Goal: Information Seeking & Learning: Learn about a topic

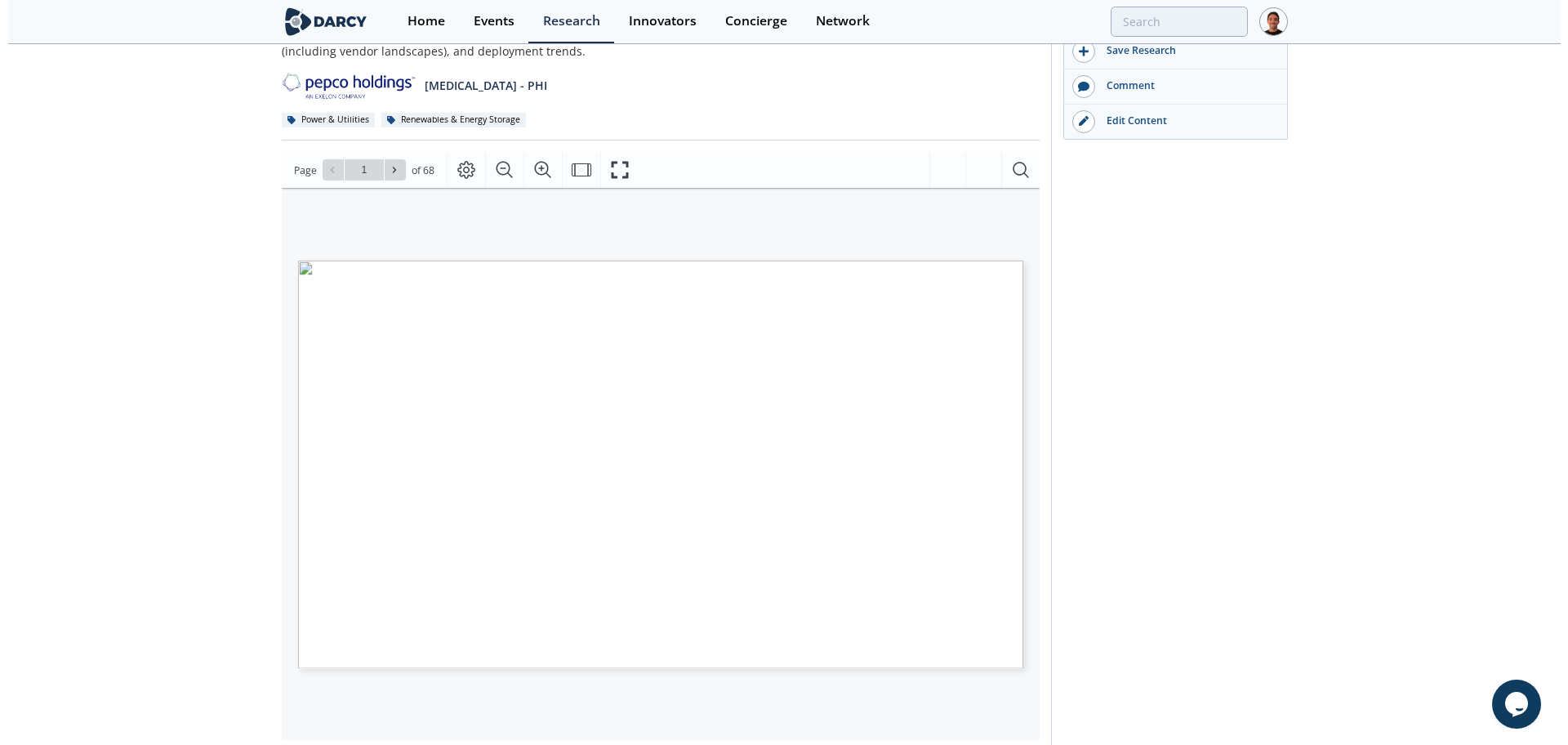
scroll to position [204, 0]
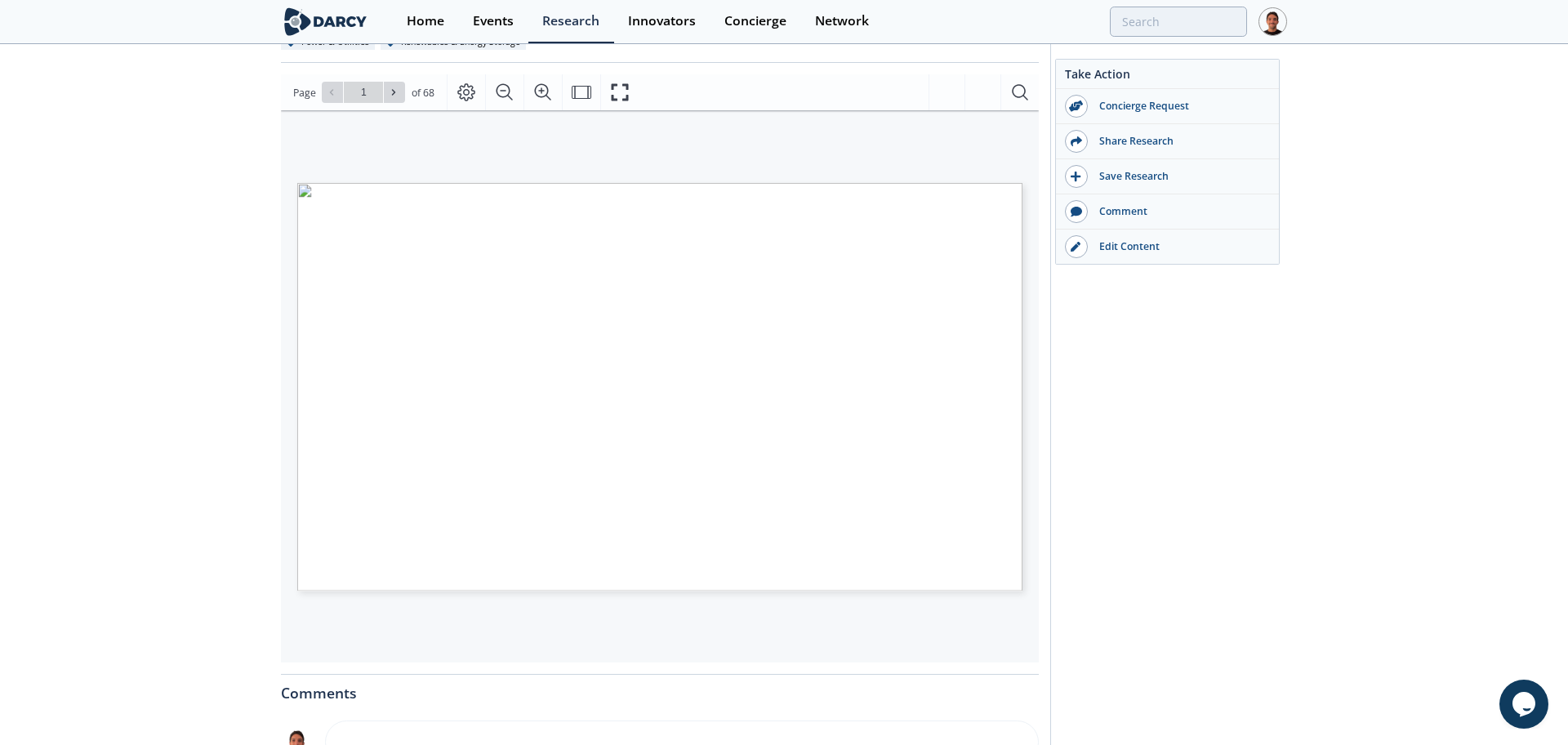
type input "2"
type input "3"
type input "4"
type input "5"
type input "6"
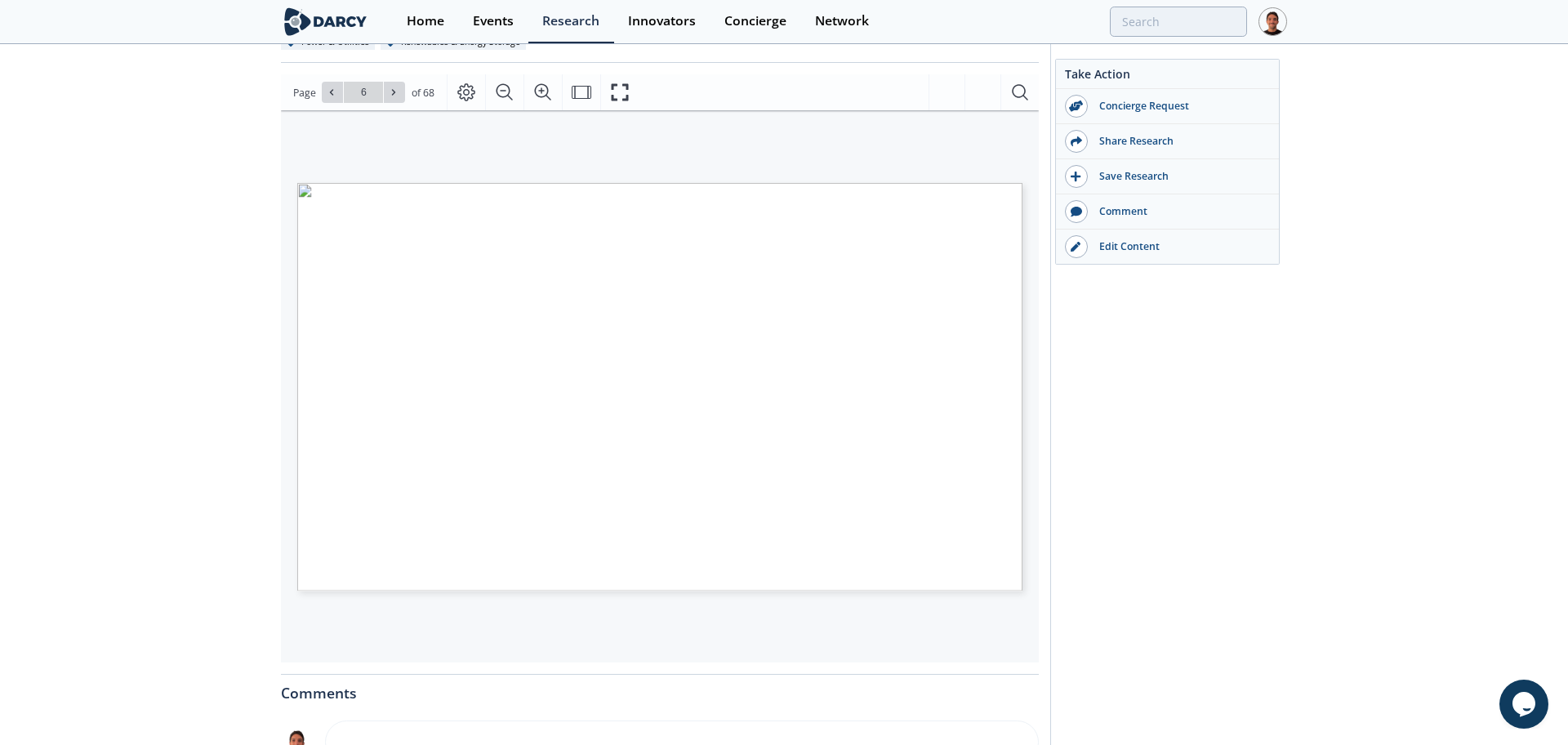
type input "7"
type input "4"
click at [600, 85] on button "Fullscreen" at bounding box center [619, 92] width 38 height 36
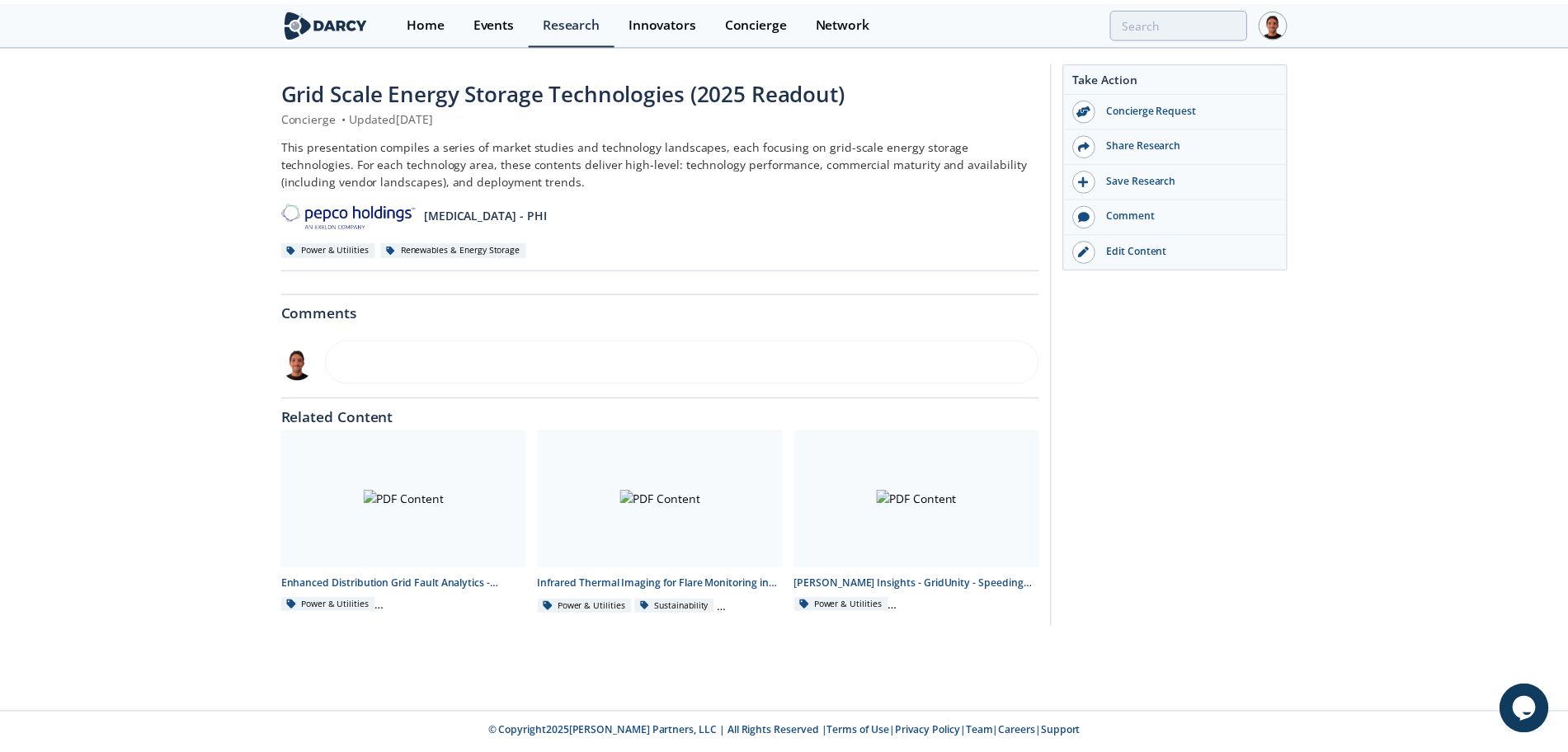
scroll to position [0, 0]
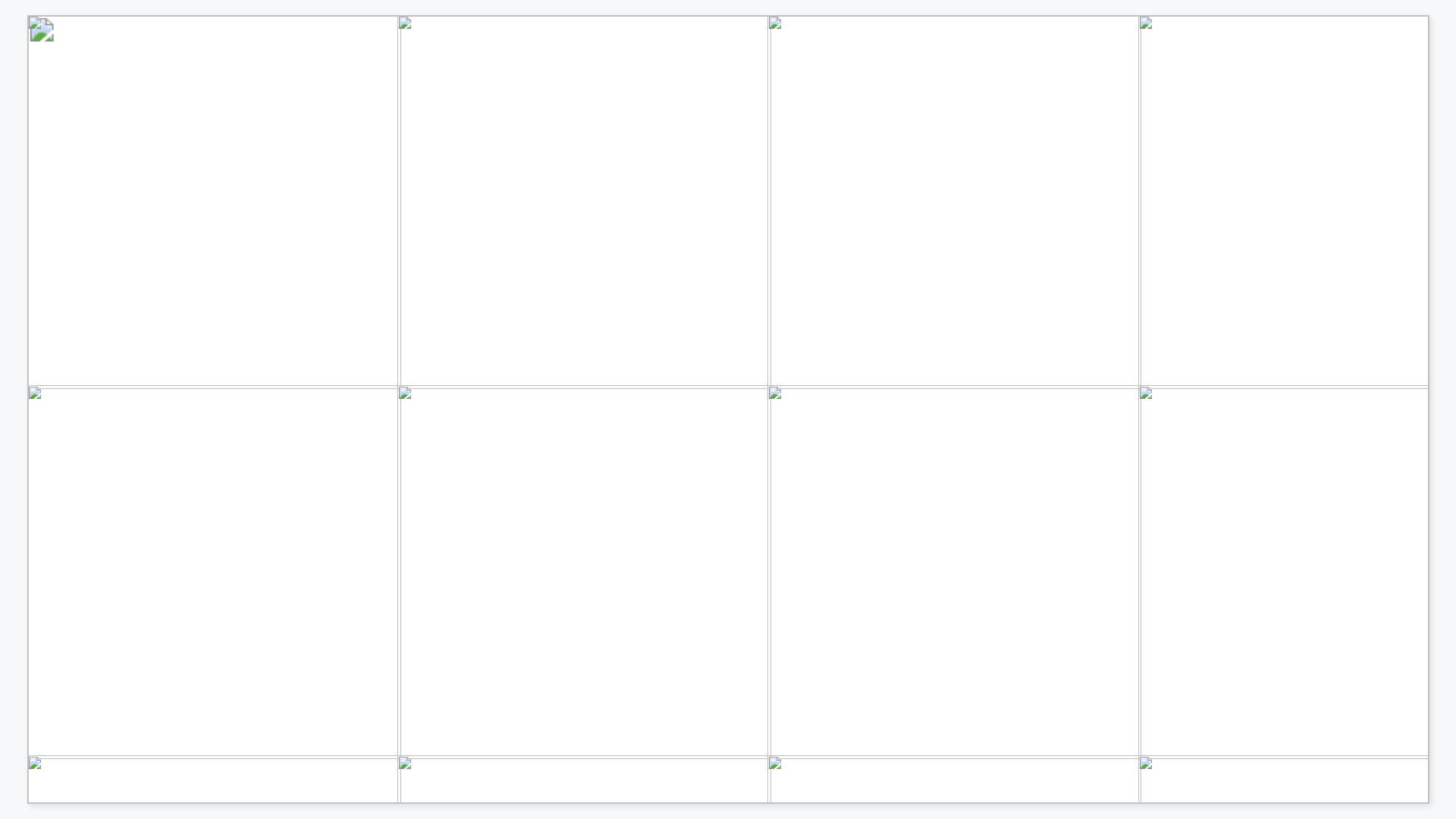
click at [948, 152] on span "Storage as a transmission asset (SATA)" at bounding box center [1066, 158] width 355 height 18
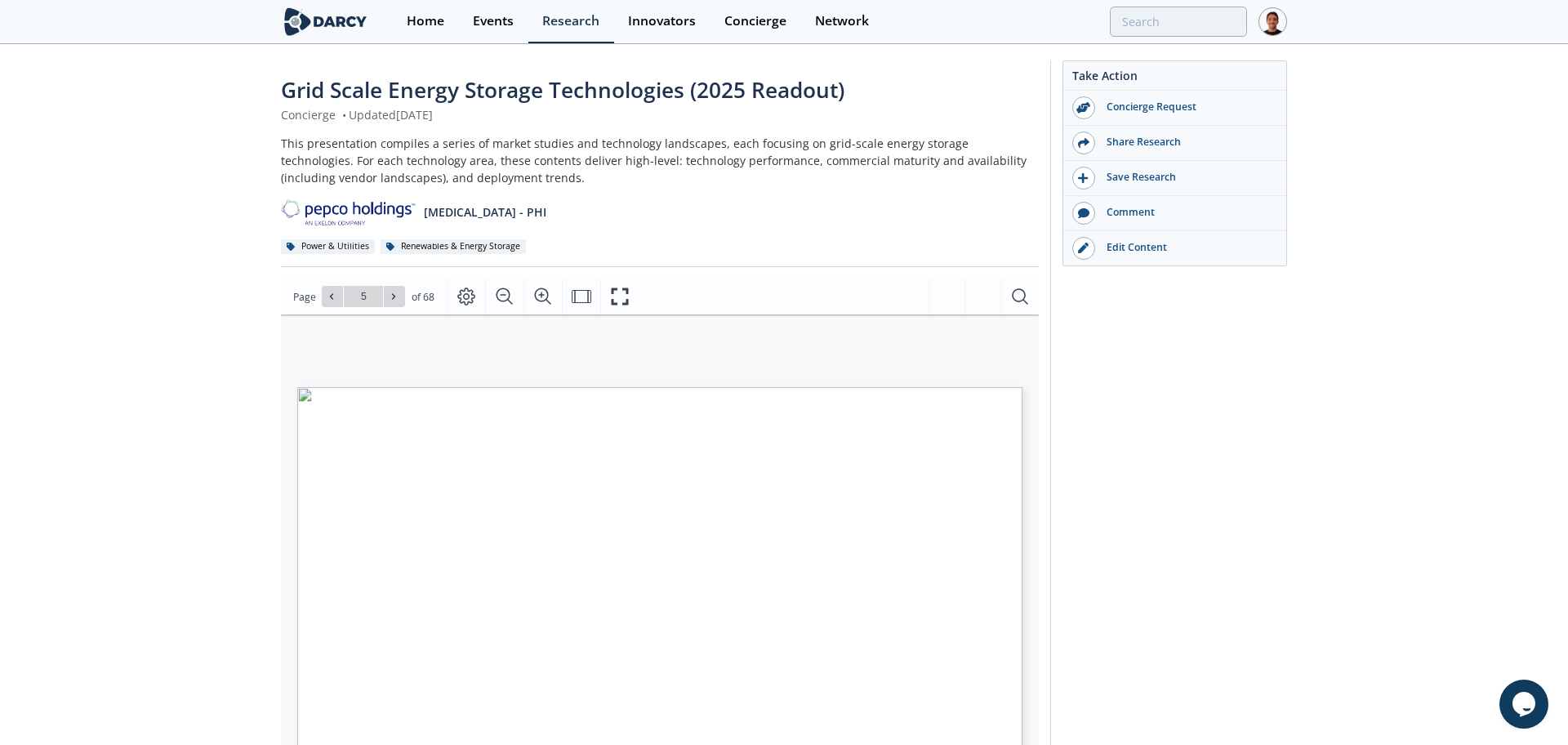
type input "6"
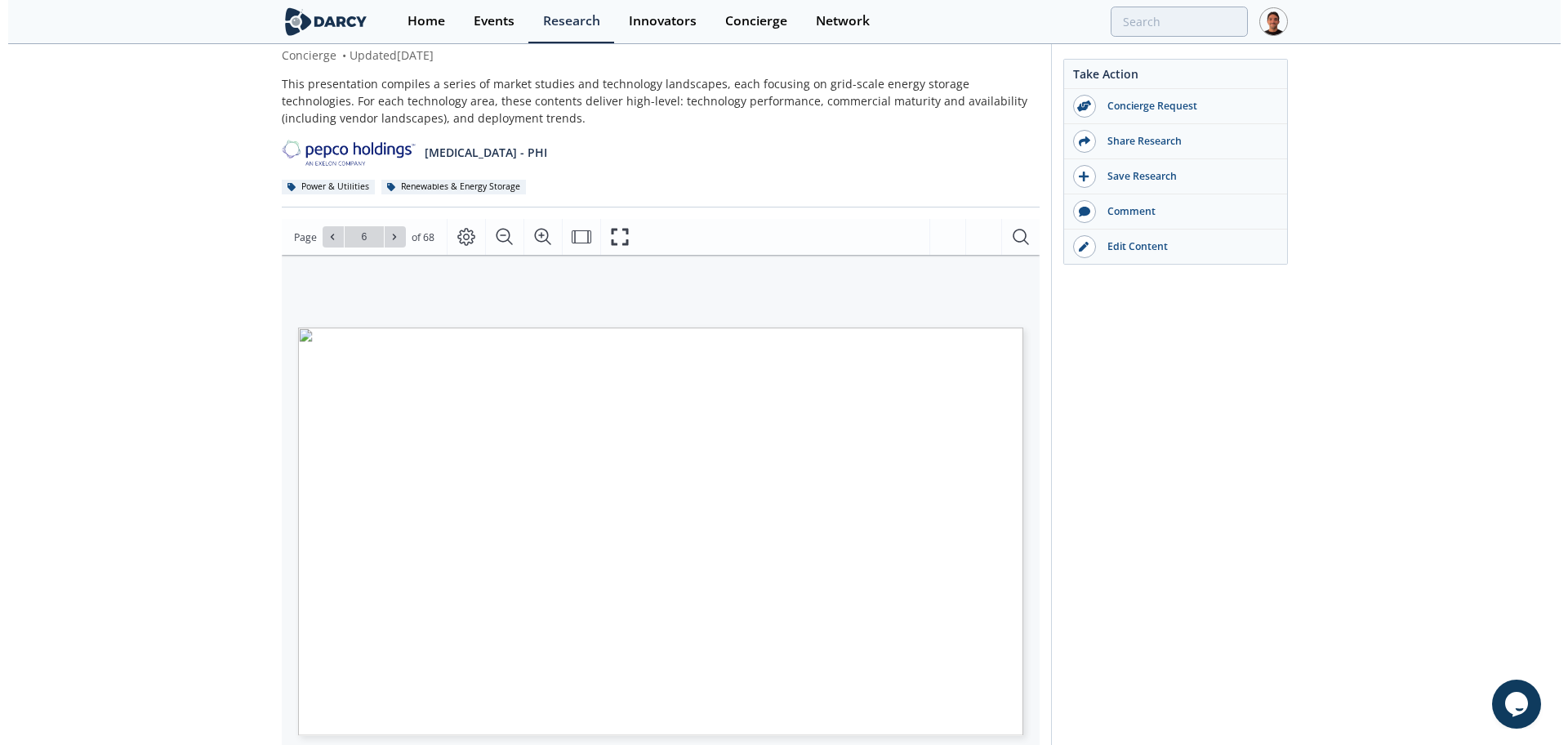
scroll to position [102, 0]
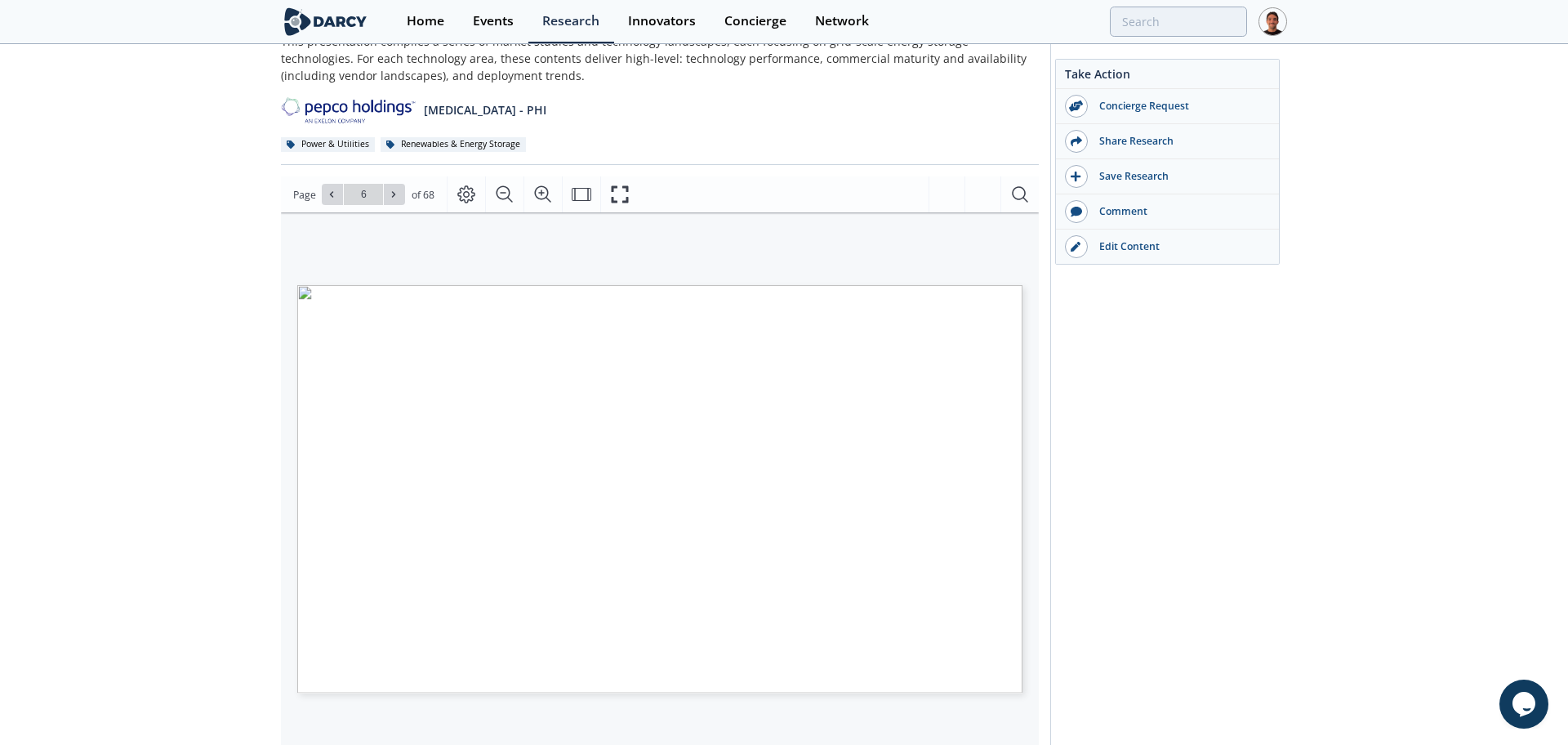
click at [615, 310] on span "STORAGE-AS-TRANSMISSION-ASSET (SATA)" at bounding box center [542, 305] width 310 height 14
click at [614, 311] on span "STORAGE-AS-TRANSMISSION-ASSET (SATA)" at bounding box center [542, 305] width 310 height 14
click at [557, 314] on span "INSIGHTS FROM EARLY DEPLOYMENT" at bounding box center [492, 317] width 209 height 8
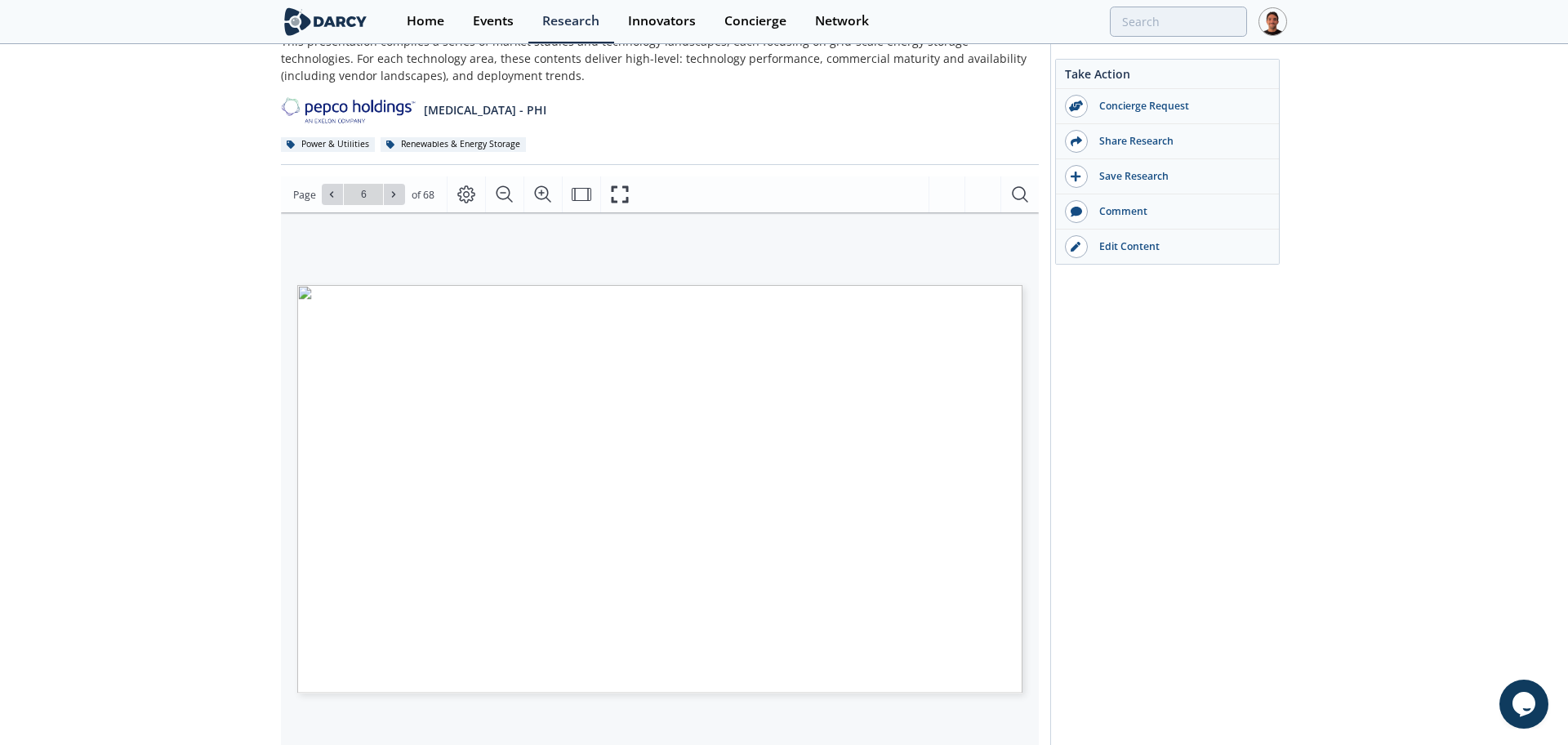
click at [557, 314] on span "INSIGHTS FROM EARLY DEPLOYMENT" at bounding box center [492, 317] width 209 height 8
click at [605, 195] on button "Fullscreen" at bounding box center [619, 194] width 38 height 36
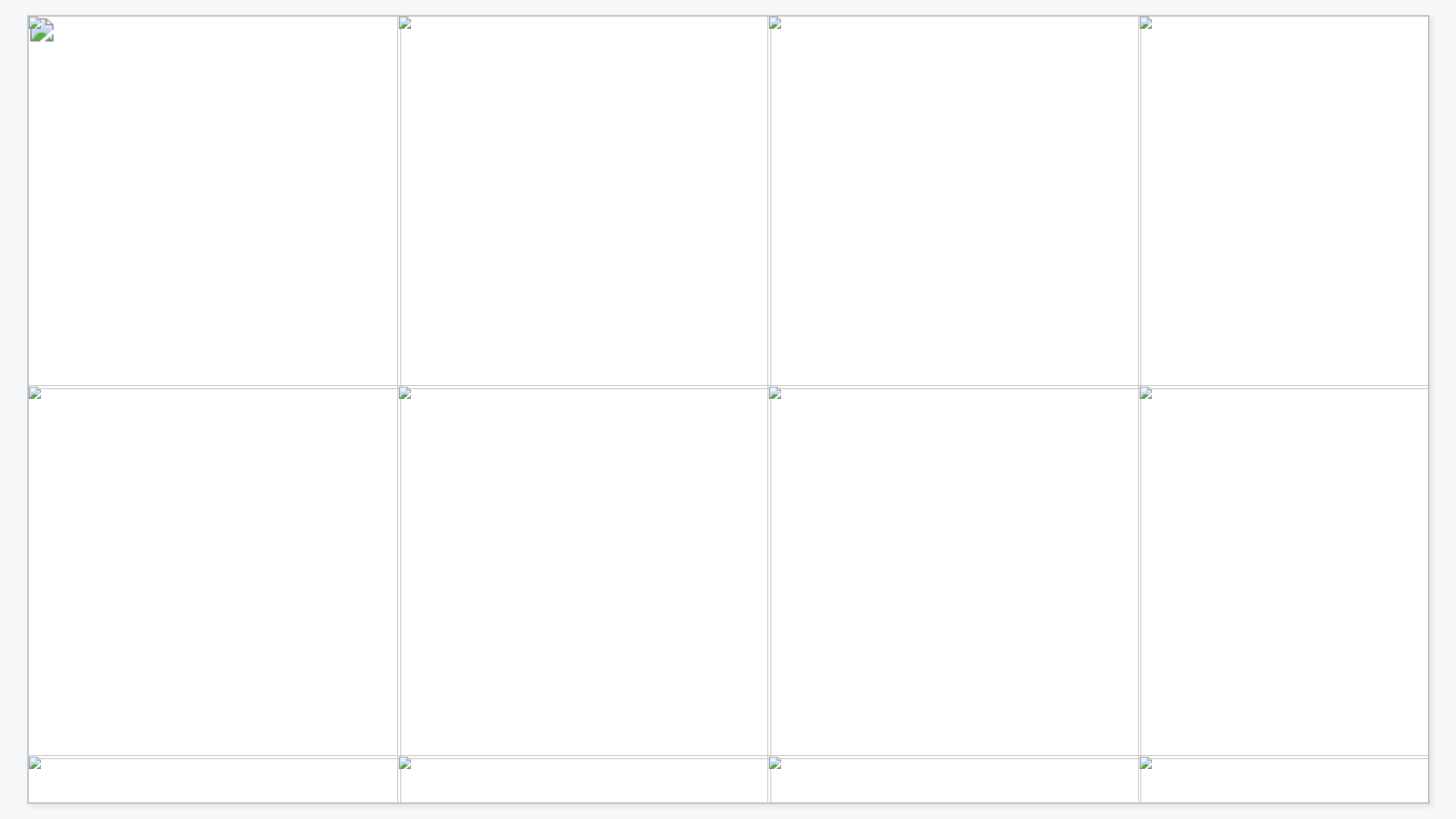
click at [593, 15] on div "STORAGE-AS-TRANSMISSION-ASSET (SATA) INSIGHTS FROM EARLY DEPLOYMENT Fluence – S…" at bounding box center [728, 15] width 1402 height 0
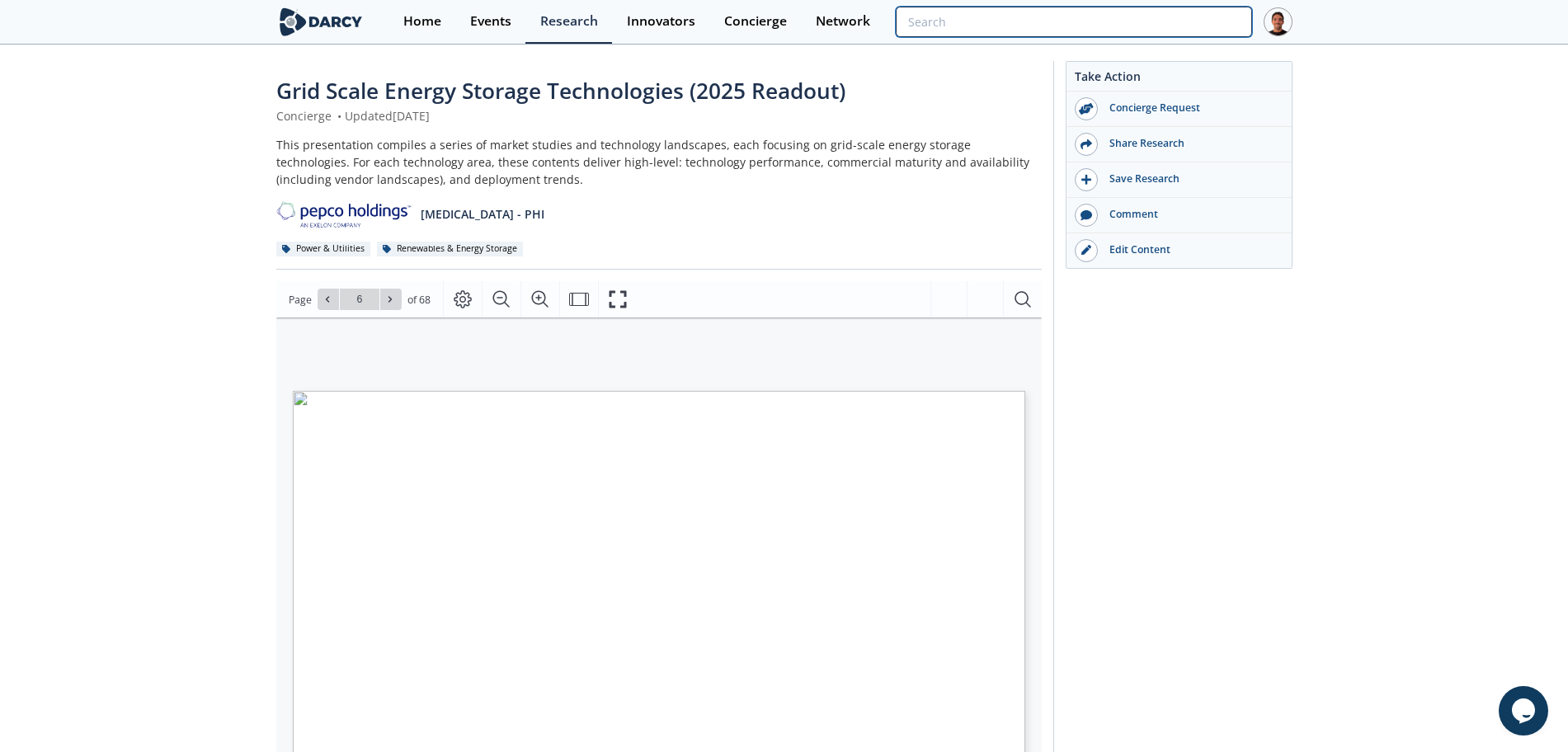
click at [1144, 7] on input "search" at bounding box center [1073, 22] width 355 height 31
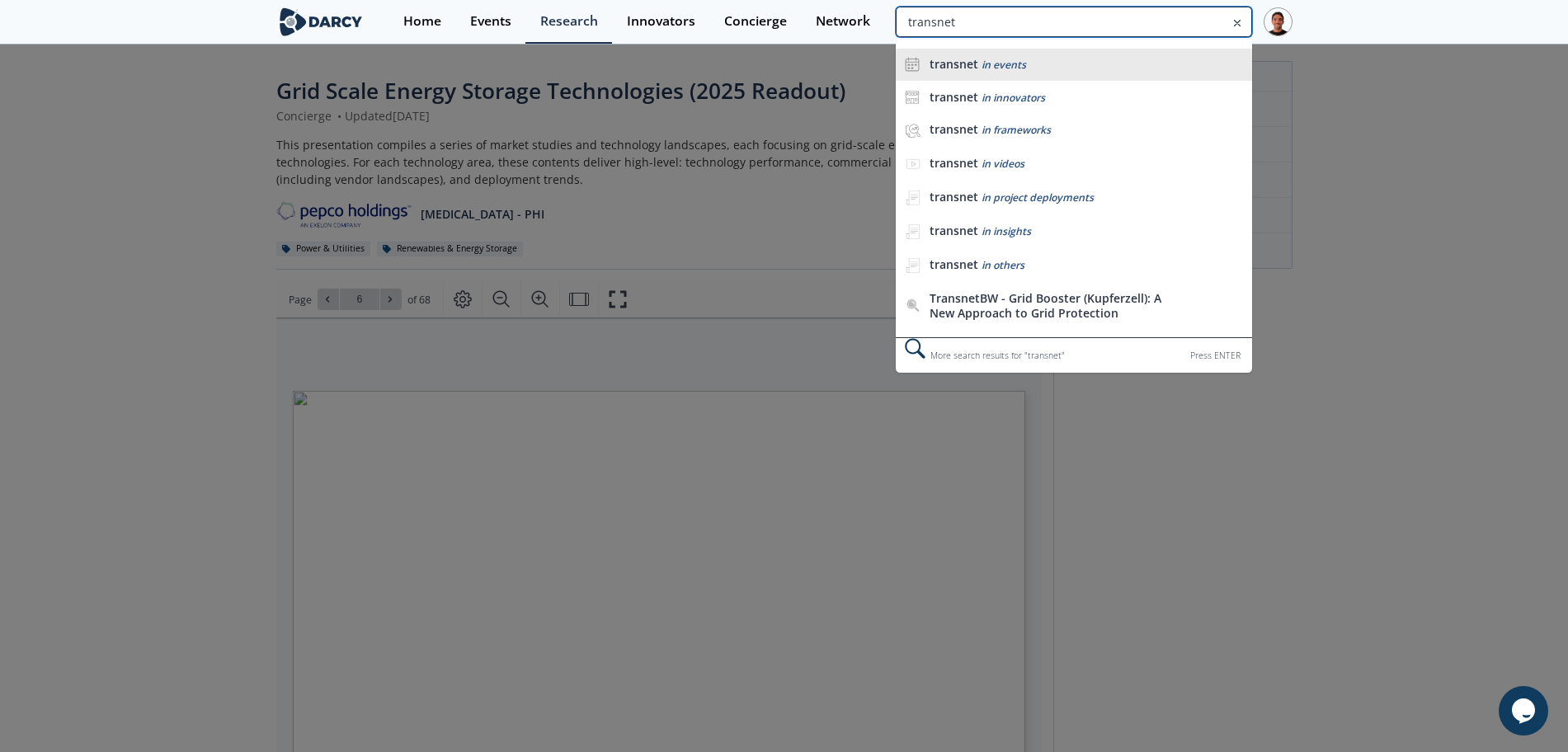
type input "transnet"
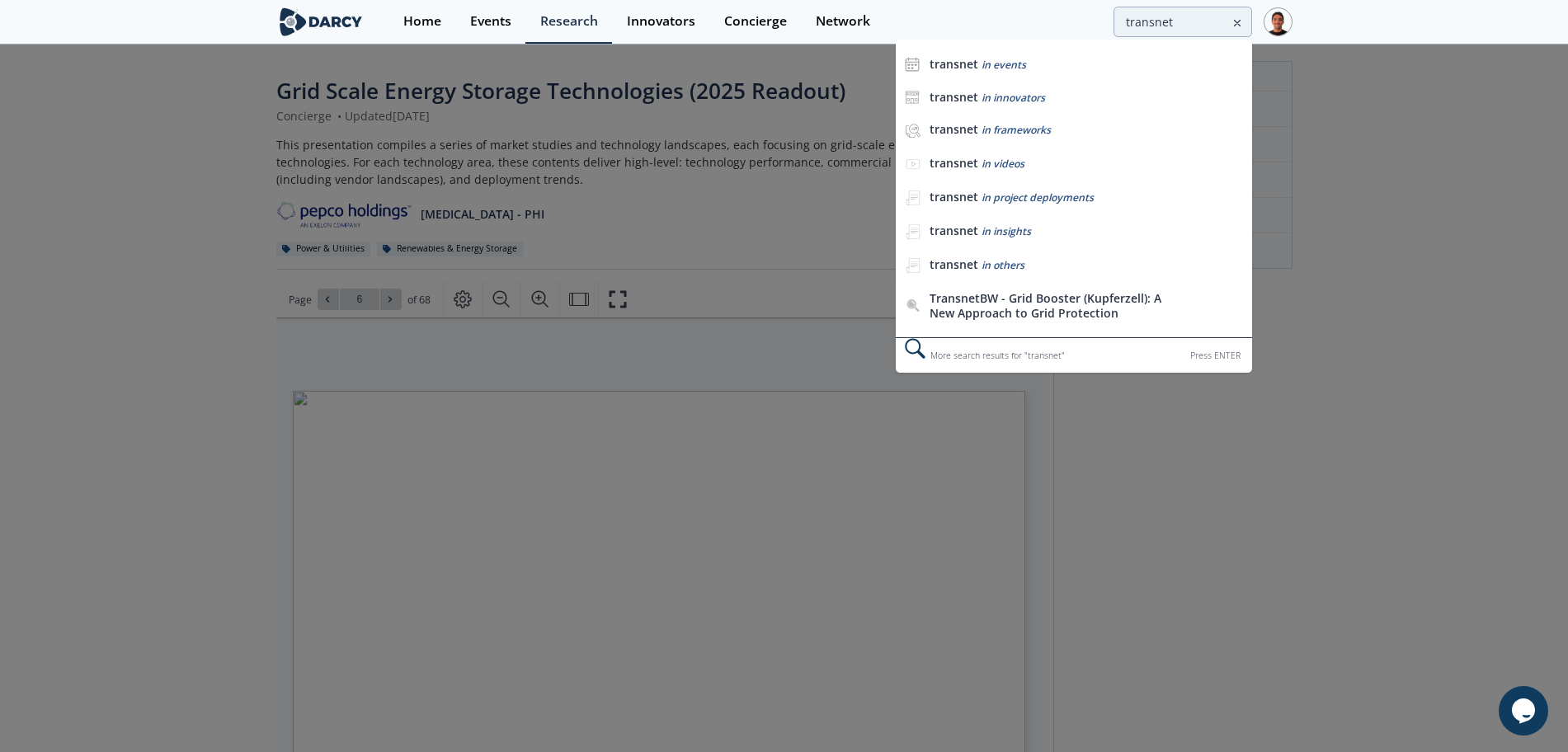
click at [1207, 60] on div "transnet in events" at bounding box center [1086, 65] width 313 height 16
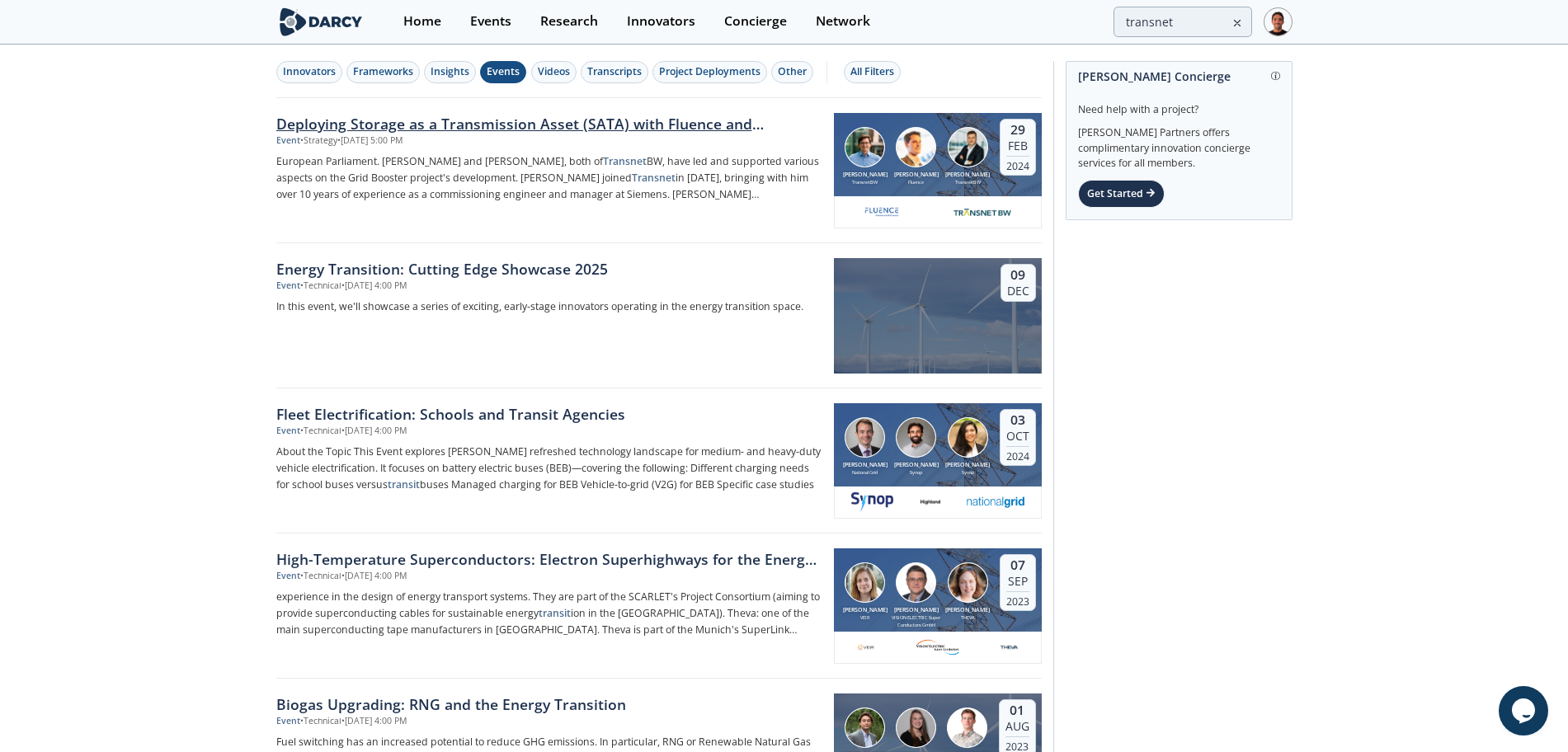
click at [660, 124] on div "Deploying Storage as a Transmission Asset (SATA) with Fluence and TransnetBW" at bounding box center [549, 124] width 546 height 21
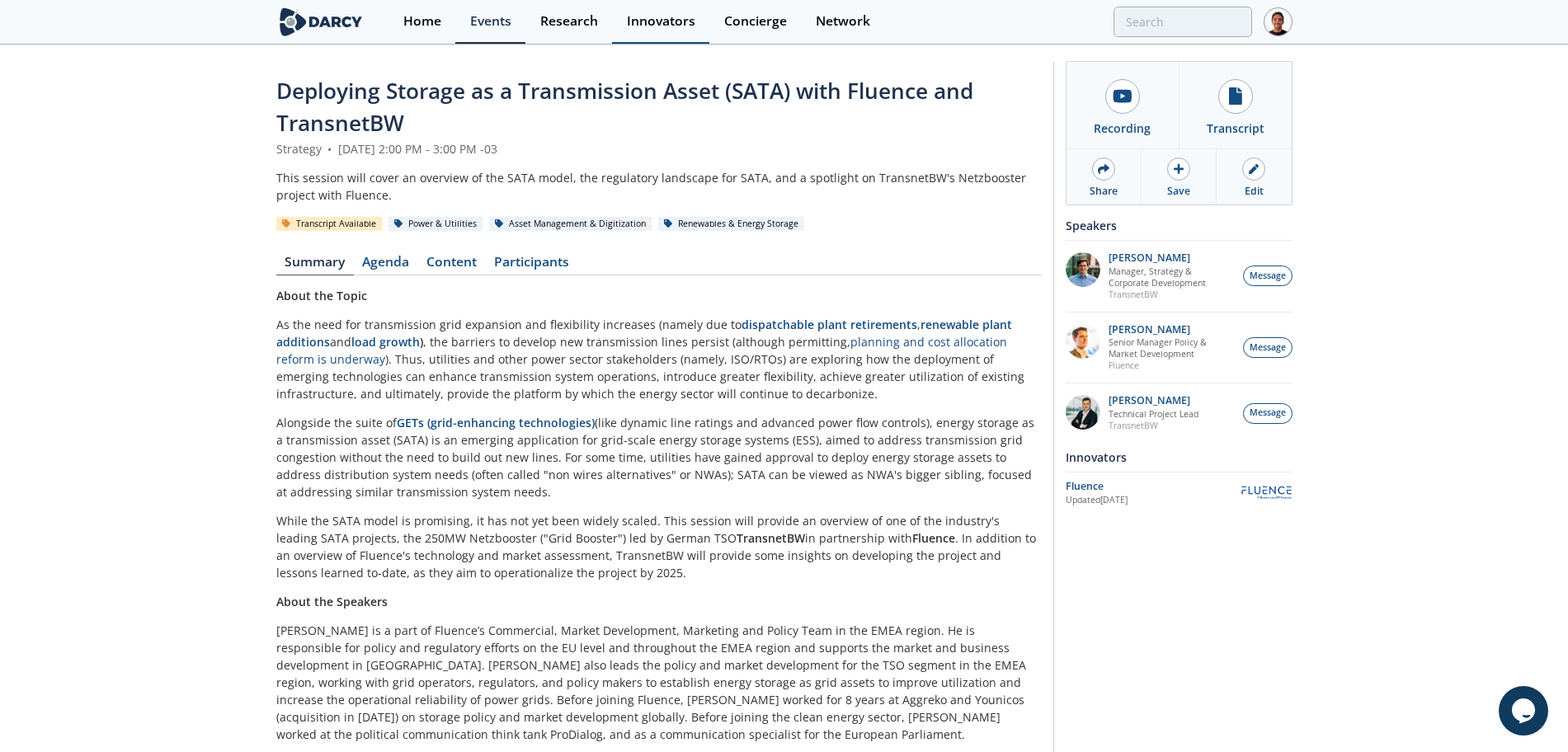
type input "transnet"
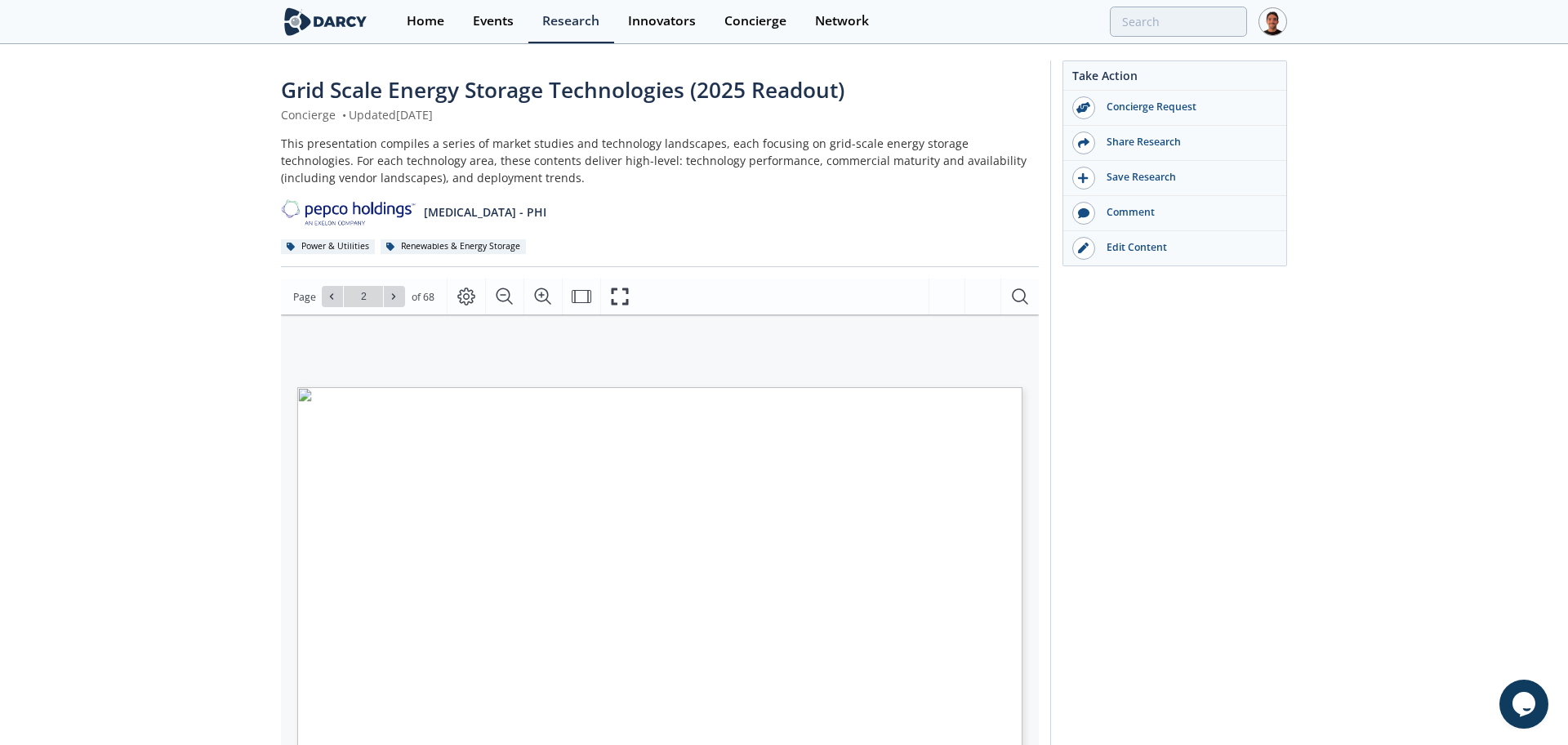
type input "3"
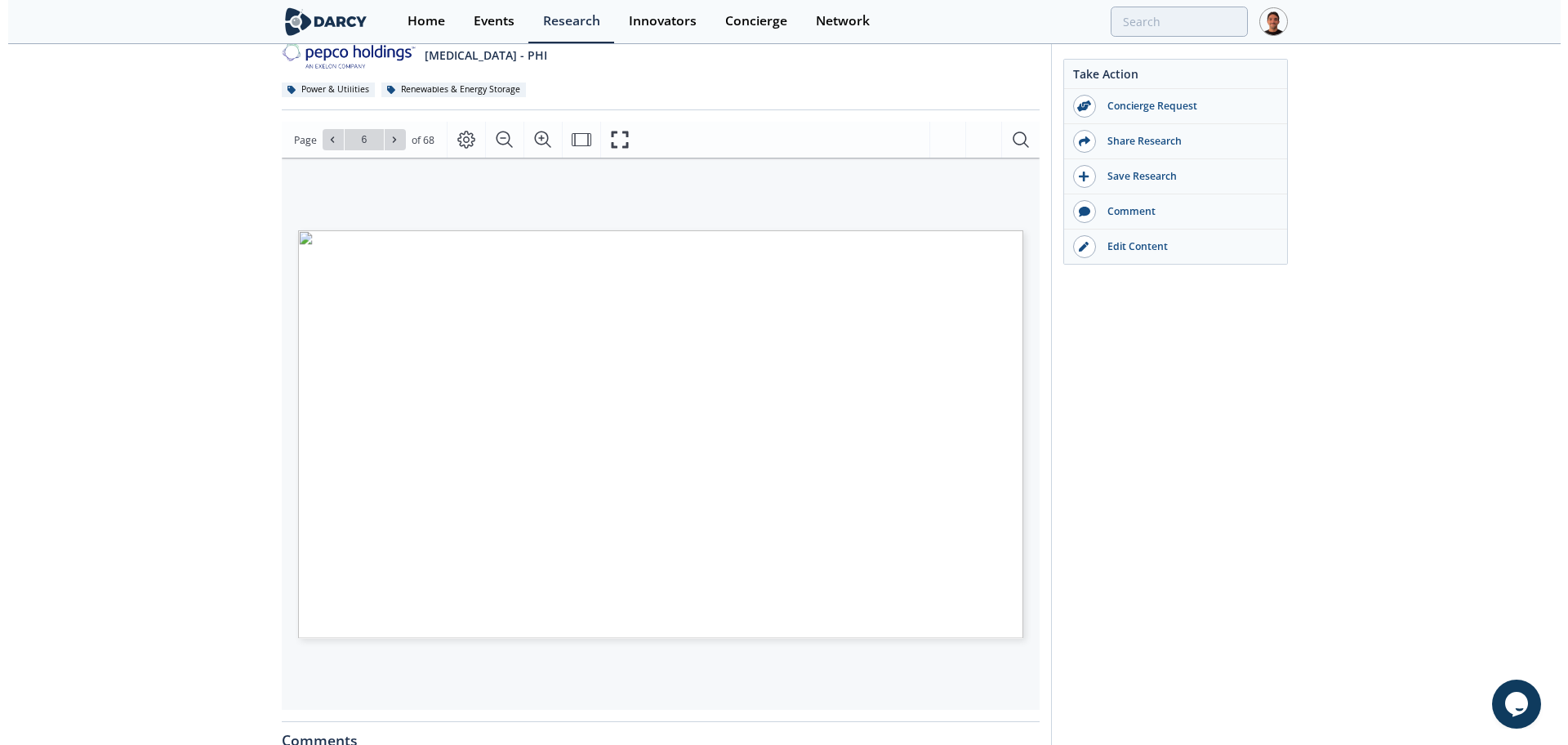
scroll to position [204, 0]
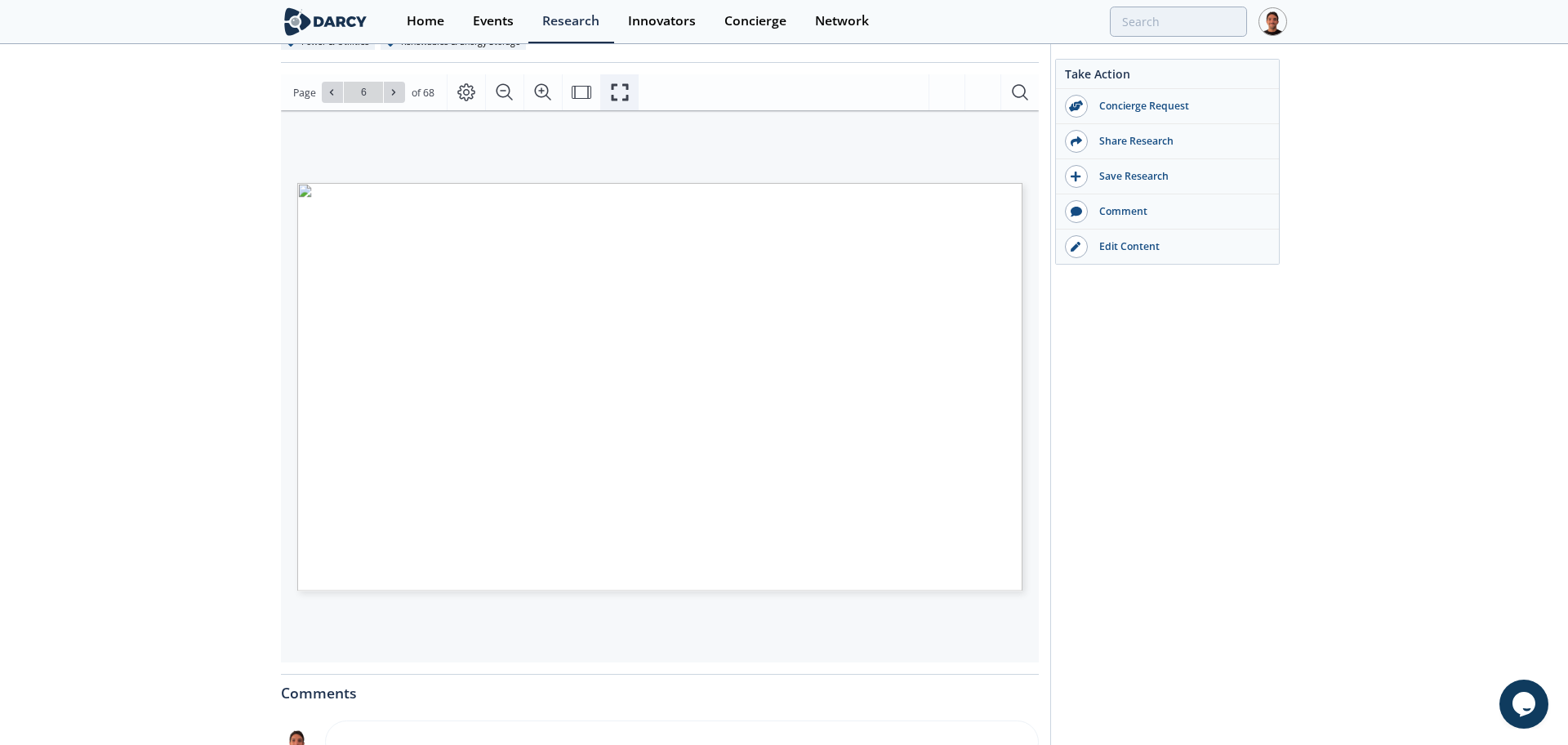
click at [608, 77] on button "Fullscreen" at bounding box center [619, 92] width 38 height 36
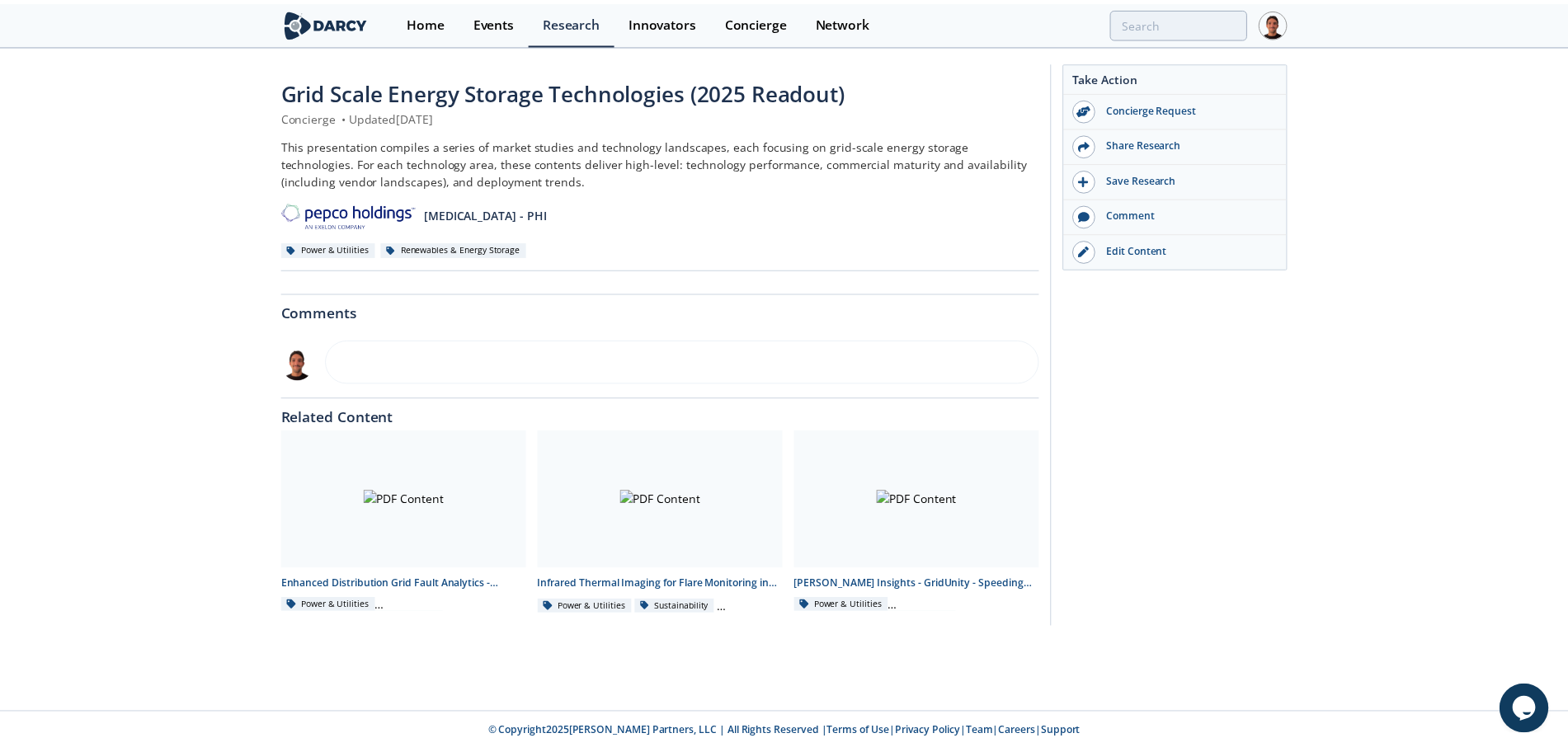
scroll to position [0, 0]
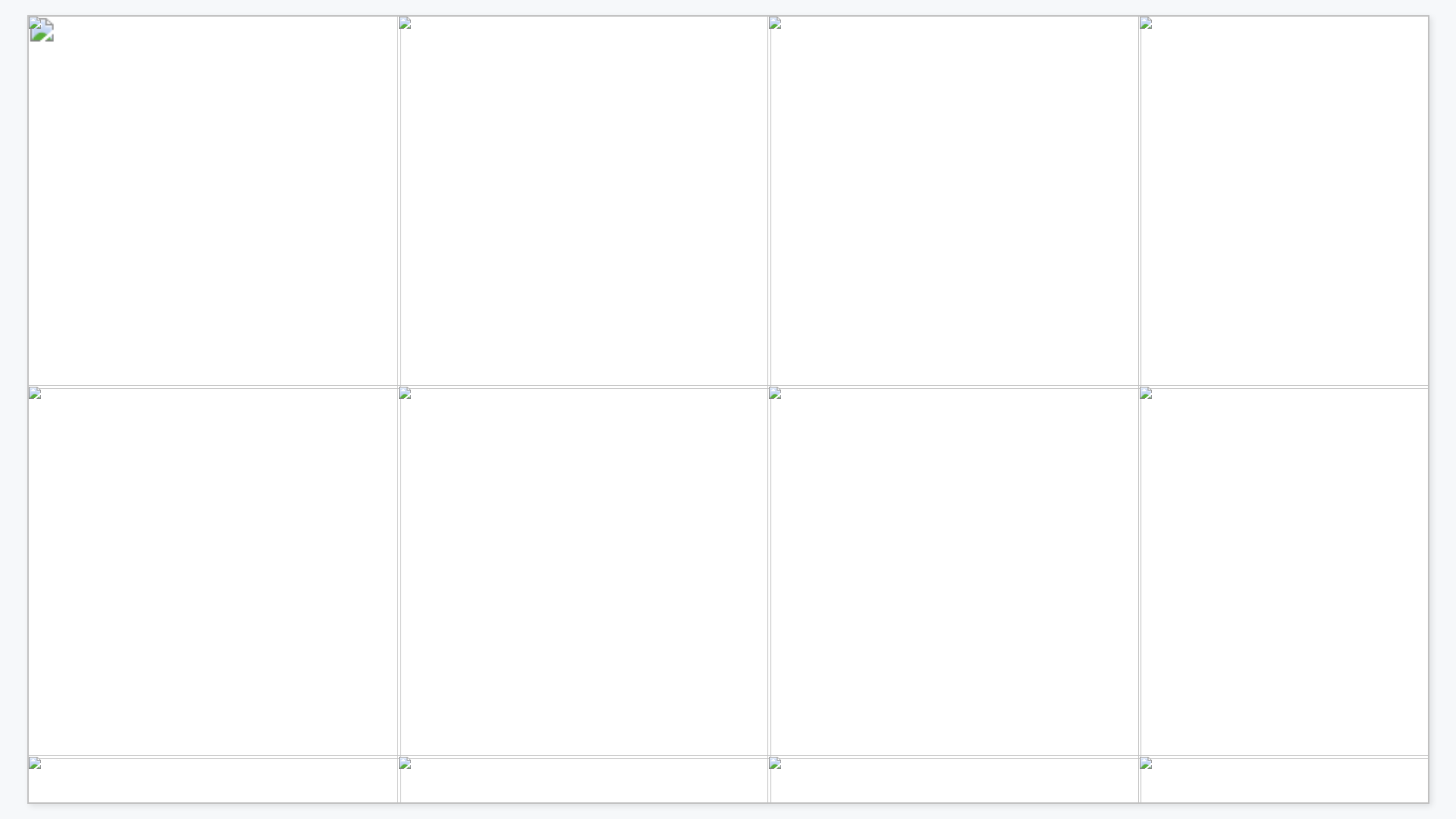
click at [858, 691] on span "TransnetBW" at bounding box center [824, 743] width 92 height 11
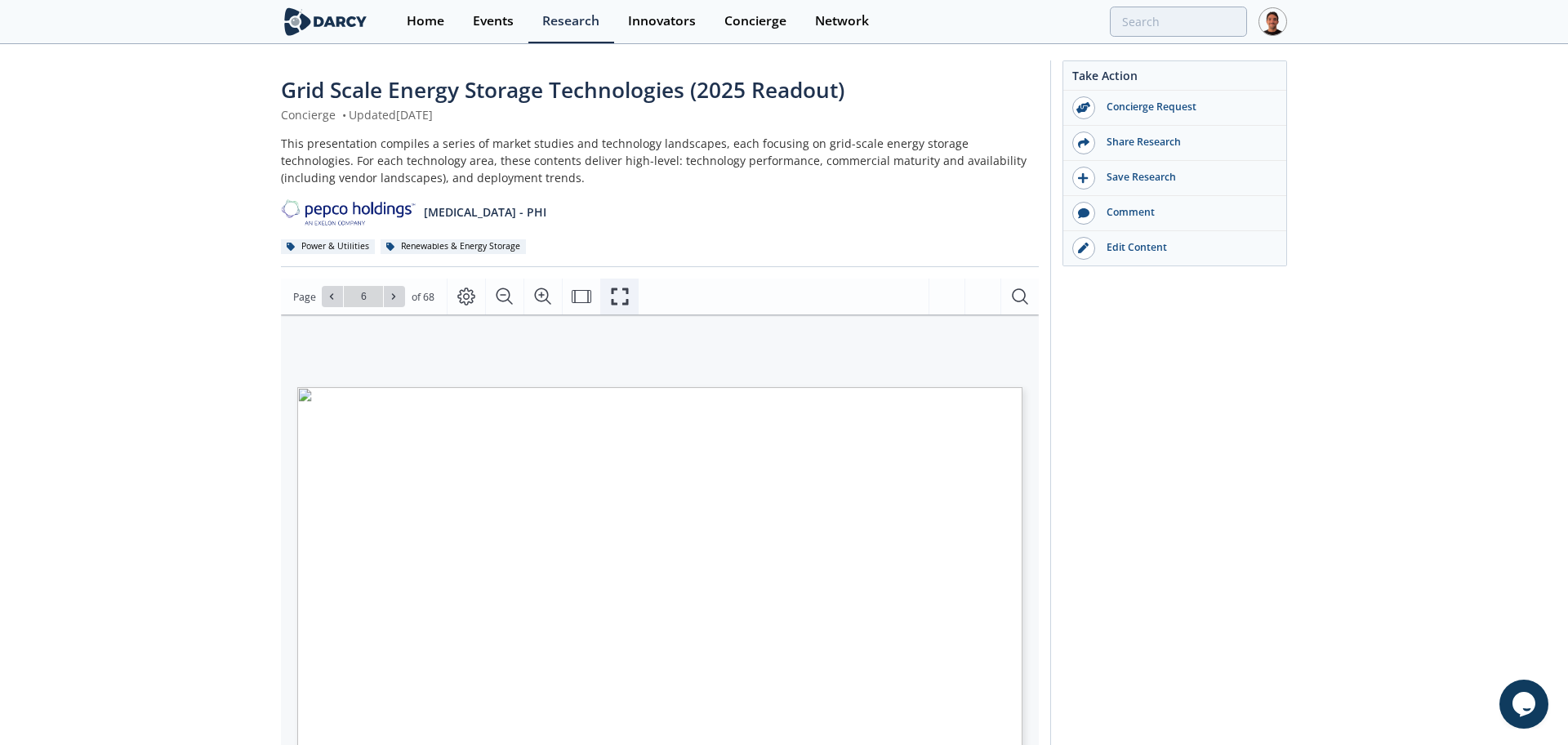
drag, startPoint x: 620, startPoint y: 300, endPoint x: 618, endPoint y: 390, distance: 90.0
click at [618, 300] on icon "Fullscreen" at bounding box center [620, 296] width 20 height 20
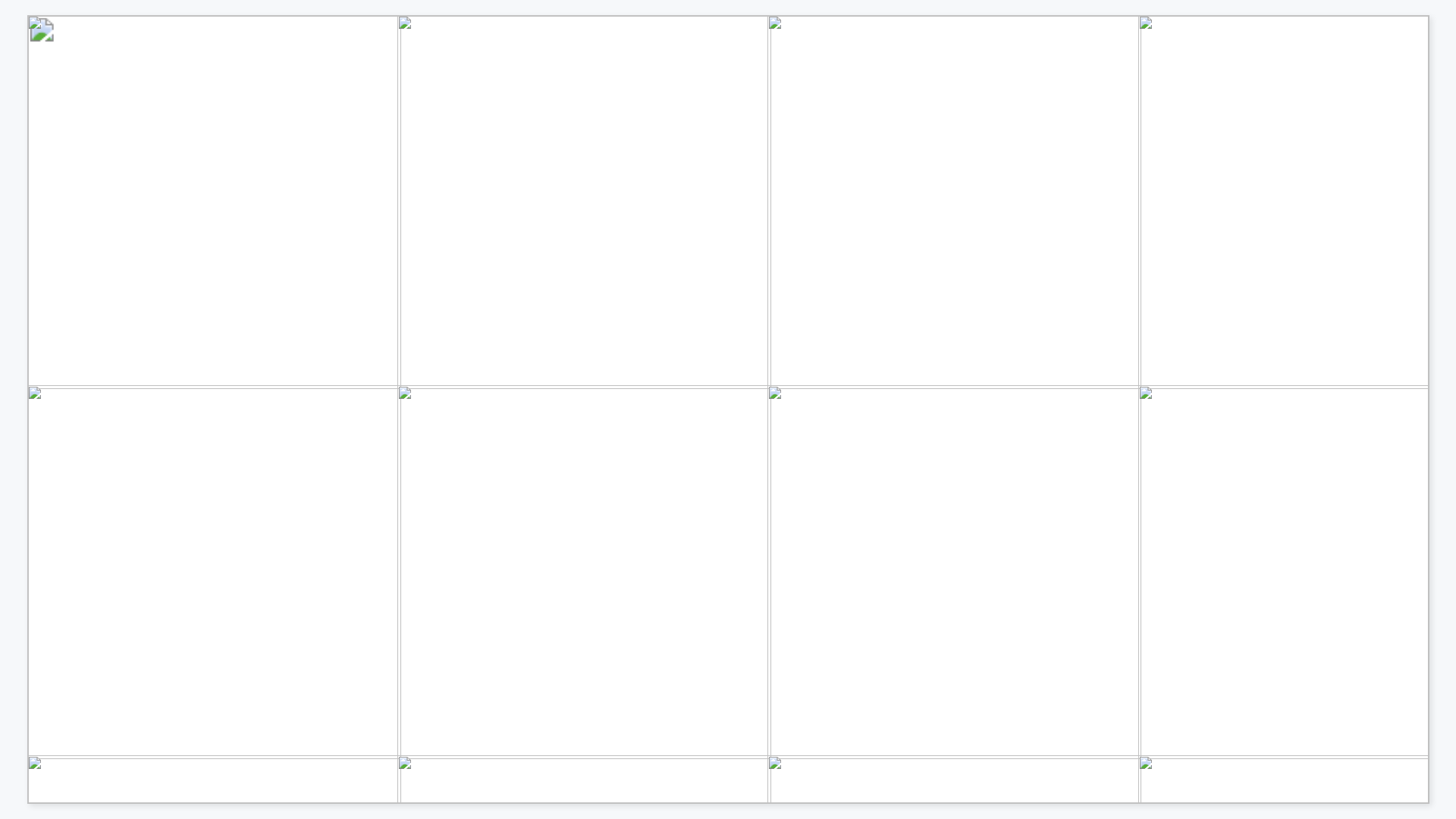
click at [492, 691] on span "SATA: Battery storage as part of the critical network infrastructure" at bounding box center [425, 744] width 508 height 16
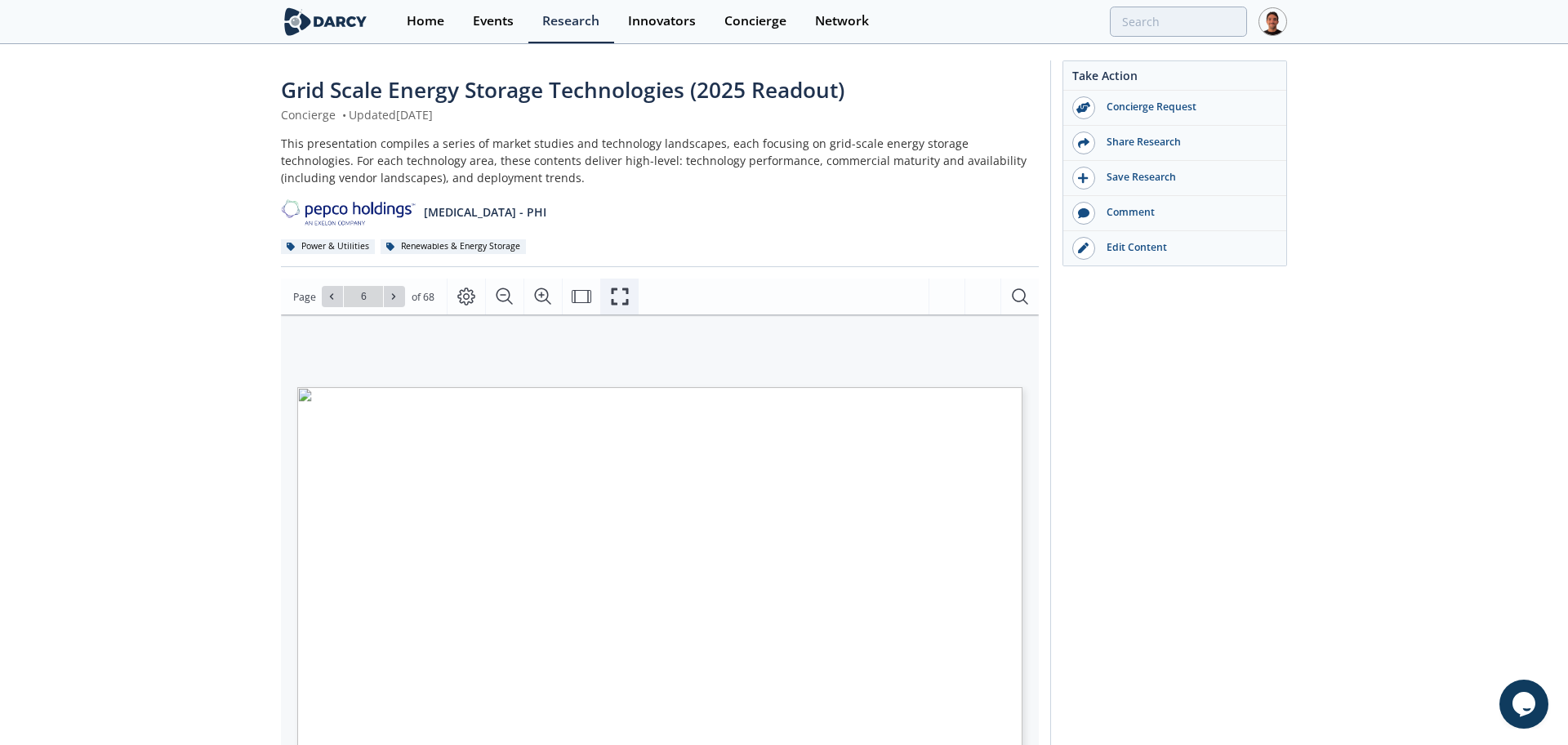
drag, startPoint x: 621, startPoint y: 301, endPoint x: 617, endPoint y: 381, distance: 80.1
click at [617, 300] on icon "Fullscreen" at bounding box center [620, 296] width 20 height 20
click at [368, 297] on input "19" at bounding box center [363, 296] width 39 height 21
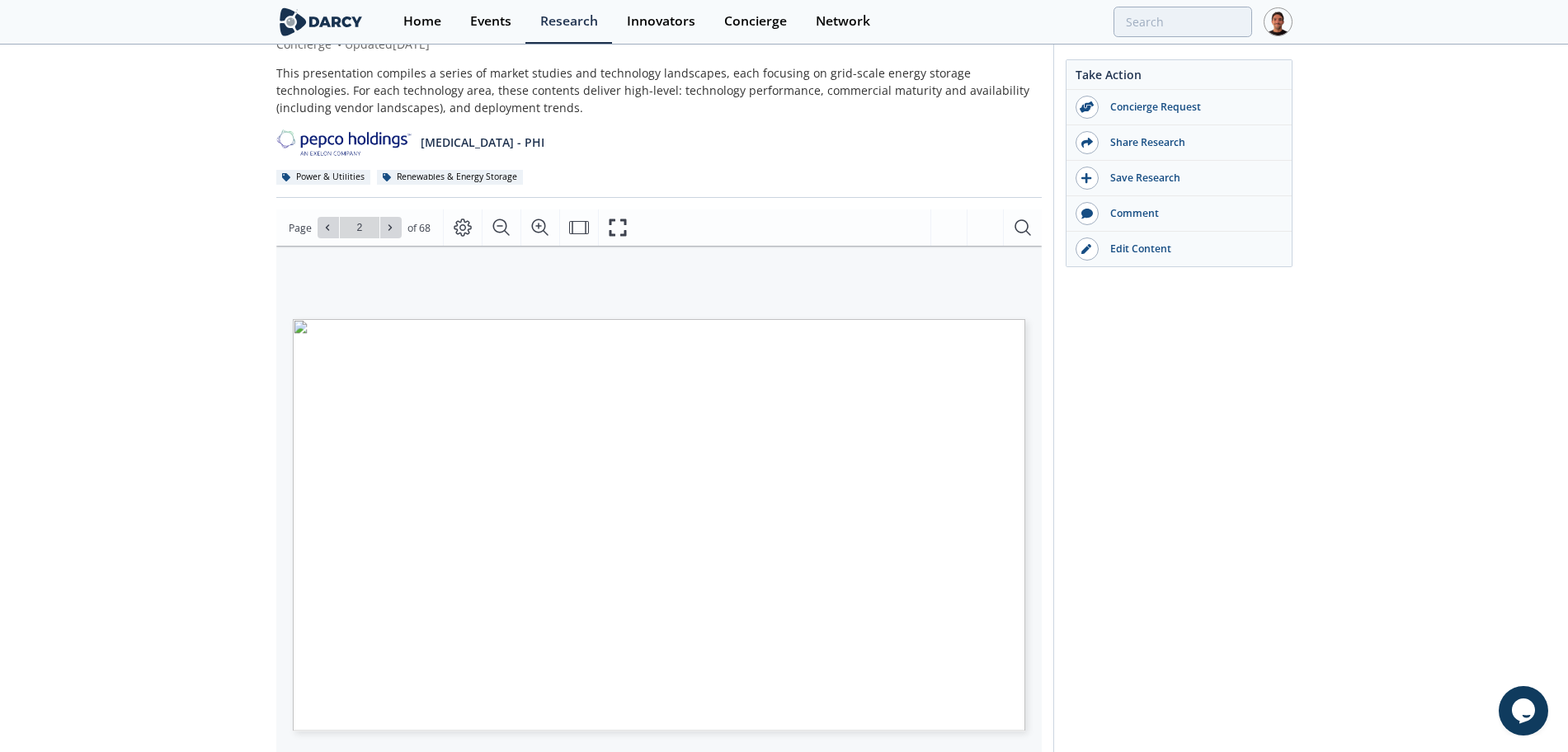
scroll to position [103, 0]
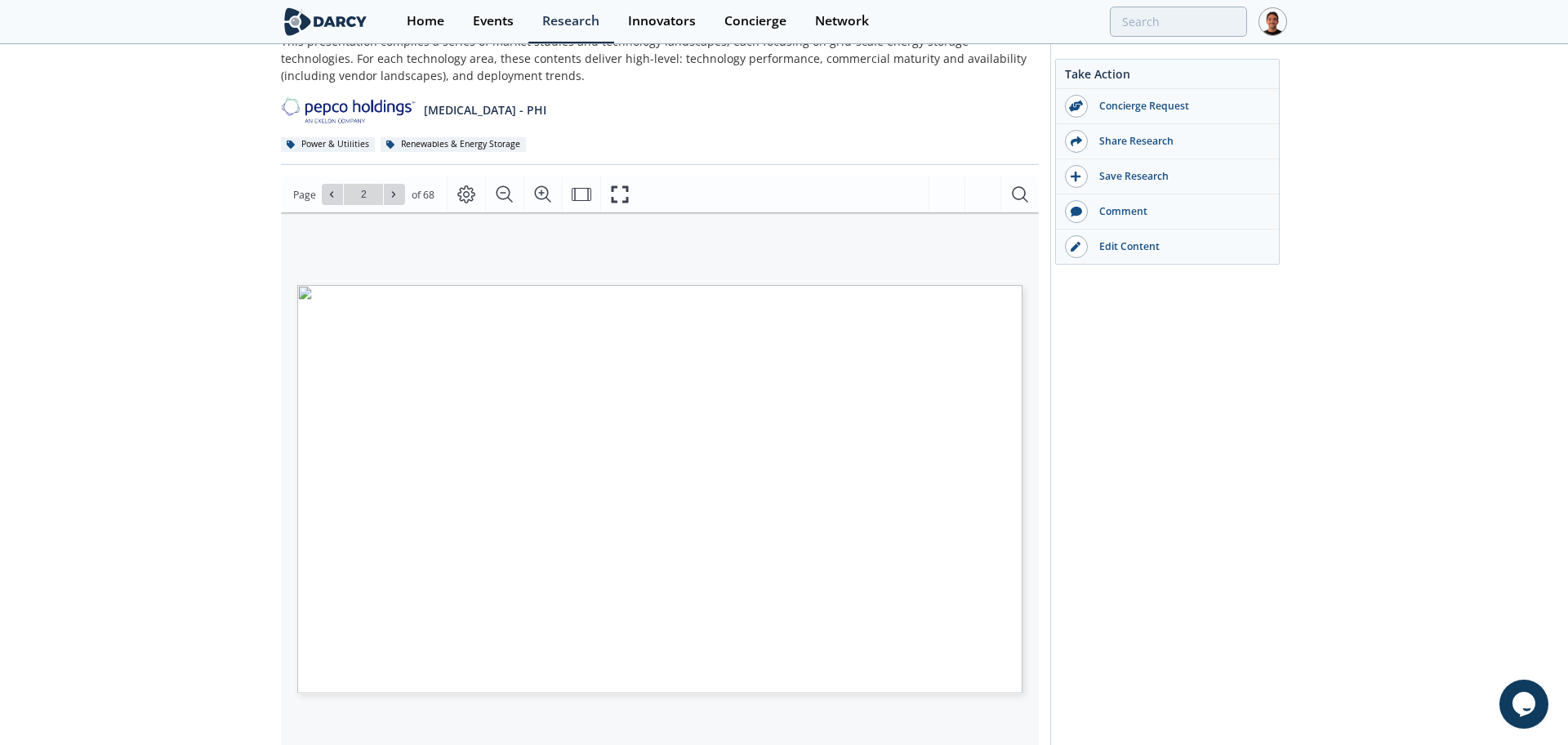
type input "1"
click at [230, 303] on div "Grid Scale Energy Storage Technologies (2025 Readout) Concierge • Updated Augus…" at bounding box center [776, 537] width 1552 height 1187
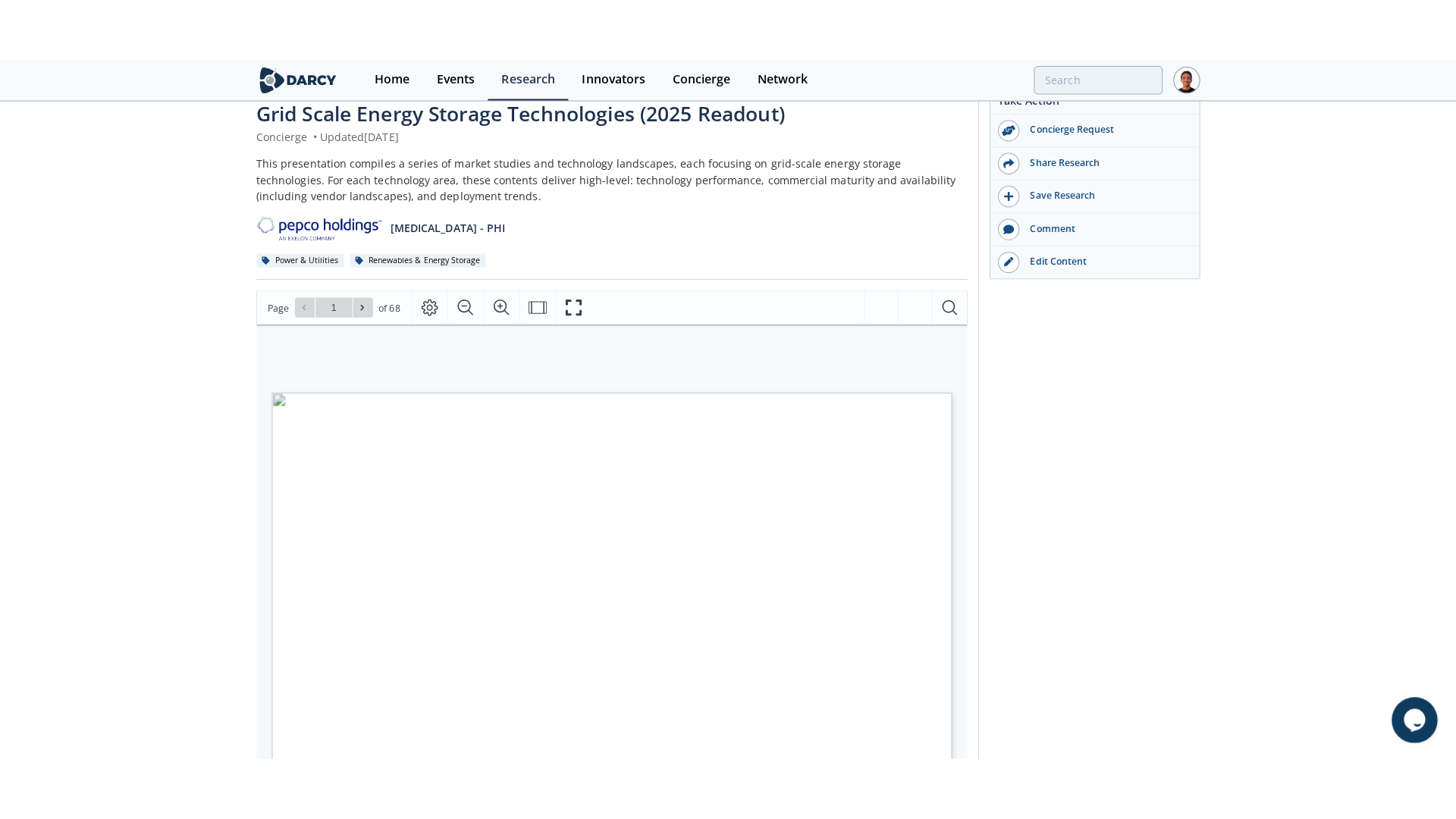
scroll to position [0, 0]
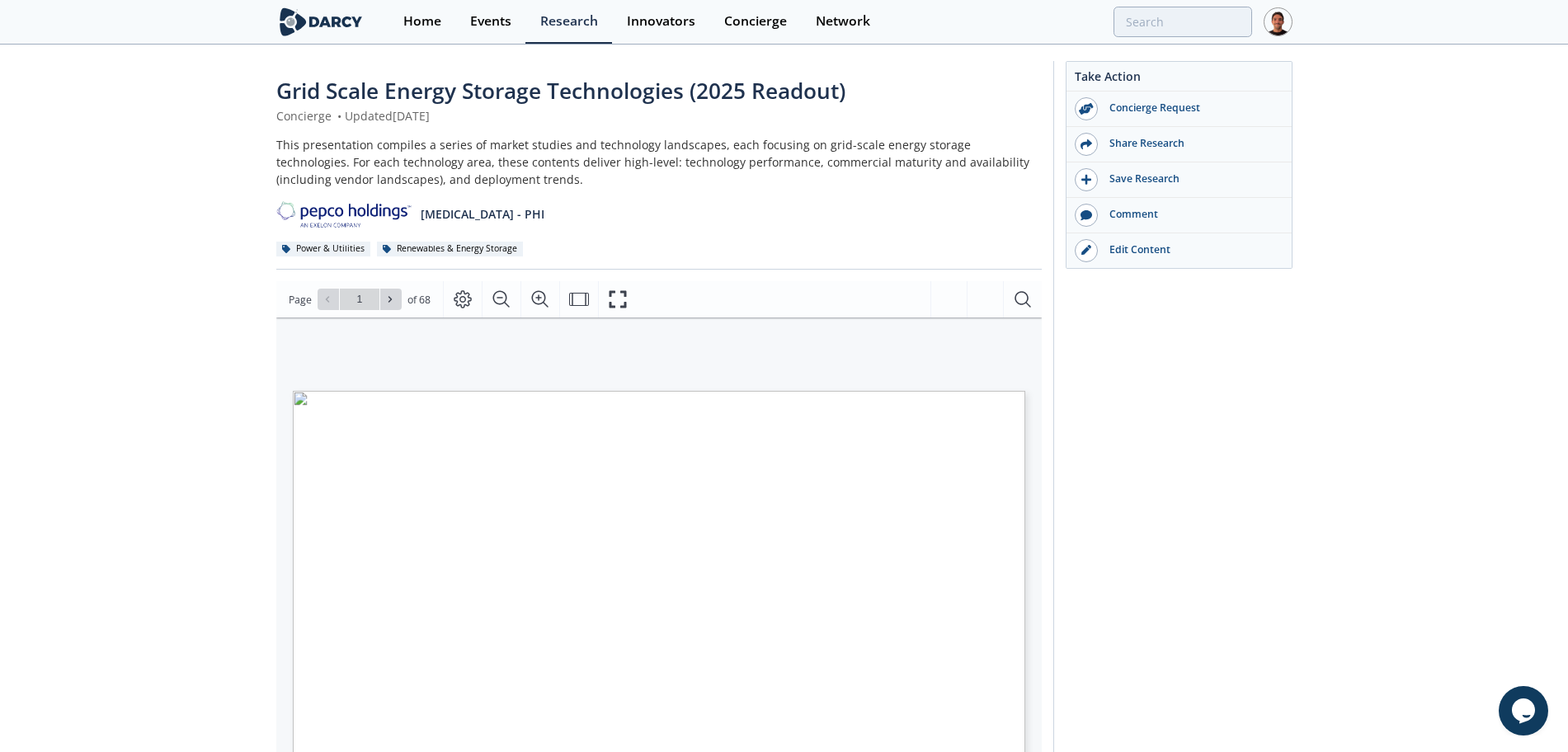
click at [96, 200] on div "Grid Scale Energy Storage Technologies (2025 Readout) Concierge • Updated Augus…" at bounding box center [784, 645] width 1568 height 1198
drag, startPoint x: 623, startPoint y: 299, endPoint x: 623, endPoint y: 387, distance: 88.0
click at [623, 299] on icon "Fullscreen" at bounding box center [626, 299] width 20 height 20
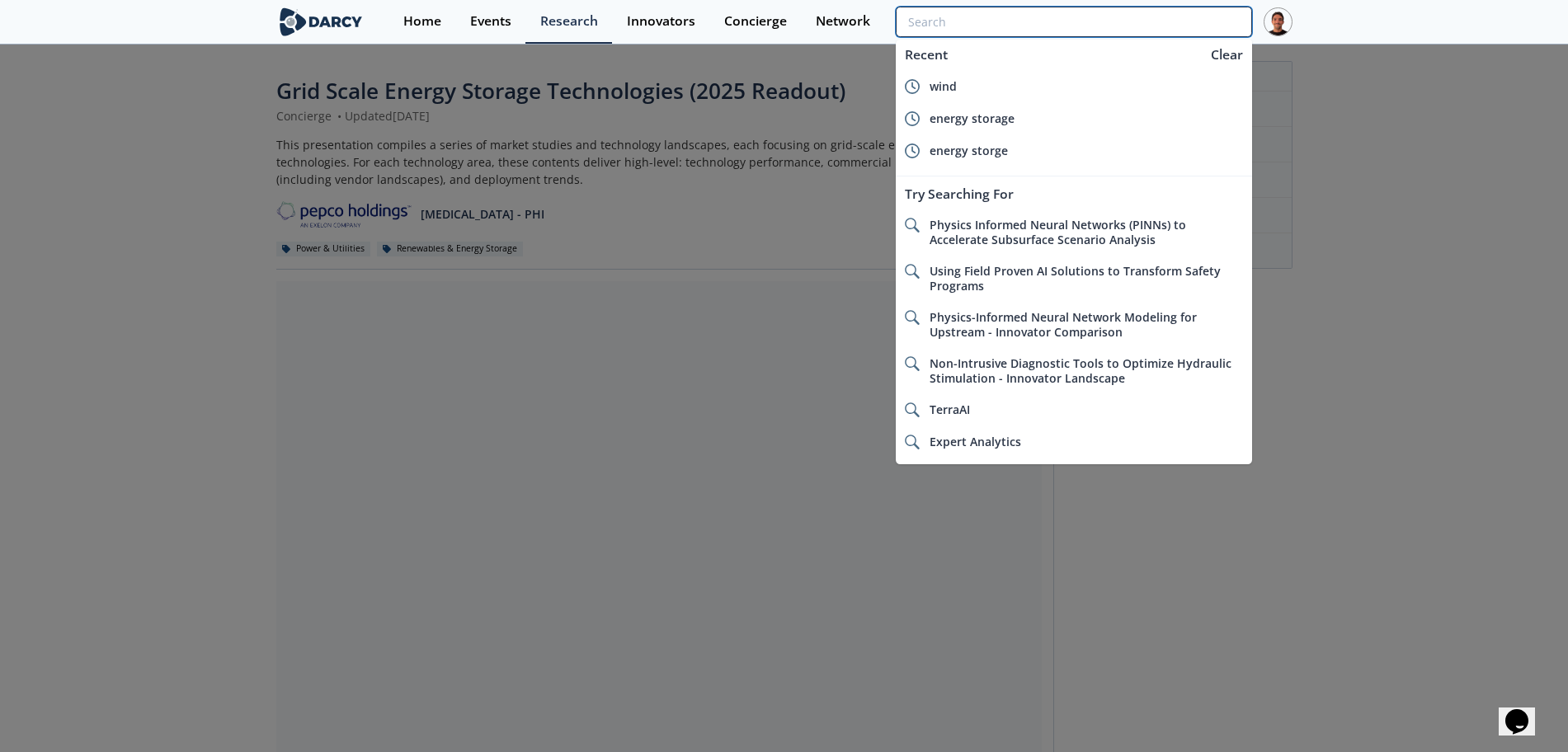
click at [1134, 24] on input "search" at bounding box center [1073, 22] width 355 height 31
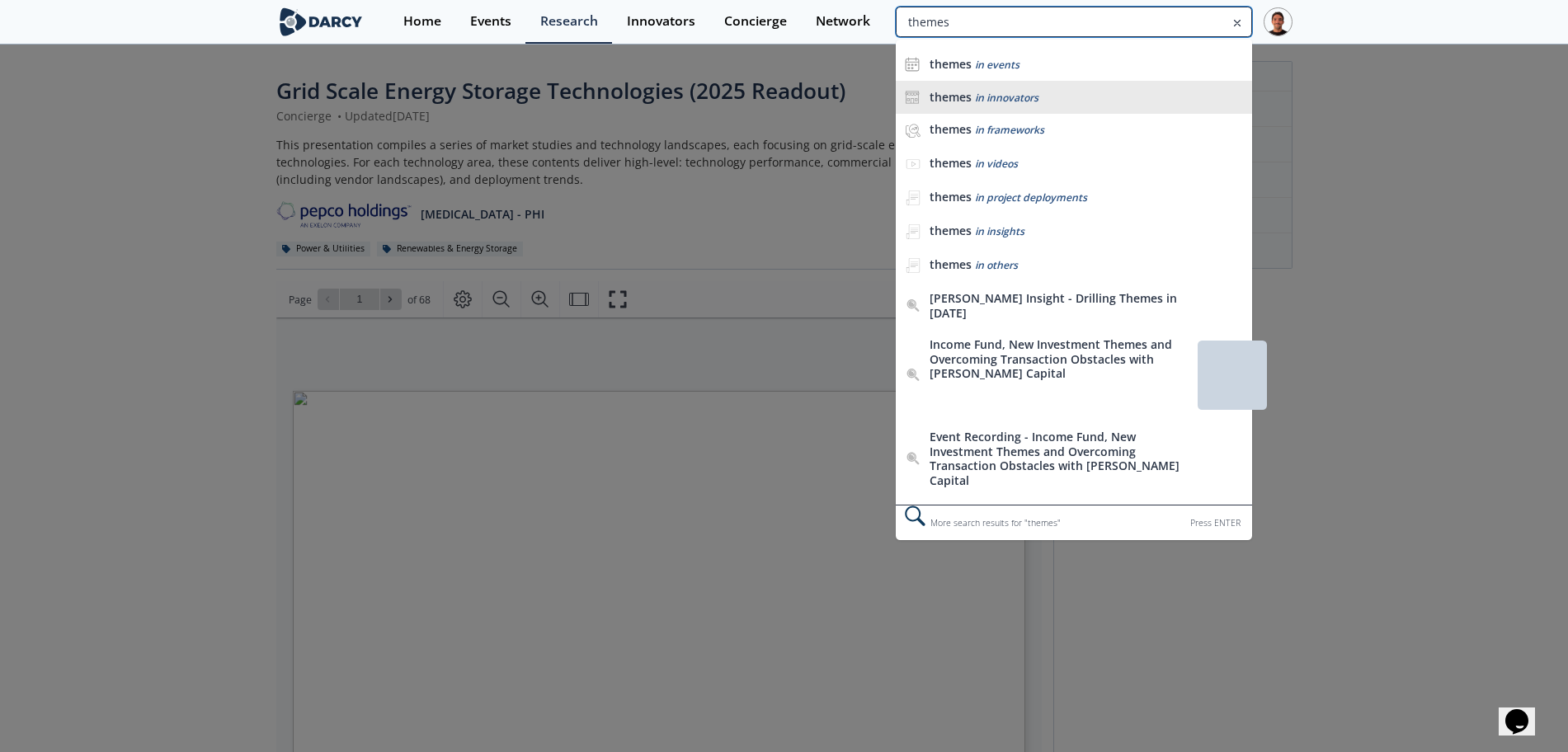
type input "themes"
click at [1030, 90] on div "themes in innovators" at bounding box center [1086, 98] width 313 height 16
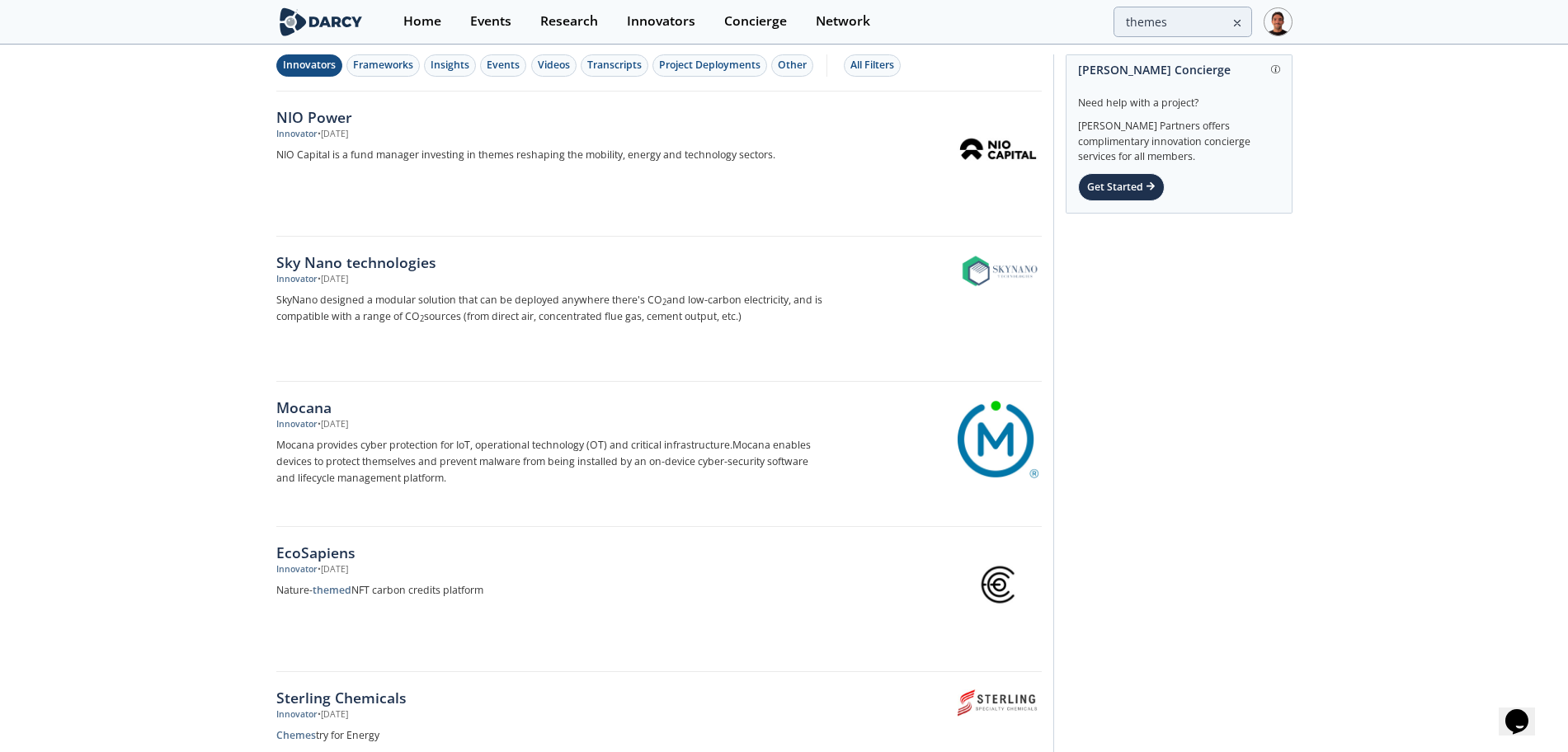
scroll to position [206, 0]
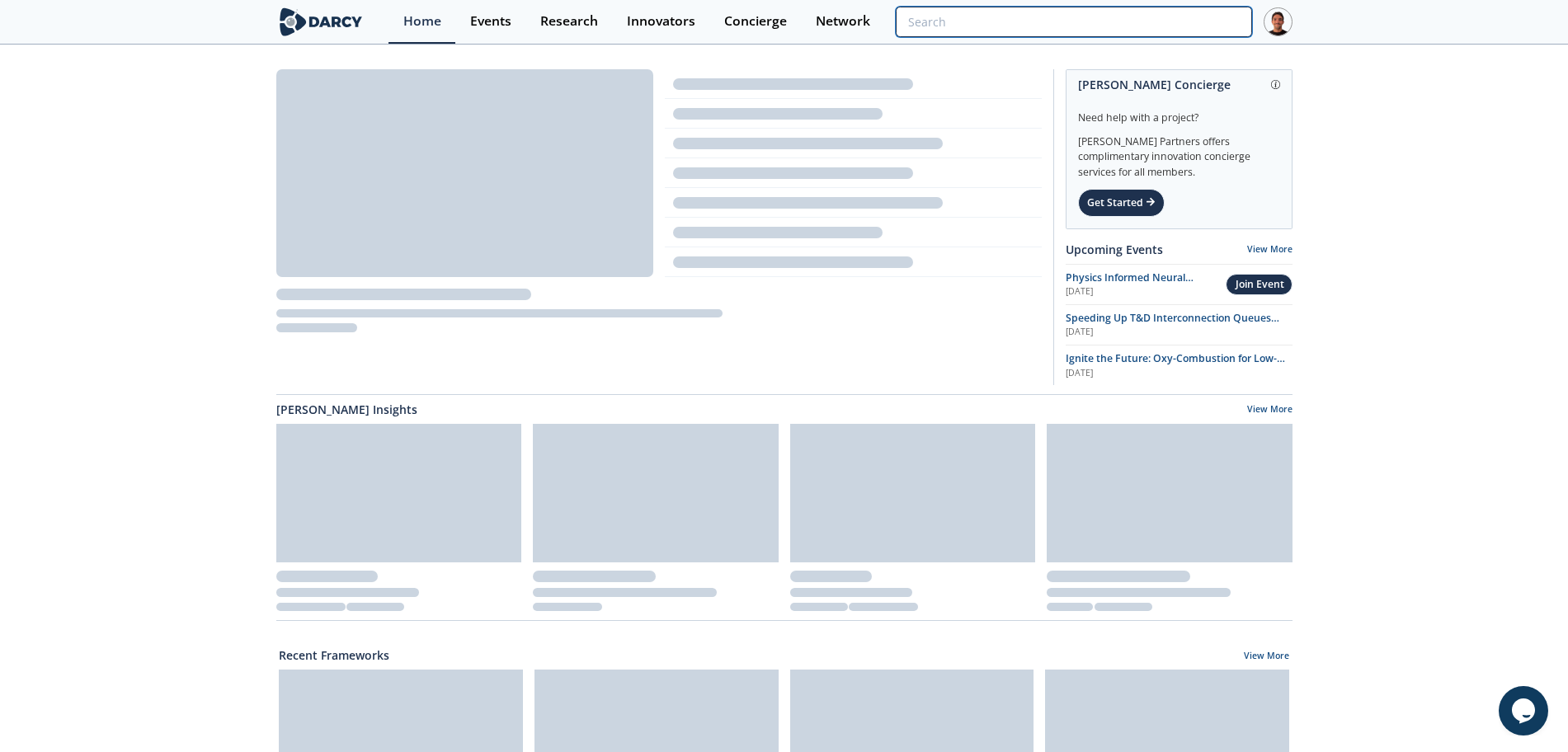
click at [1173, 30] on input "search" at bounding box center [1073, 22] width 355 height 31
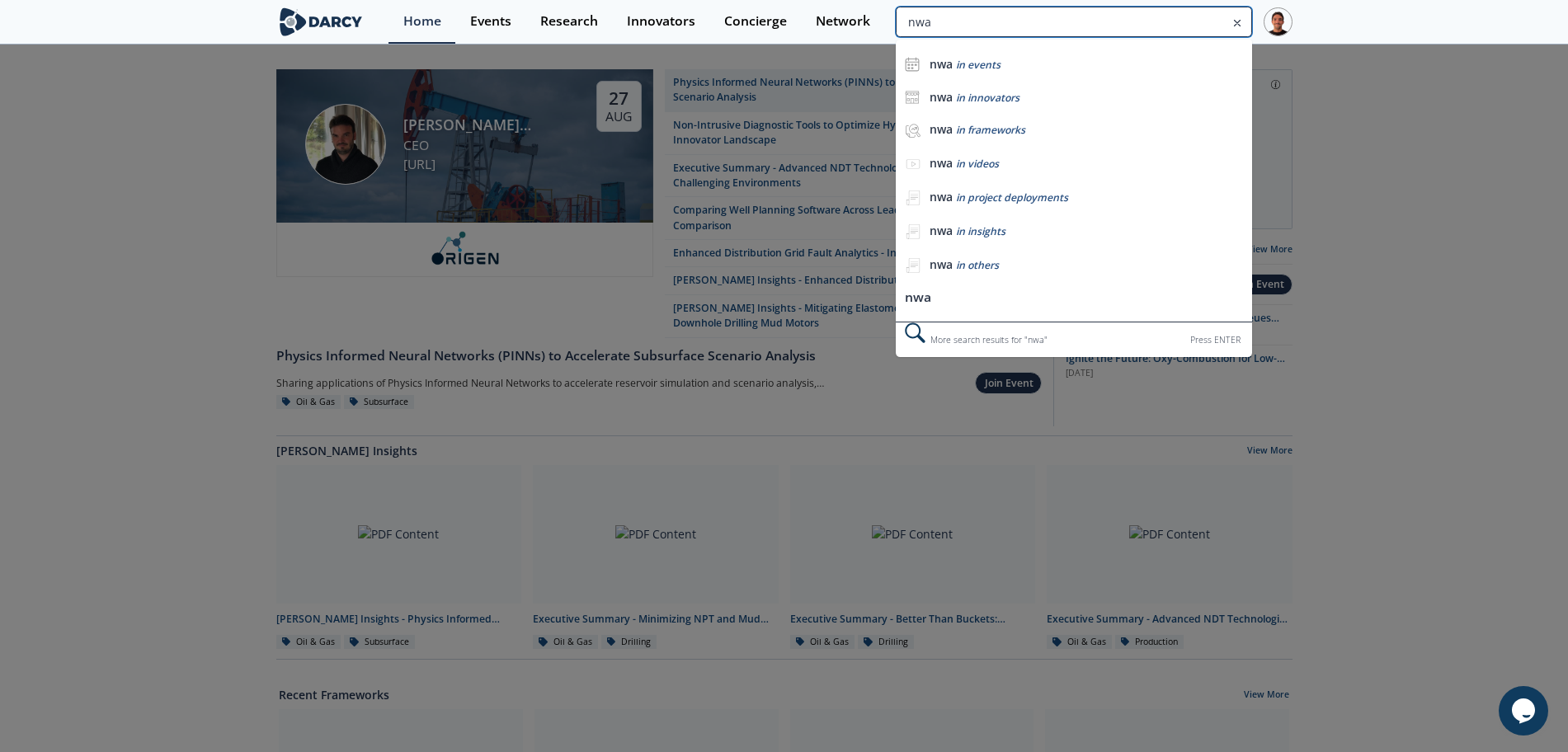
type input "nwa"
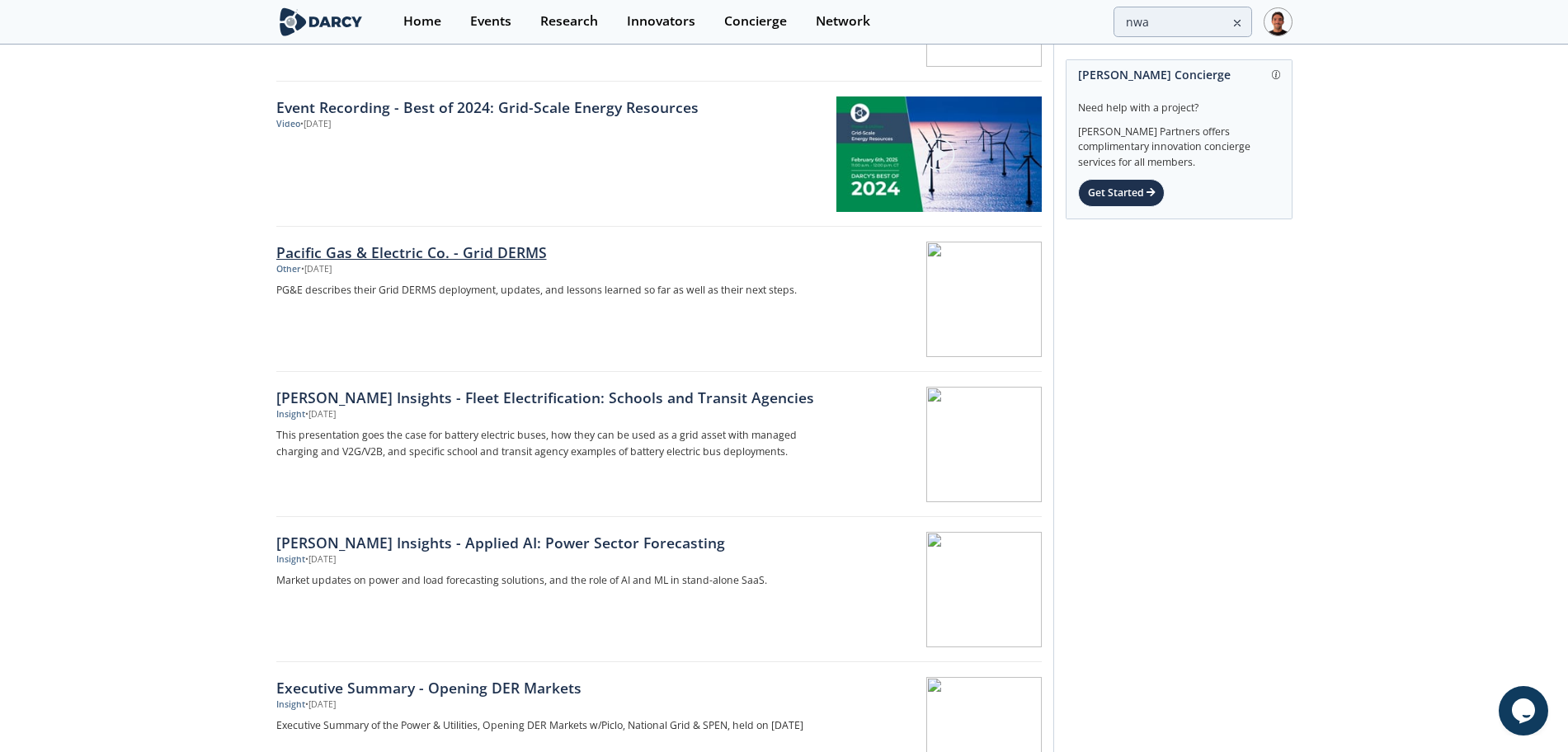
scroll to position [2352, 0]
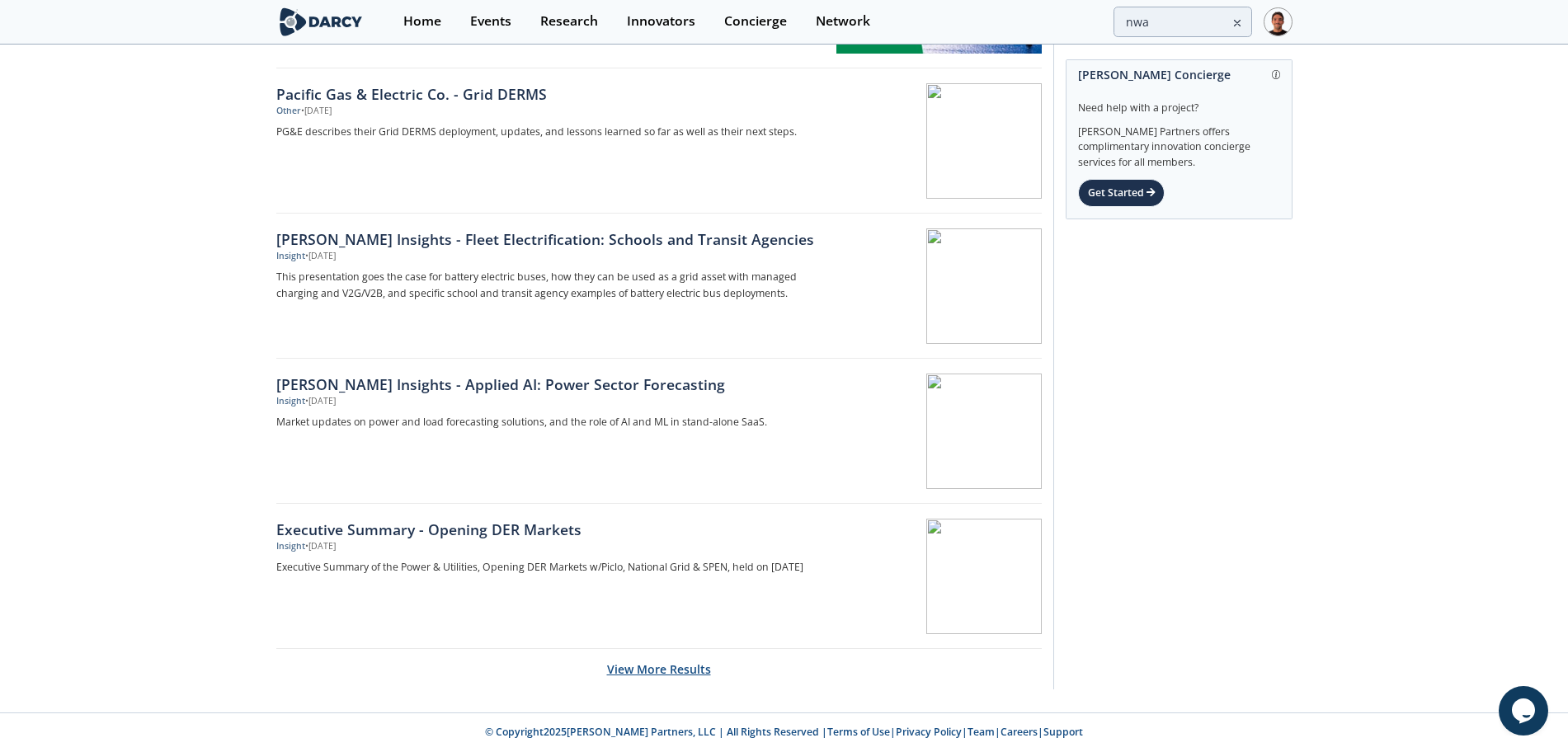
click at [670, 673] on button "View More Results" at bounding box center [659, 669] width 104 height 40
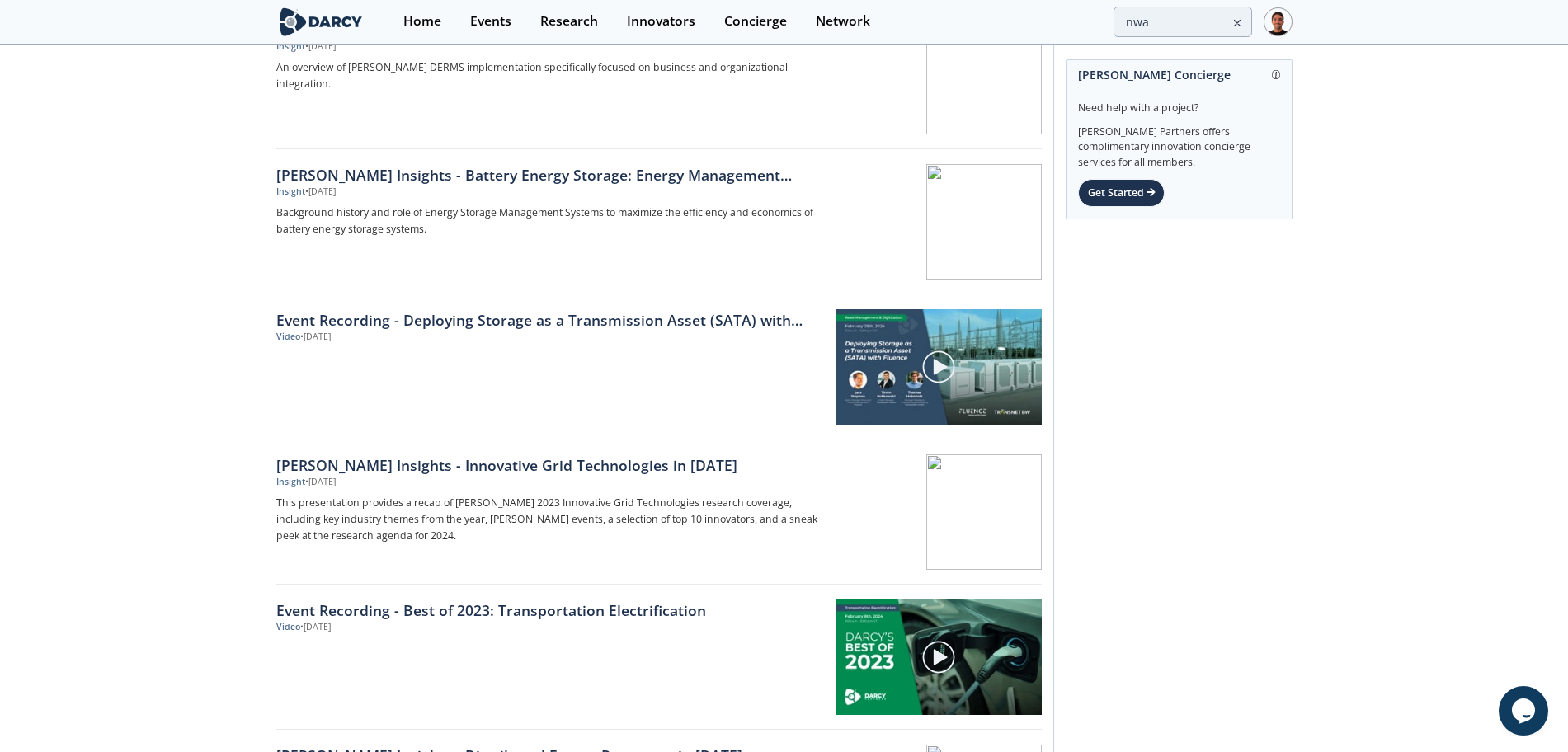
scroll to position [3588, 0]
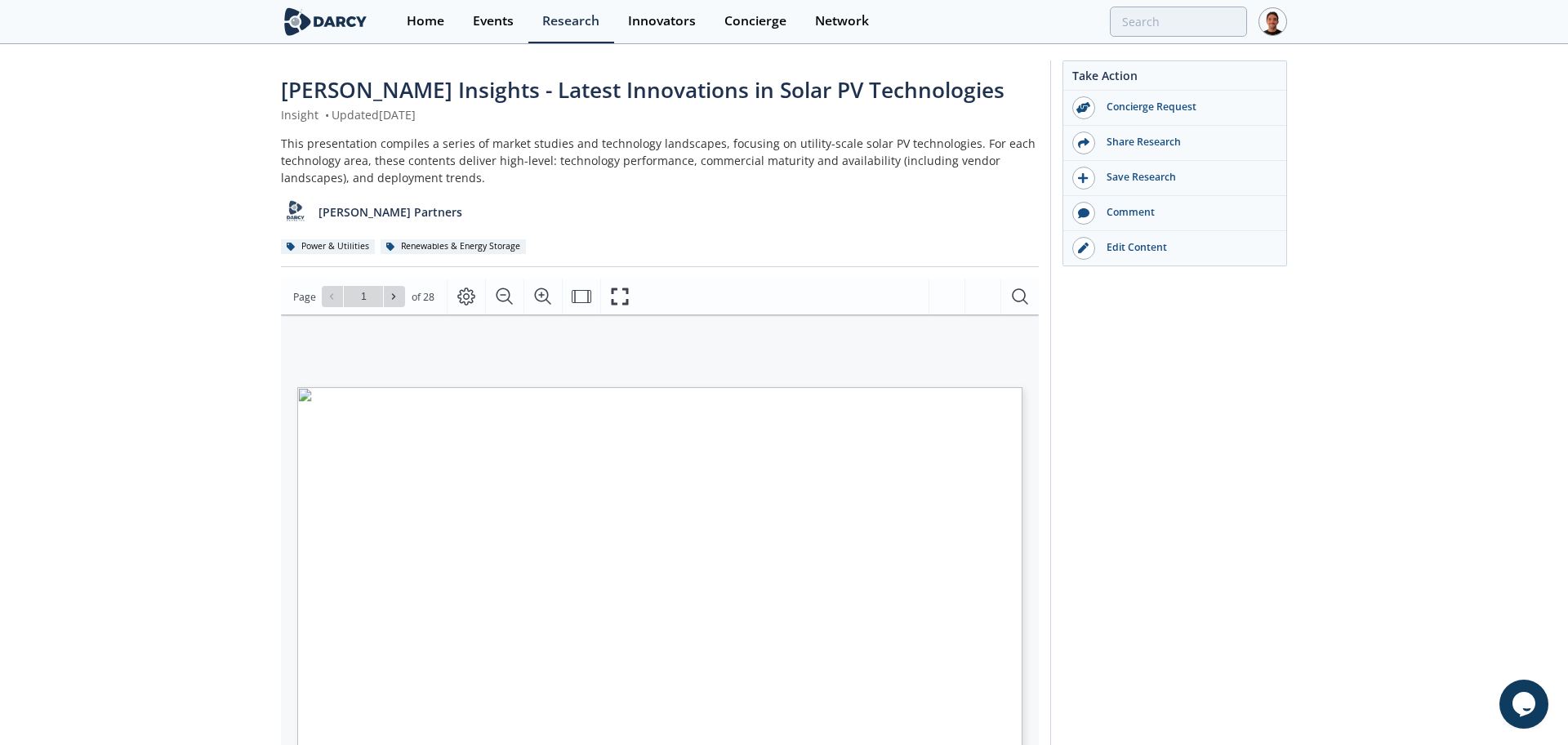
type input "2"
type input "3"
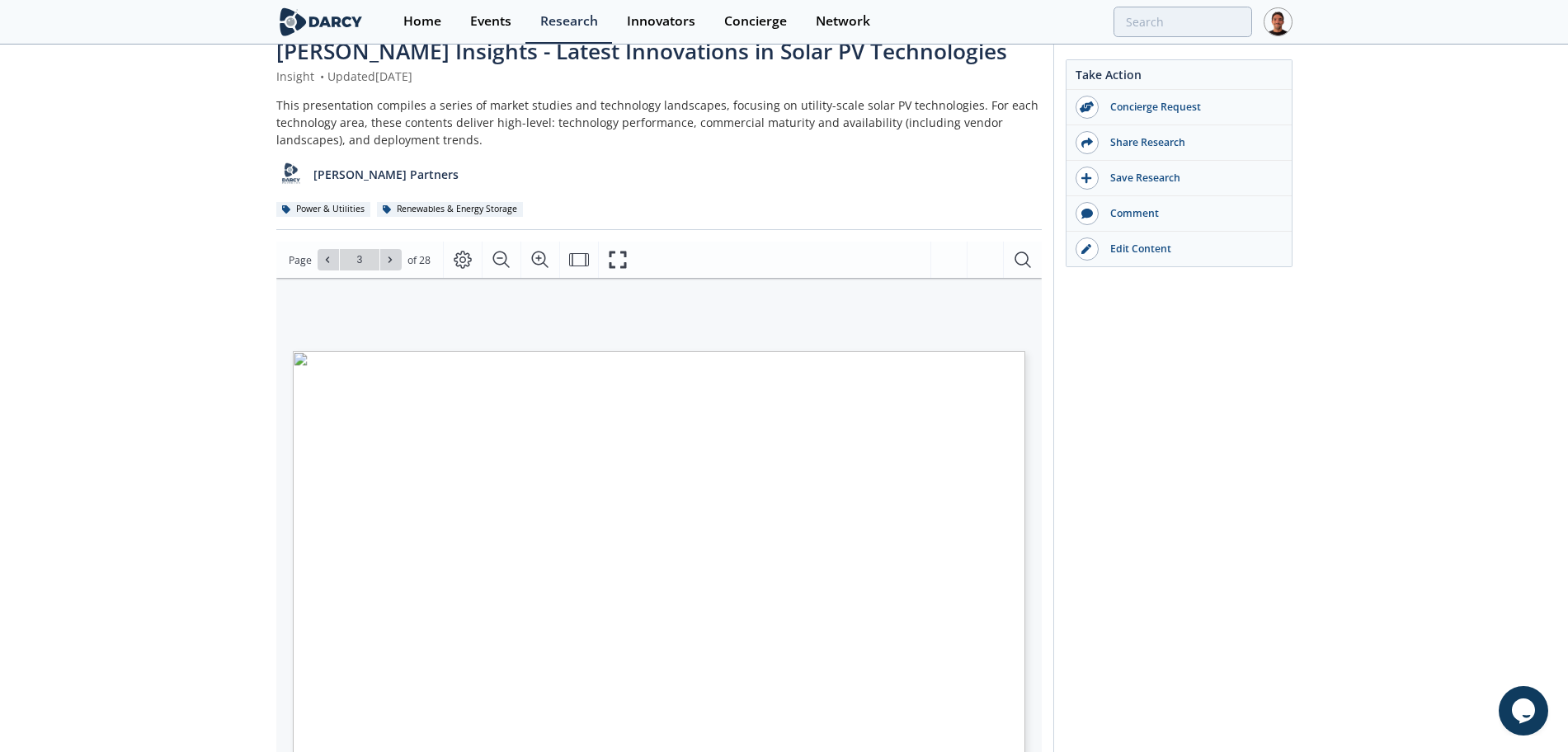
scroll to position [103, 0]
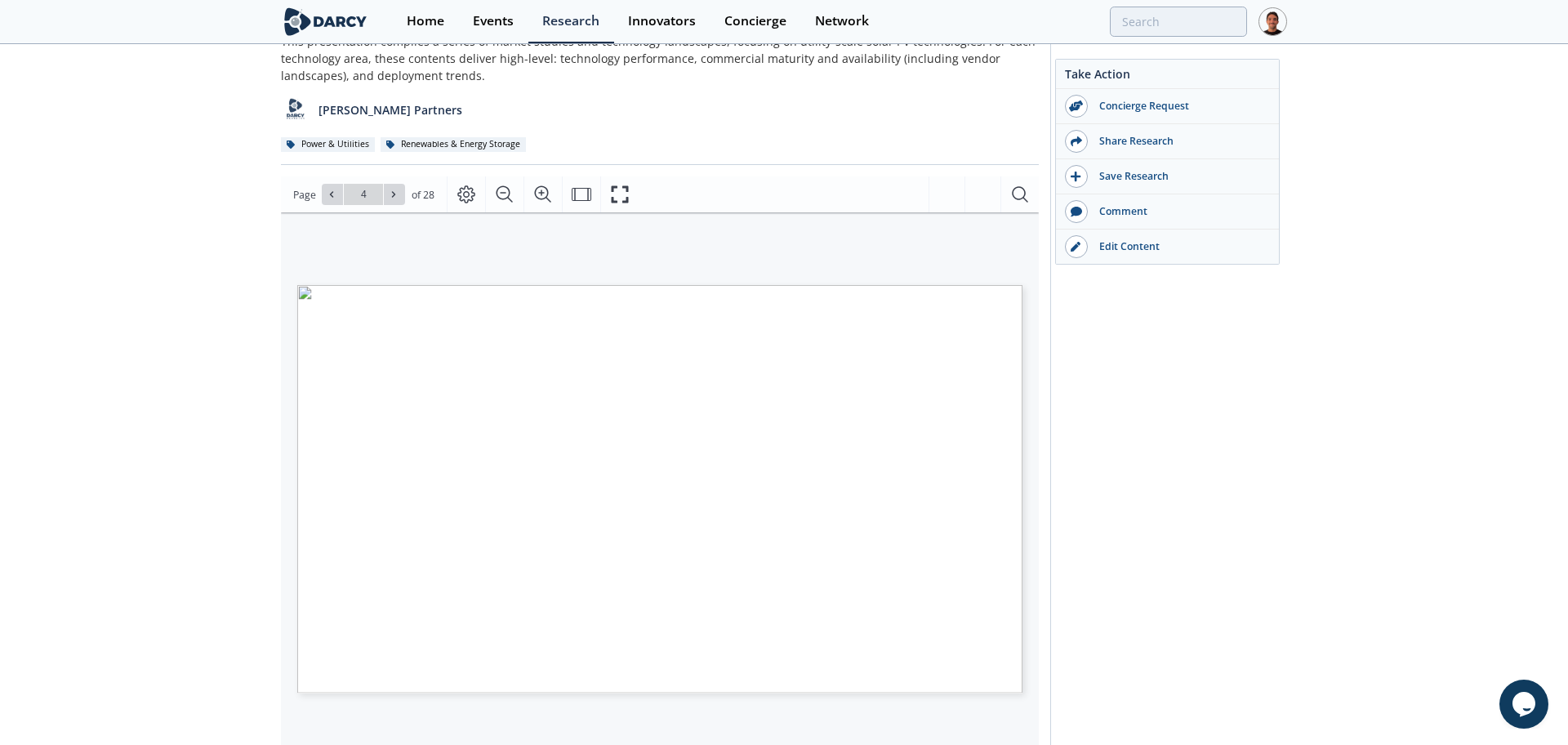
type input "5"
type input "6"
type input "9"
type input "10"
type input "13"
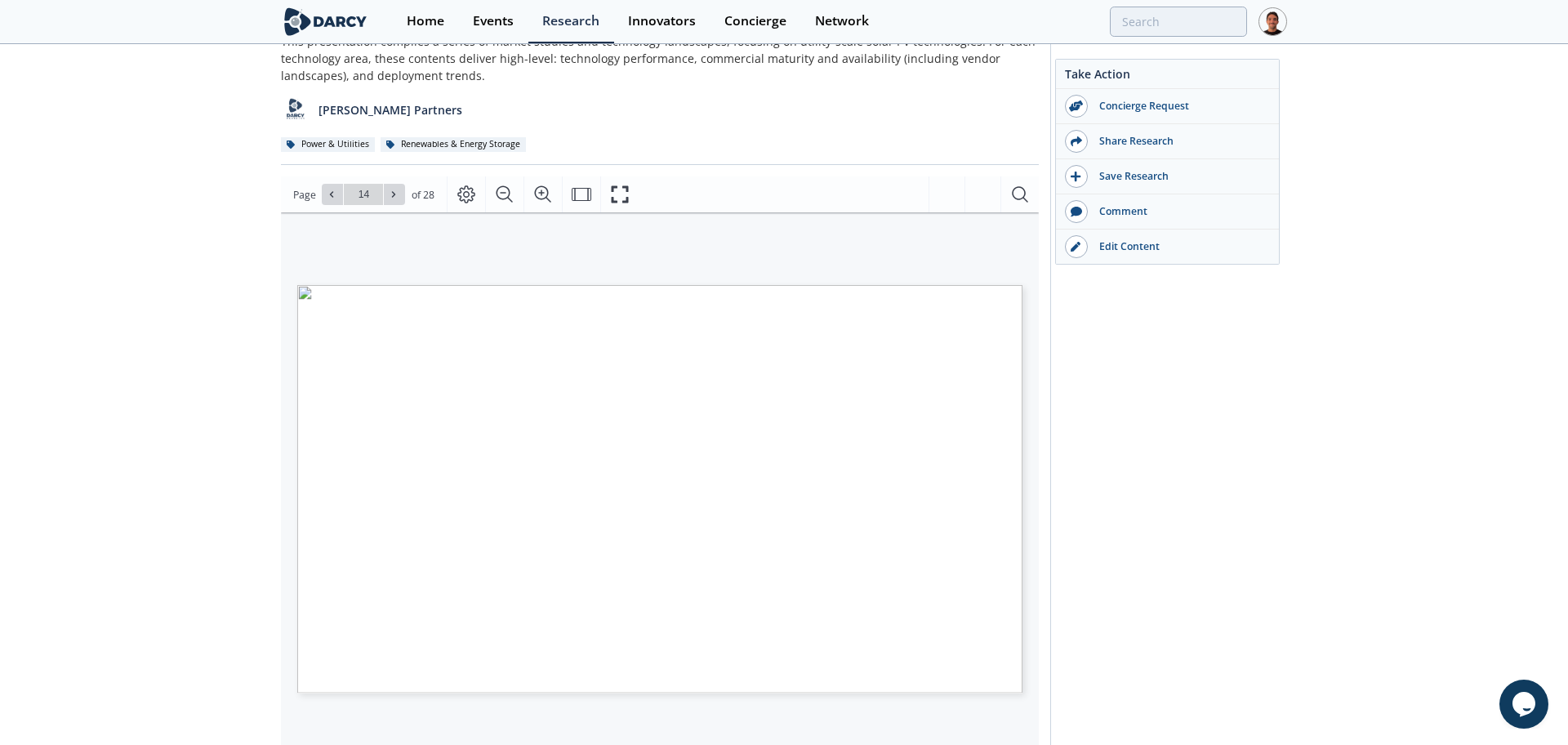
type input "15"
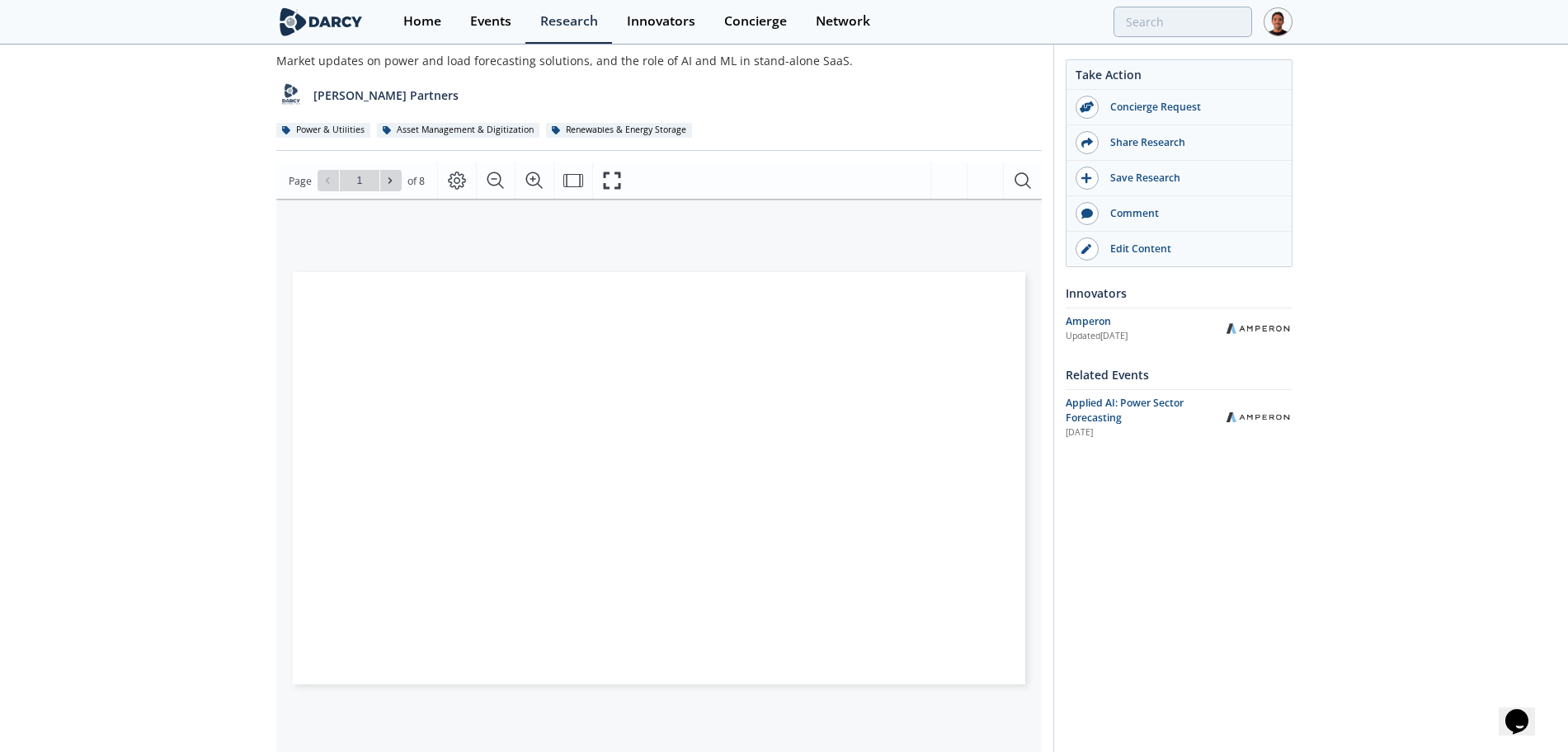
scroll to position [103, 0]
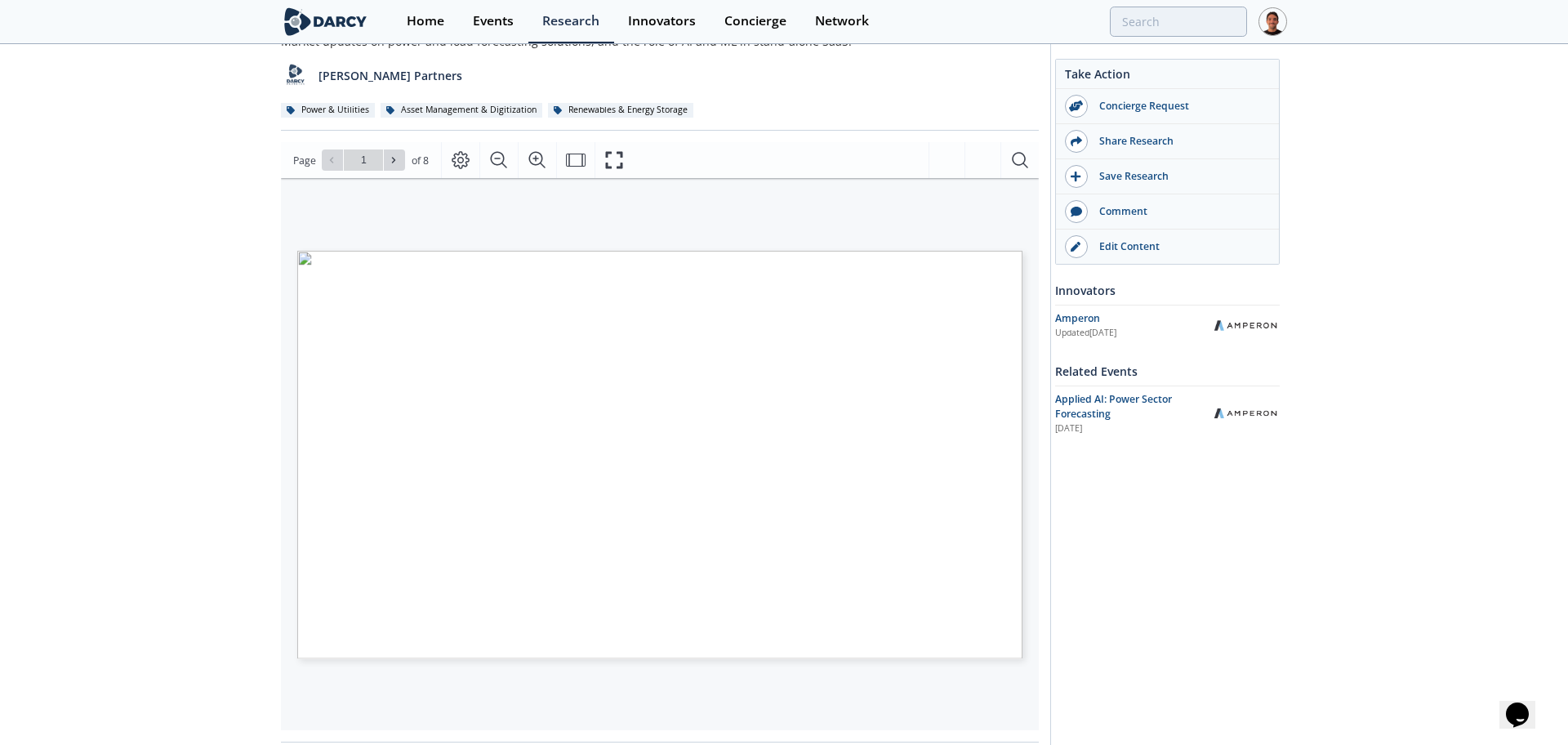
type input "2"
type input "3"
type input "4"
type input "8"
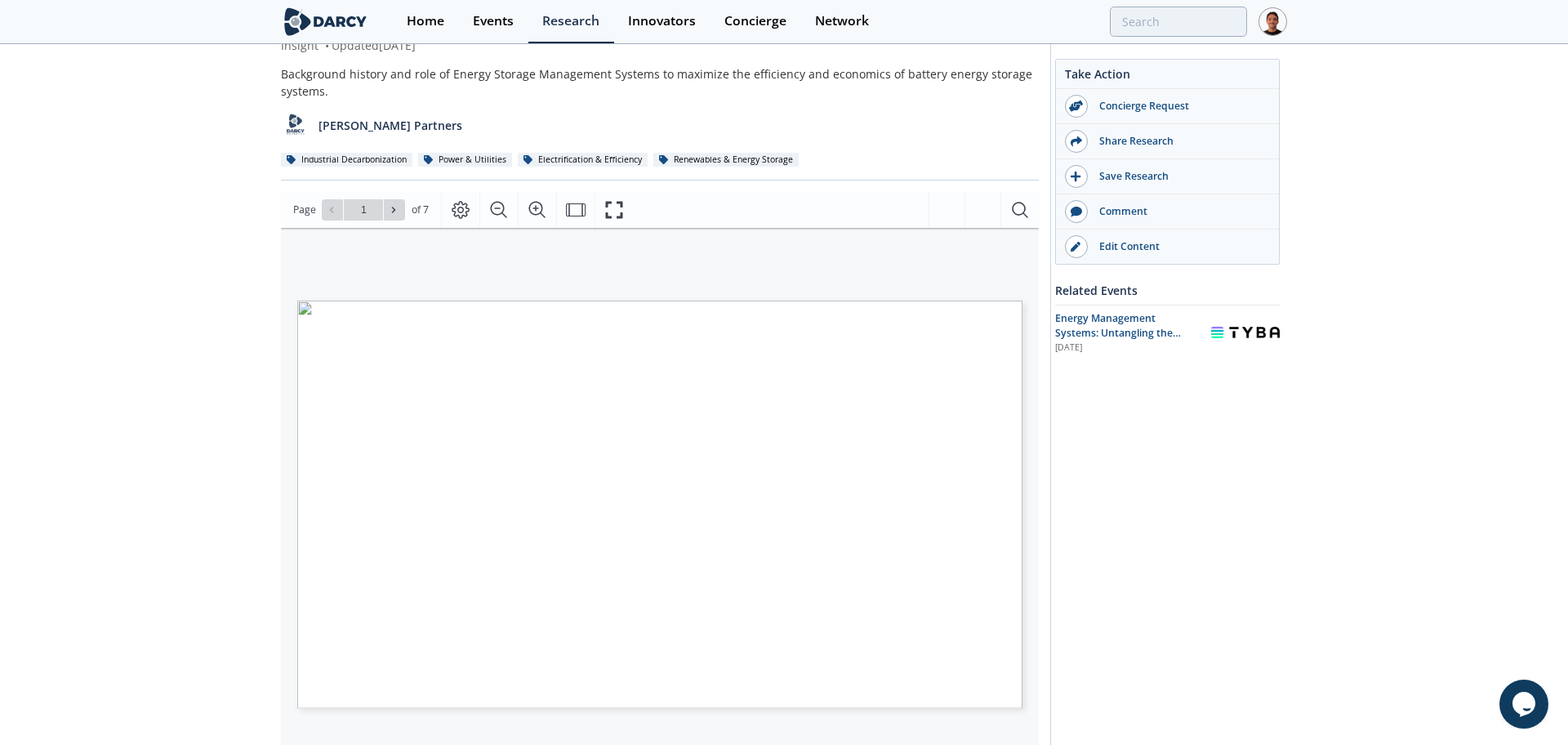
type input "2"
type input "3"
type input "5"
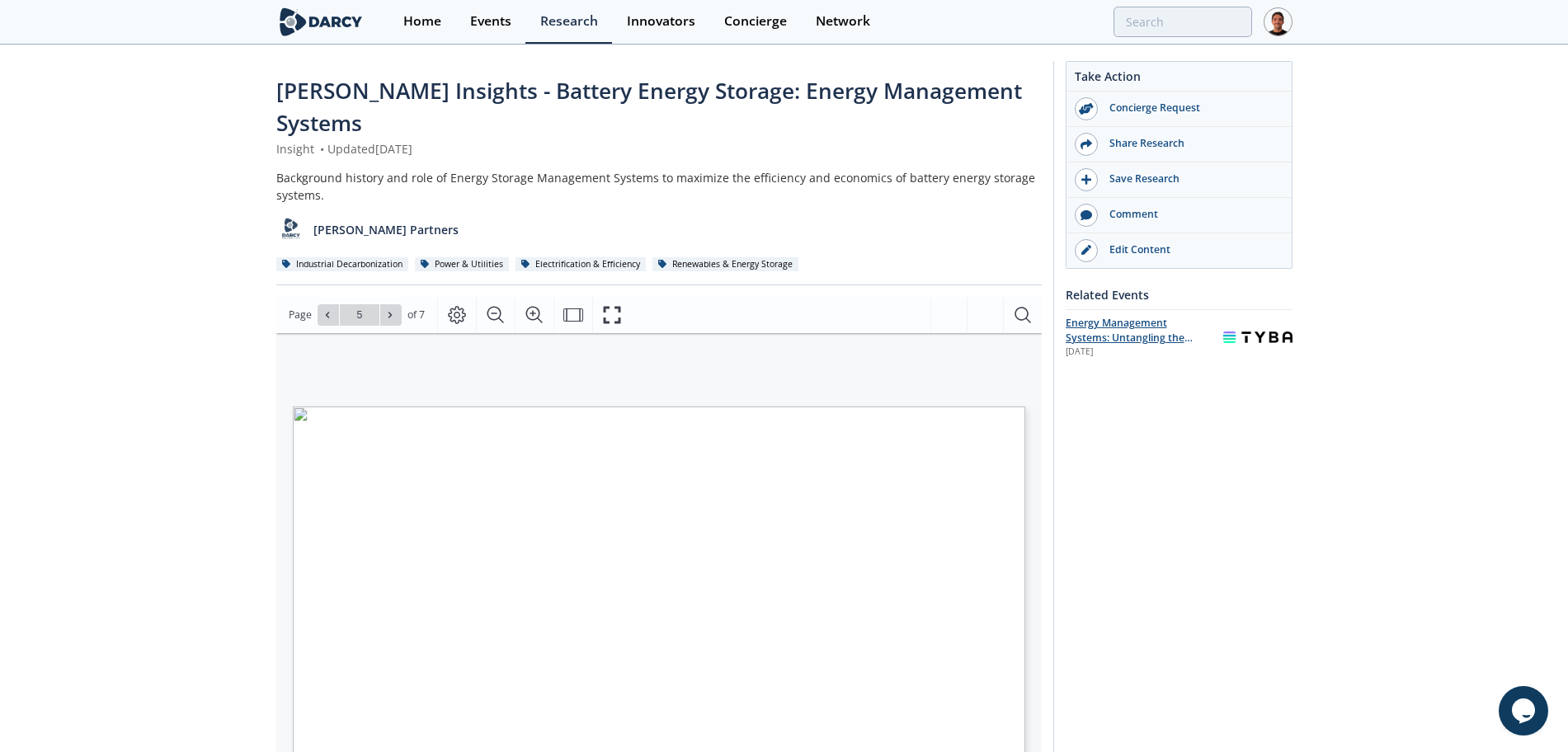
click at [1153, 329] on span "Energy Management Systems: Untangling the Landscape" at bounding box center [1129, 337] width 127 height 45
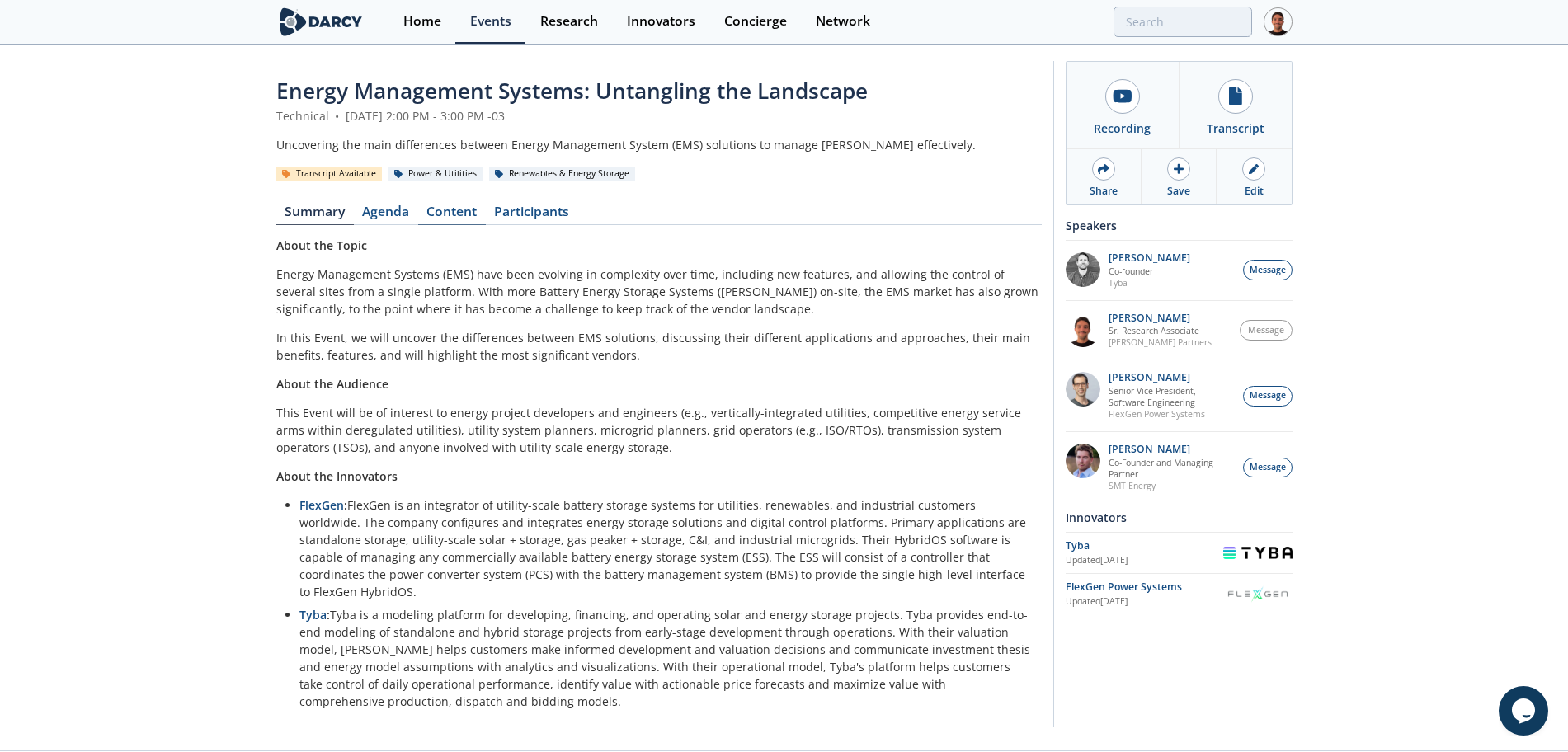
click at [450, 211] on link "Content" at bounding box center [452, 215] width 68 height 20
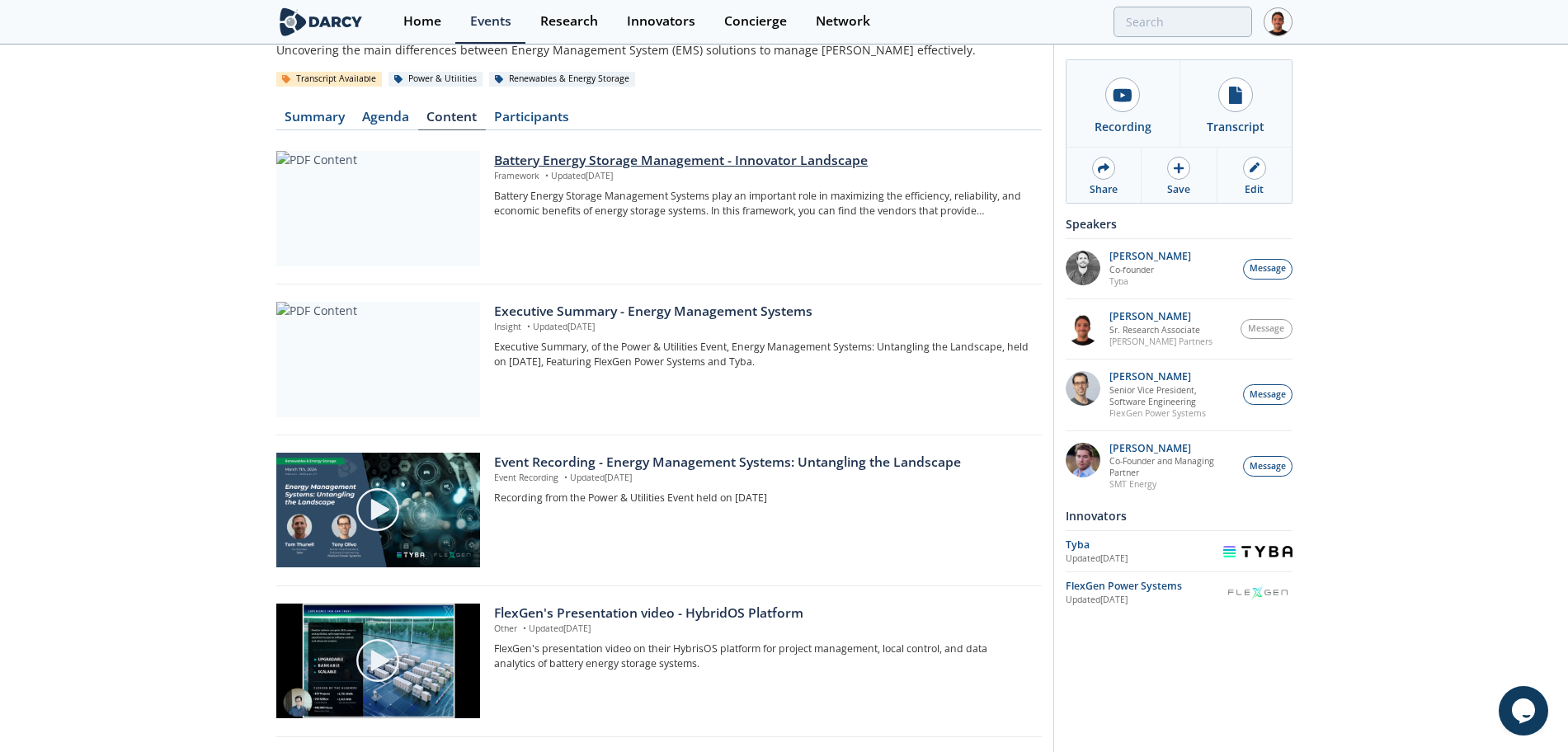
scroll to position [206, 0]
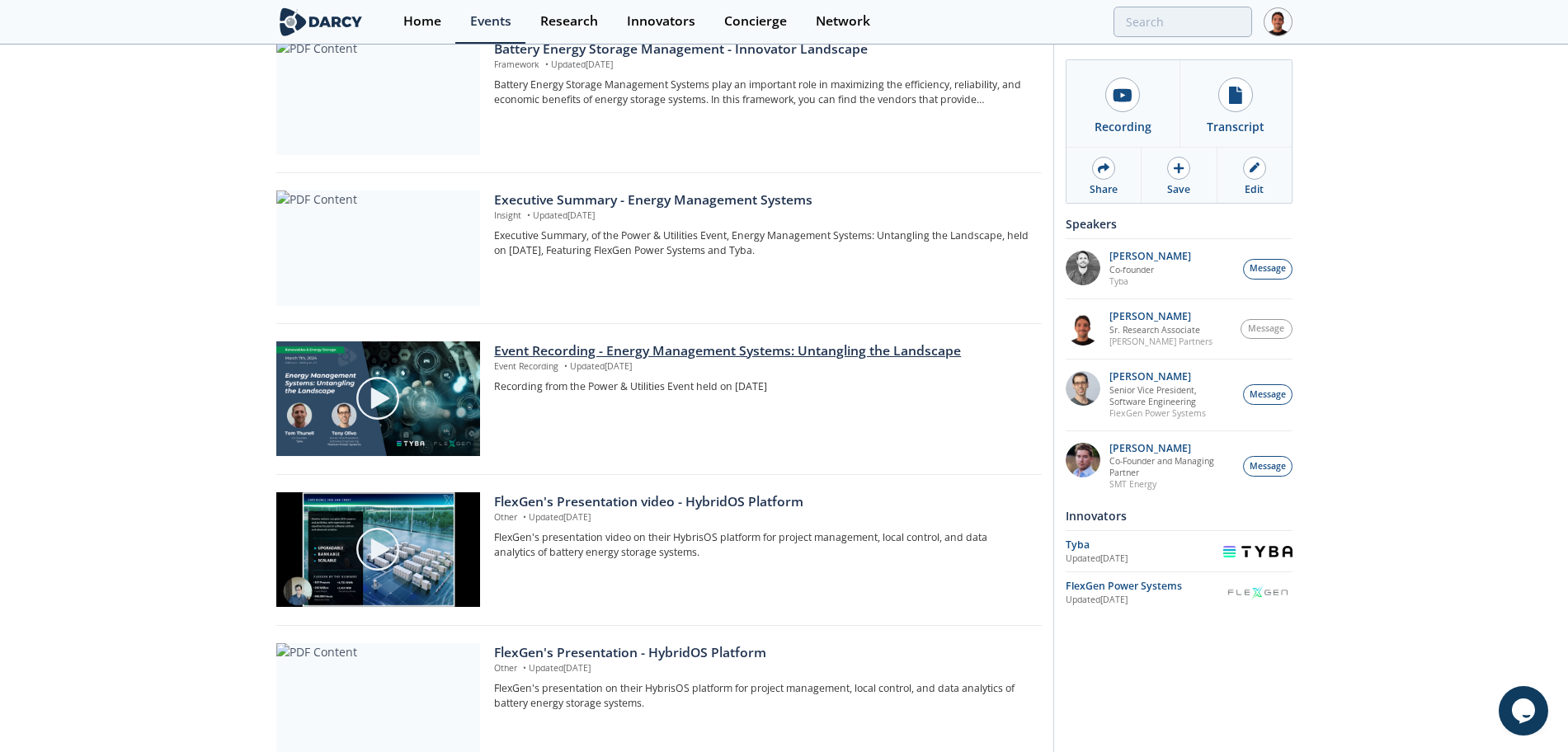
click at [634, 351] on div "Event Recording - Energy Management Systems: Untangling the Landscape" at bounding box center [761, 351] width 535 height 20
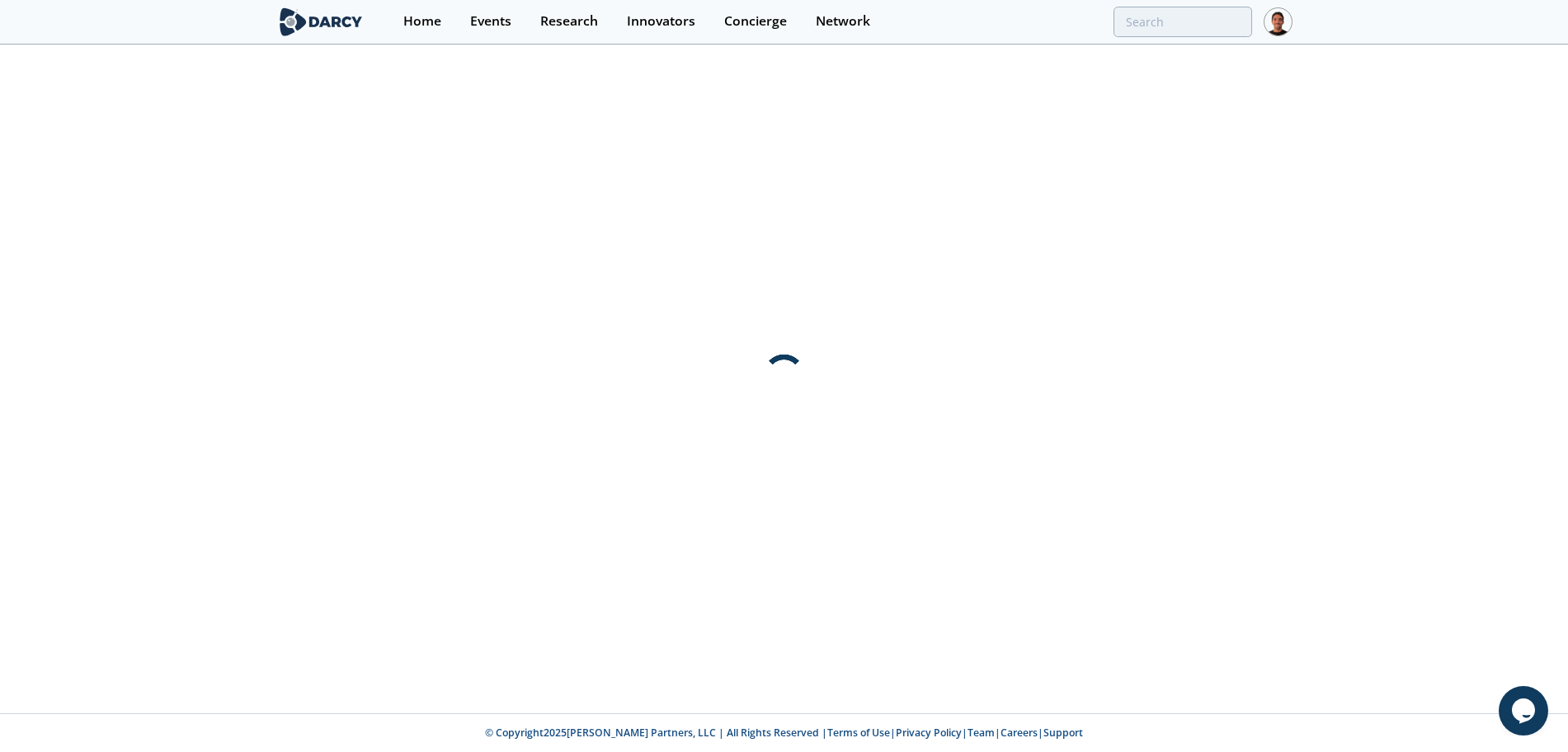
scroll to position [0, 0]
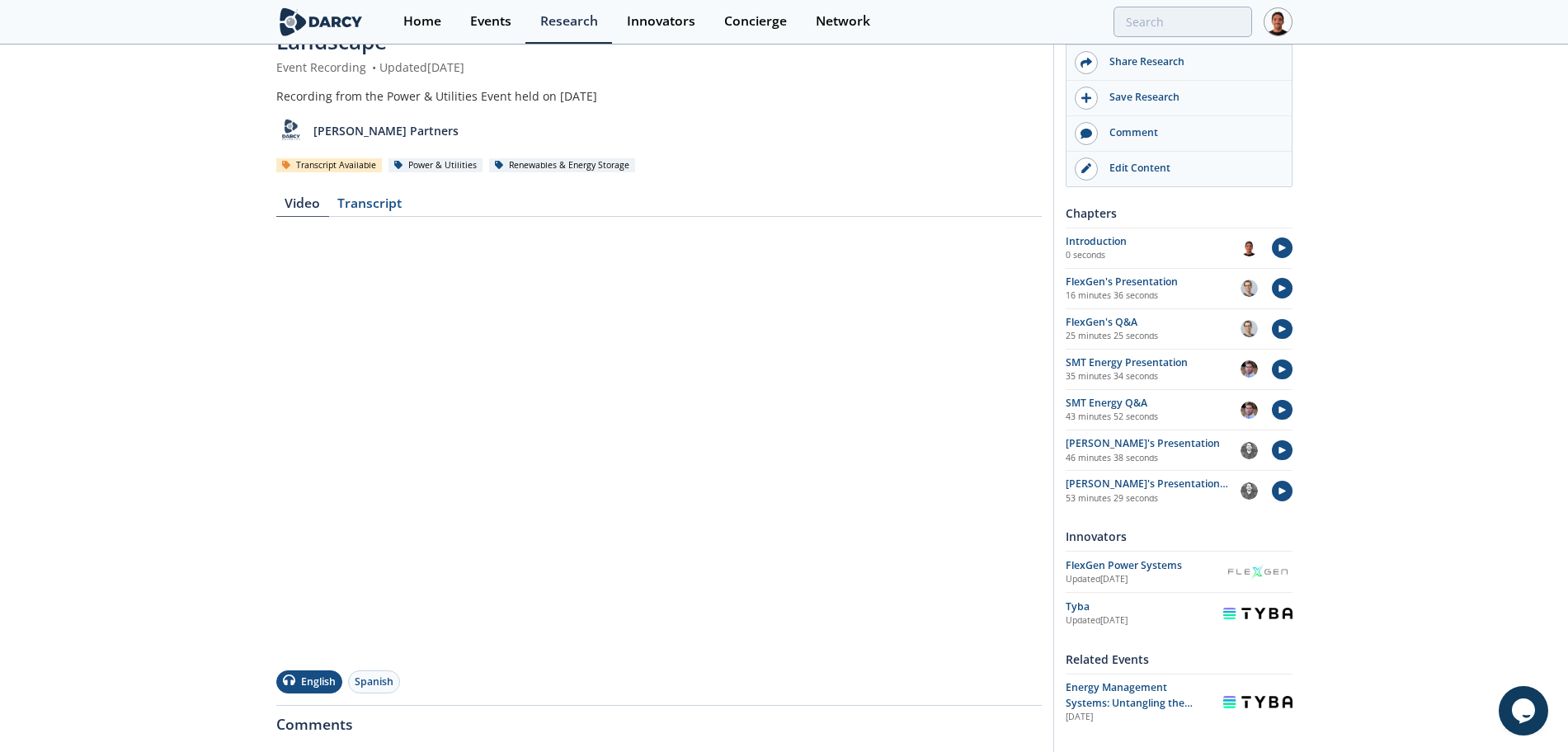
scroll to position [206, 0]
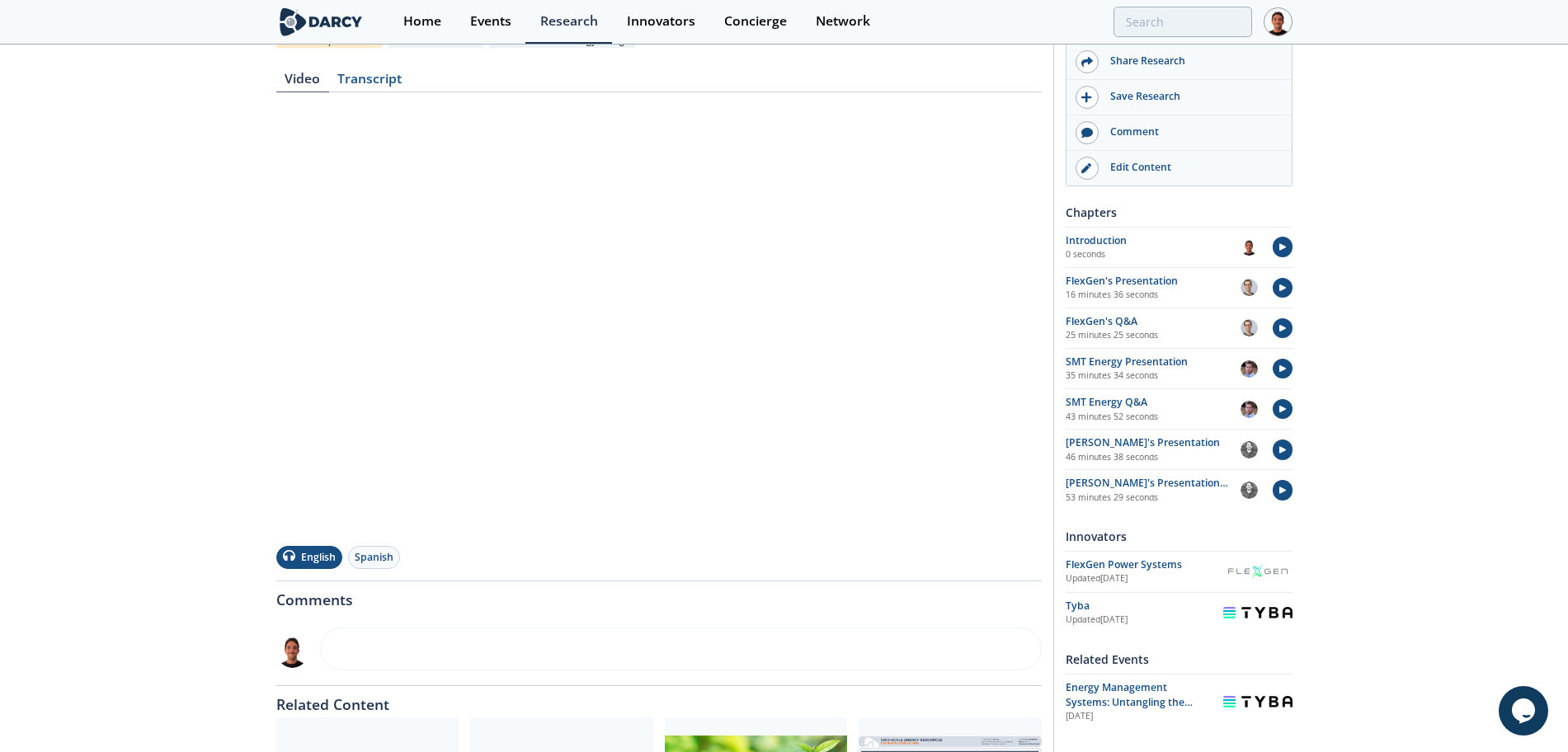
click at [1169, 37] on div "Home Events Research Innovators Concierge Network" at bounding box center [840, 22] width 903 height 44
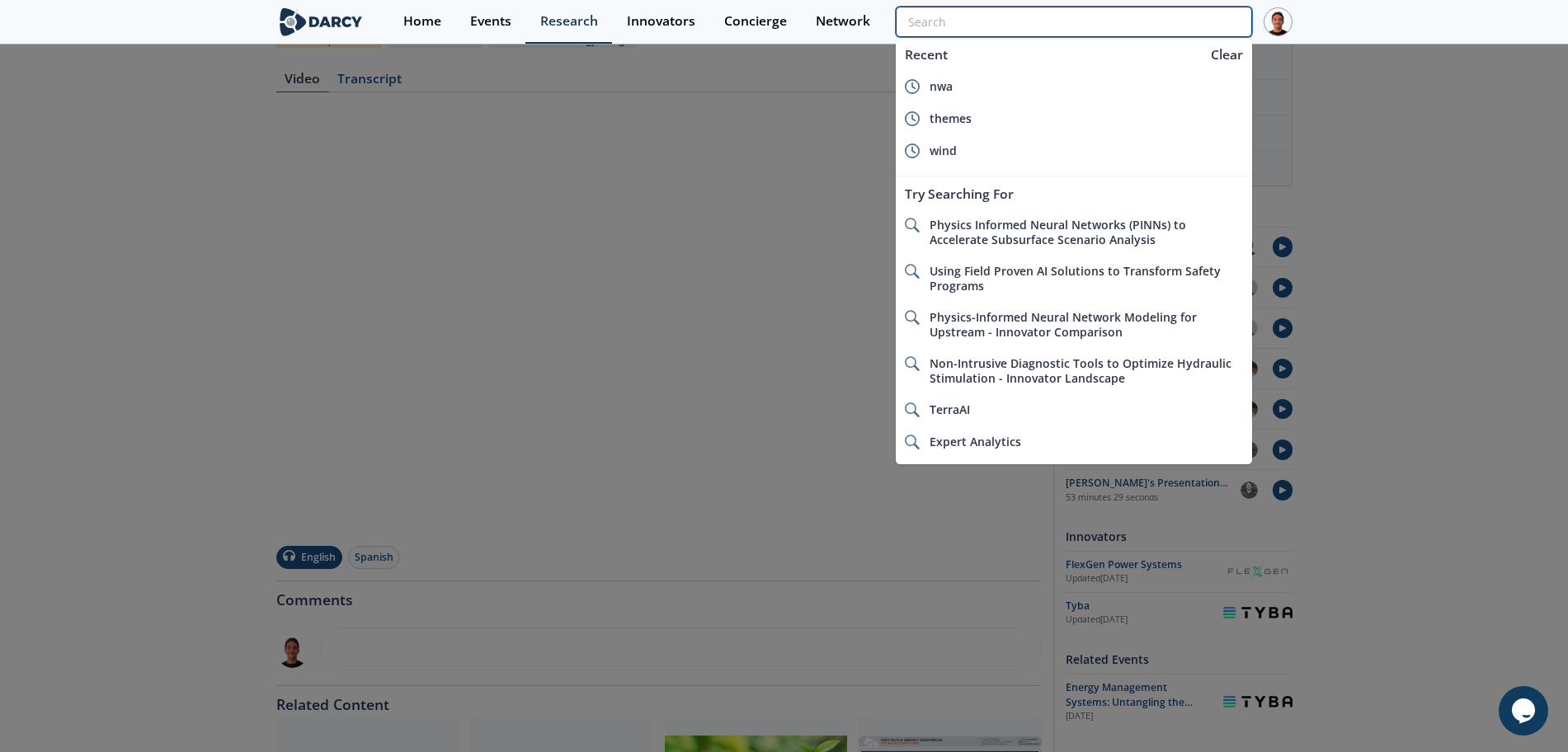
click at [1164, 30] on input "search" at bounding box center [1073, 22] width 355 height 31
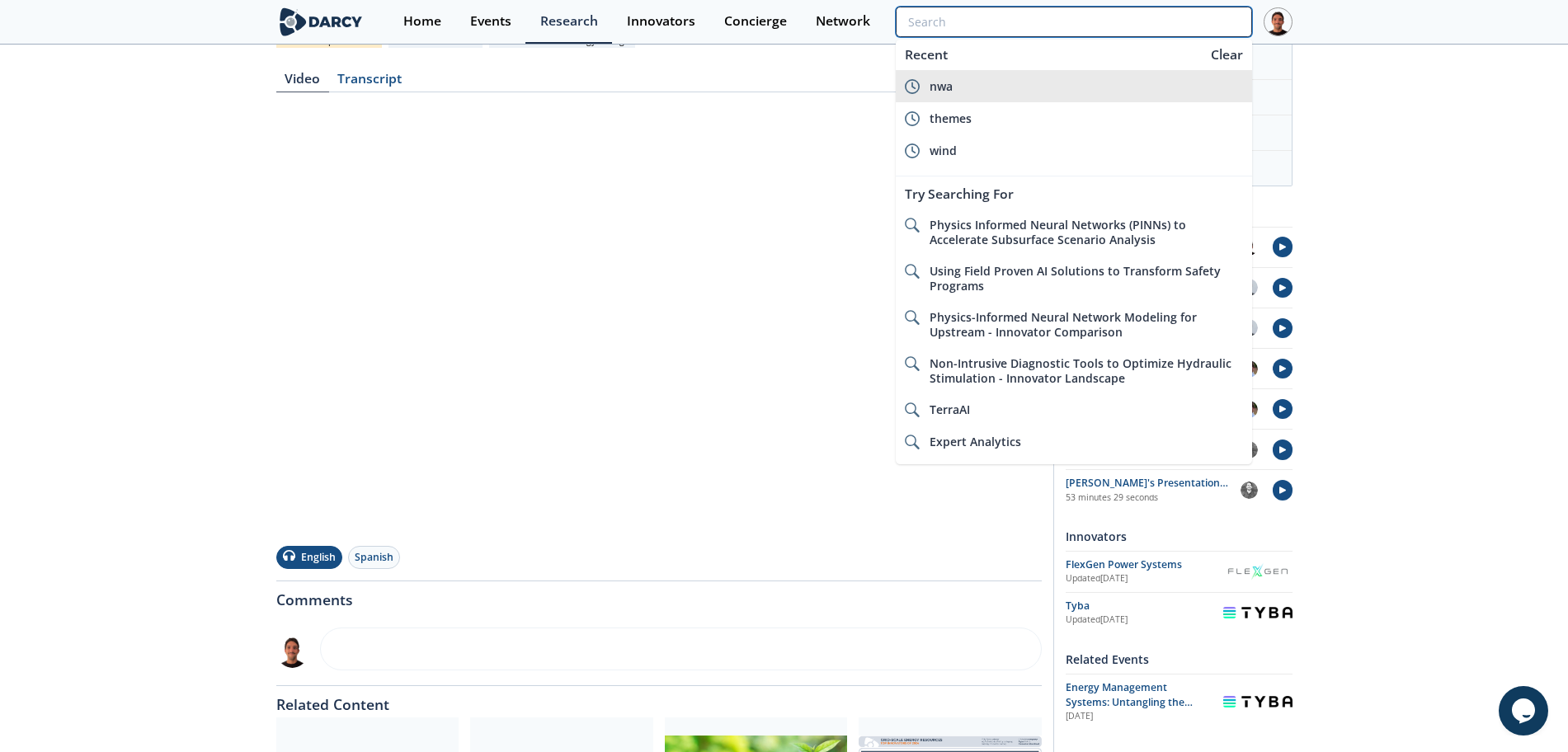
paste input "STORAGE-AS-TRANSMISSION-ASSET (SATA)"
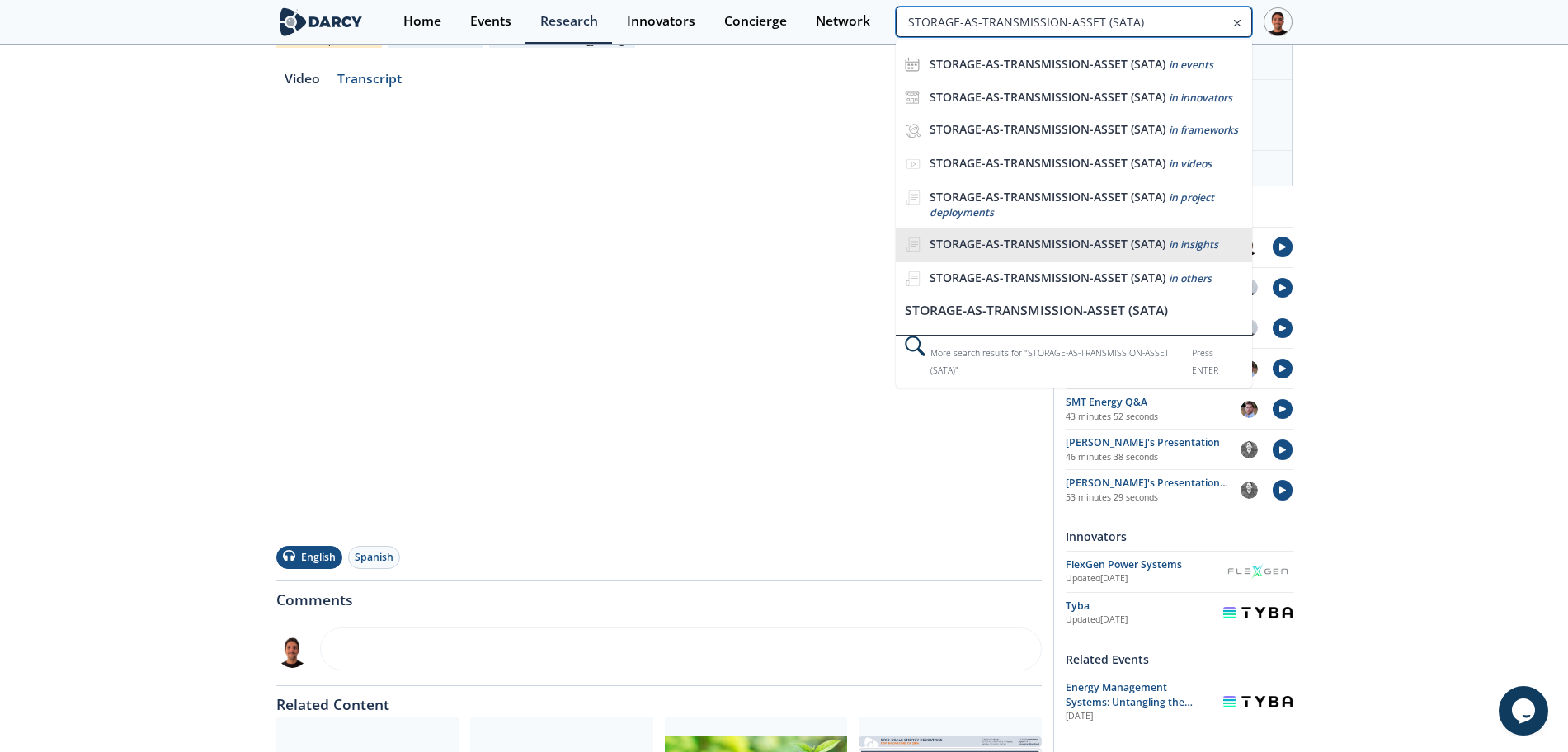
type input "STORAGE-AS-TRANSMISSION-ASSET (SATA)"
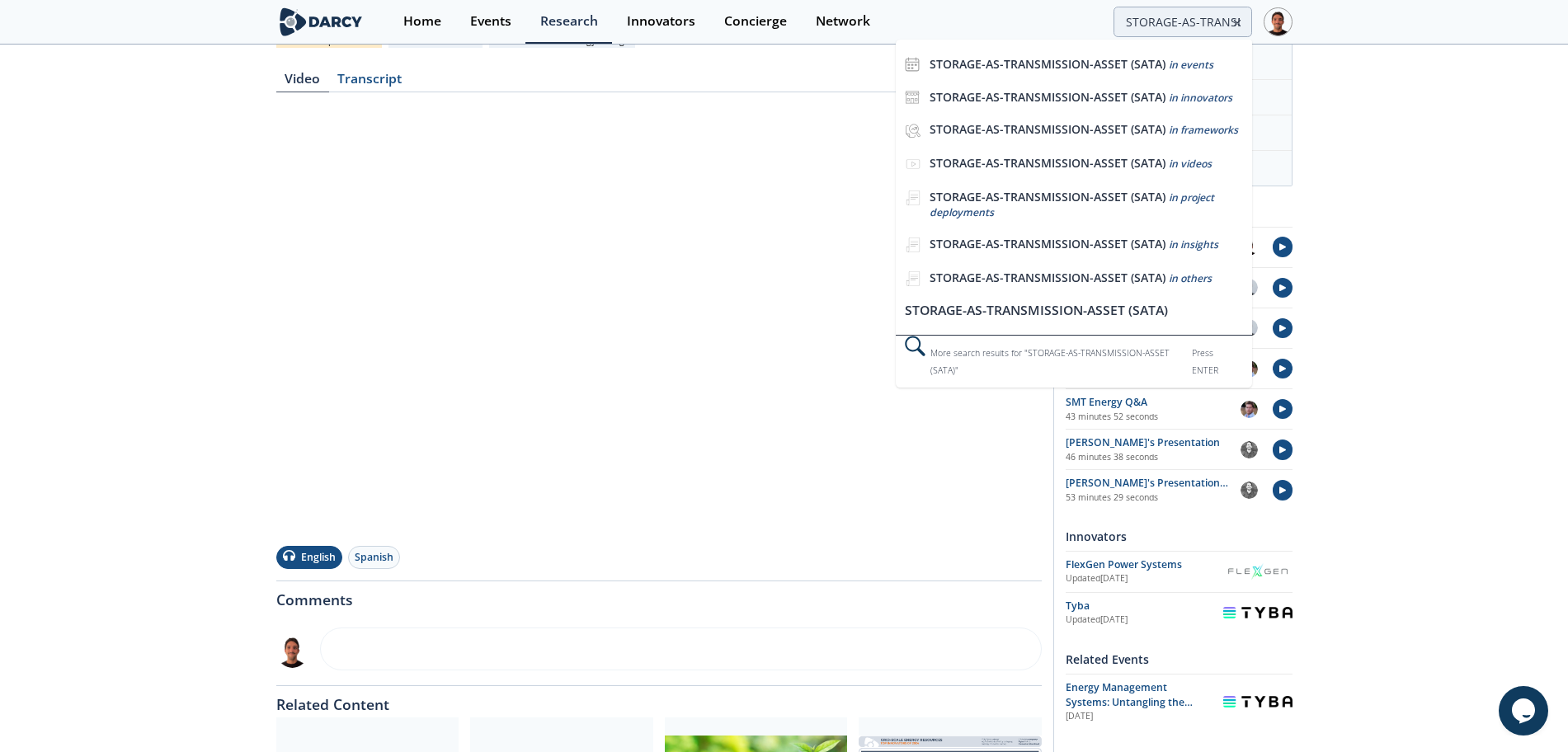
click at [1056, 239] on b "STORAGE-AS-TRANSMISSION-ASSET (SATA)" at bounding box center [1047, 244] width 236 height 16
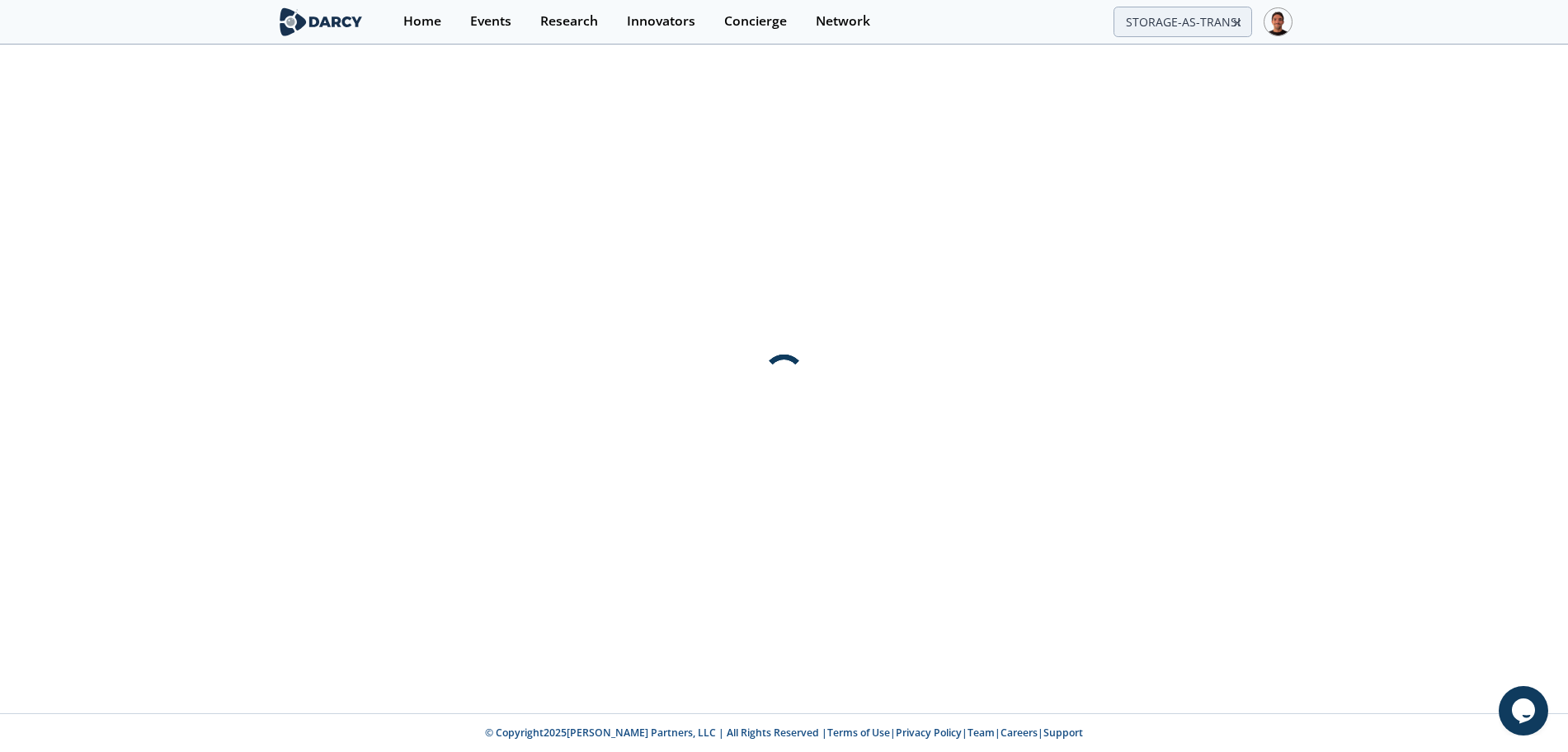
scroll to position [0, 0]
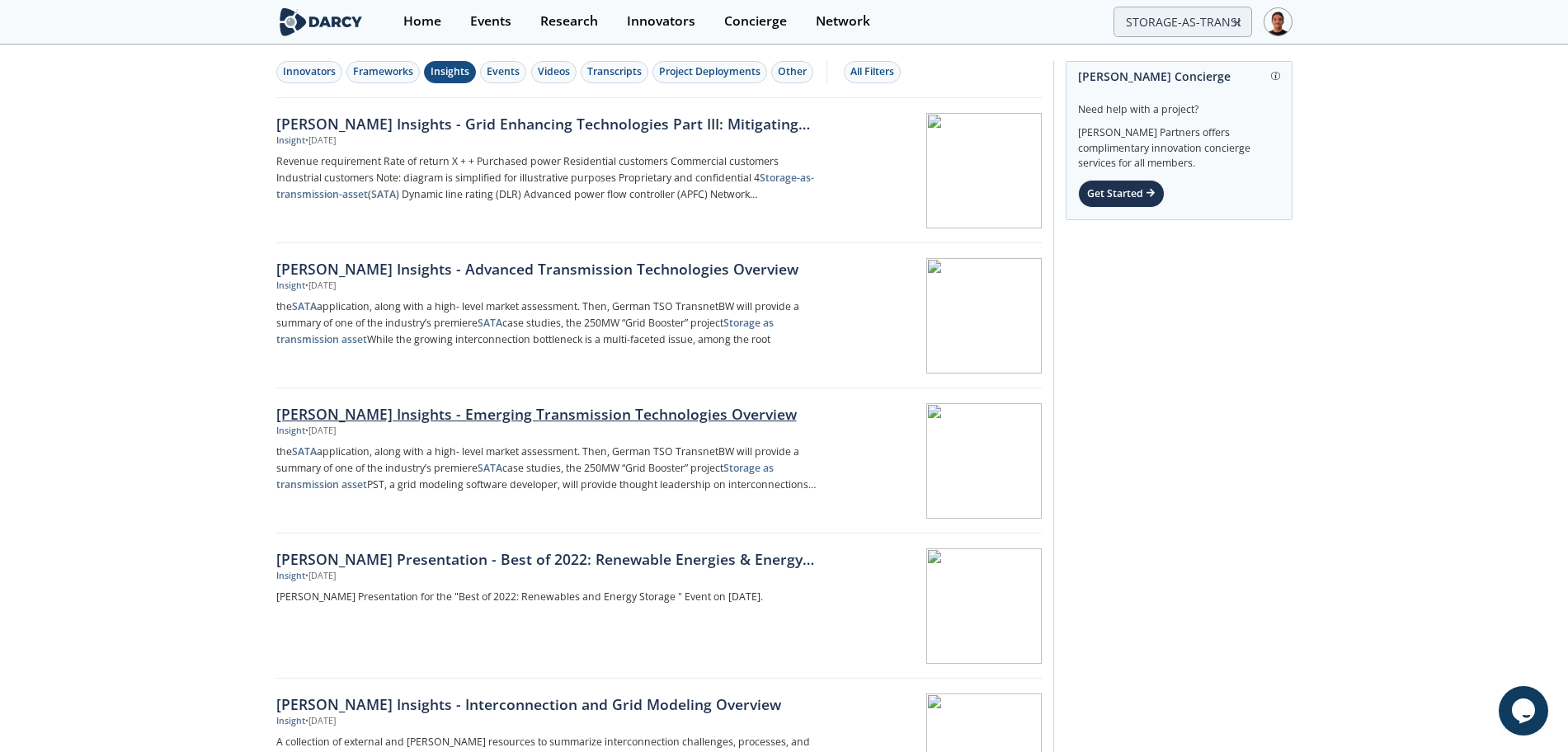
drag, startPoint x: 541, startPoint y: 411, endPoint x: 466, endPoint y: 479, distance: 101.2
click at [466, 479] on p "the SATA application, along with a high- level market assessment. Then, German …" at bounding box center [549, 468] width 546 height 49
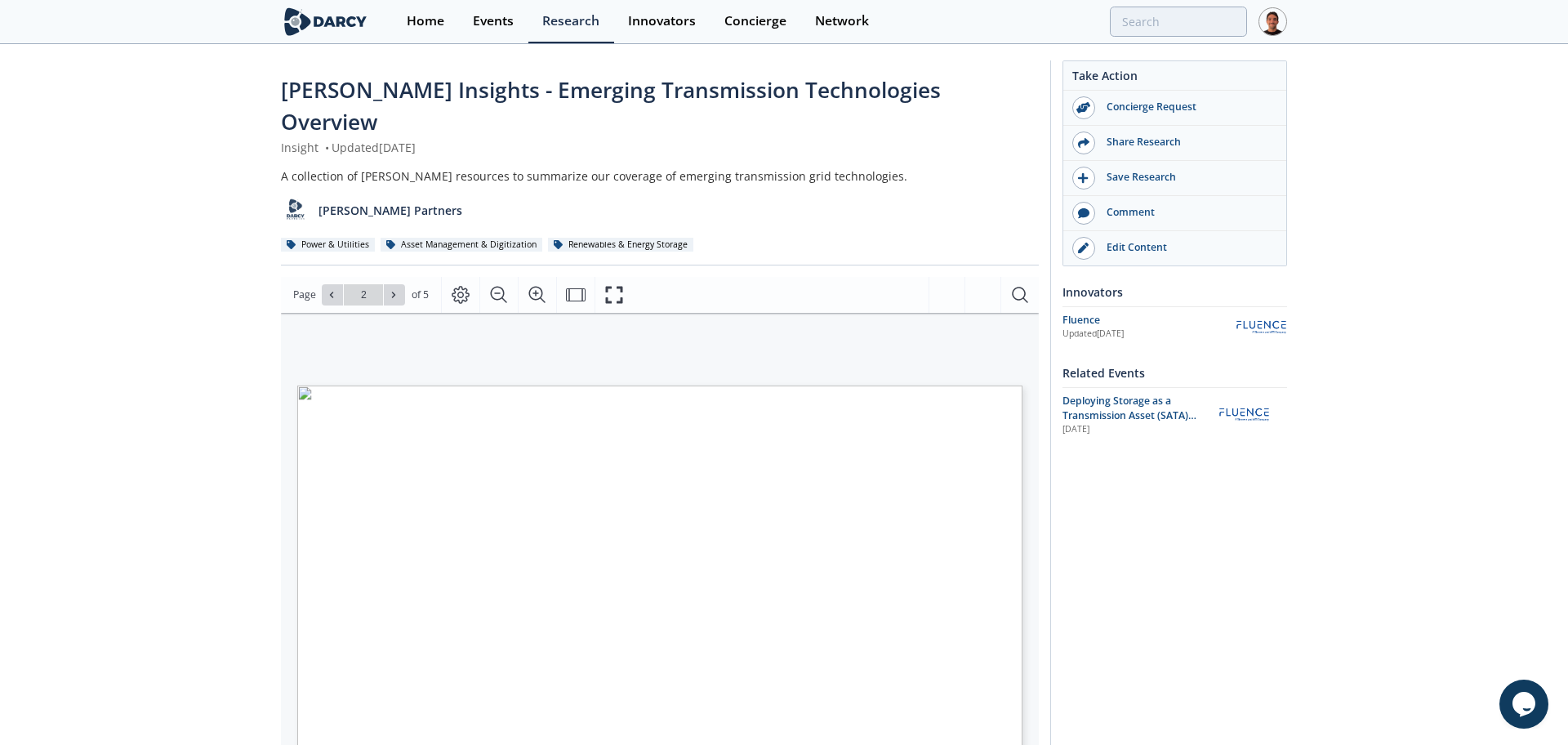
type input "1"
click at [1158, 23] on input "search" at bounding box center [1063, 22] width 352 height 30
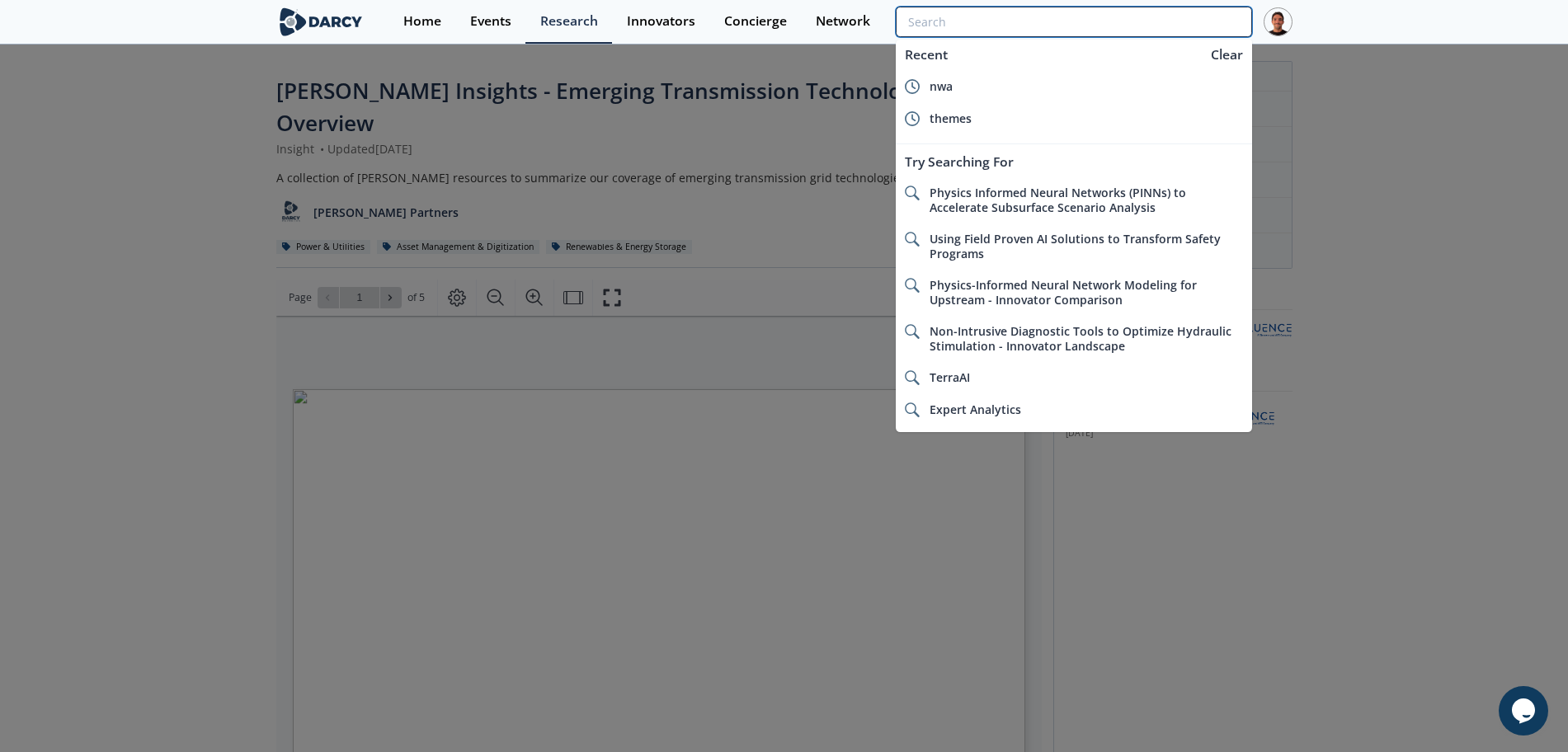
paste input "INSIGHTS FROM EARLY DEPLOYMENT"
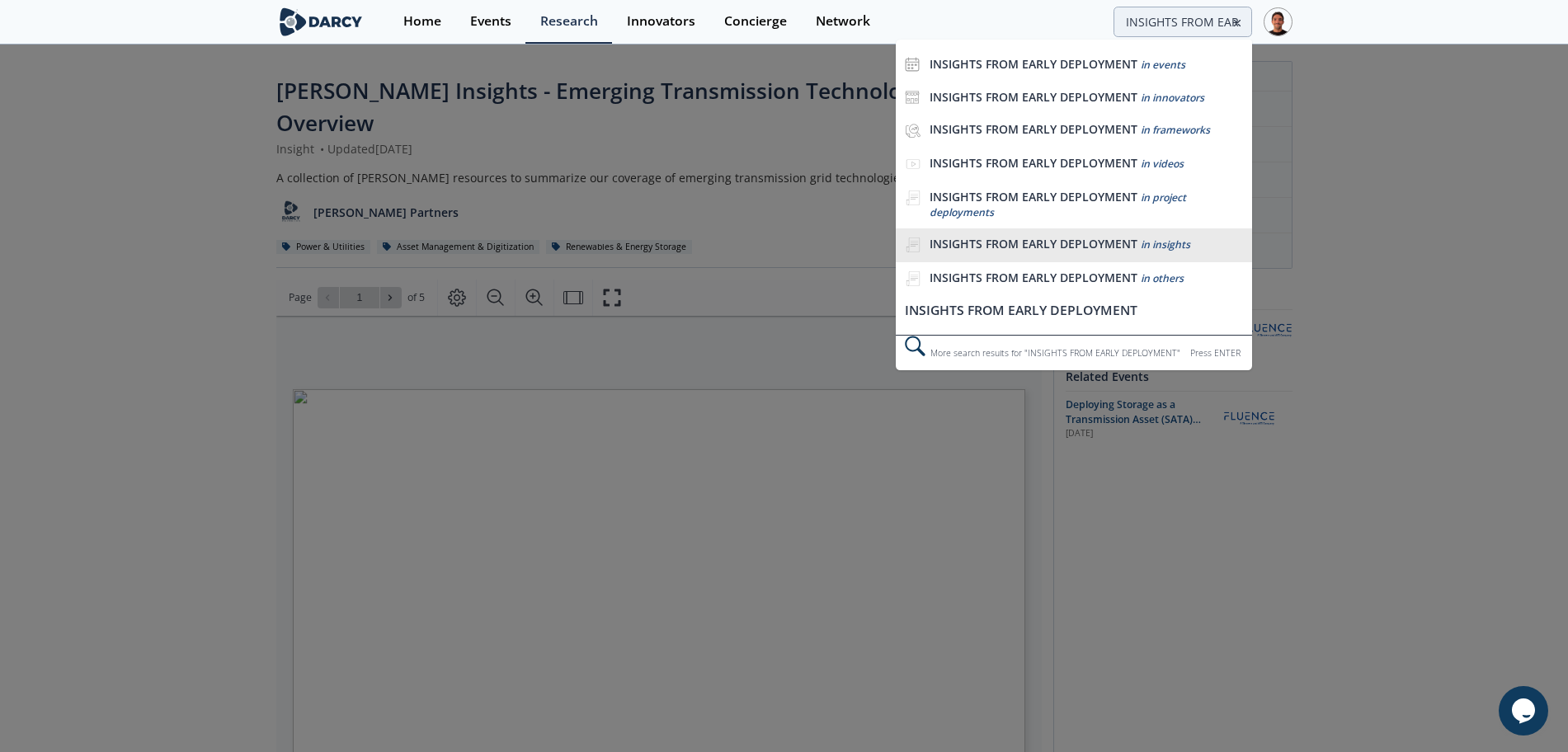
click at [1200, 243] on div "INSIGHTS FROM EARLY DEPLOYMENT in insights" at bounding box center [1086, 245] width 313 height 16
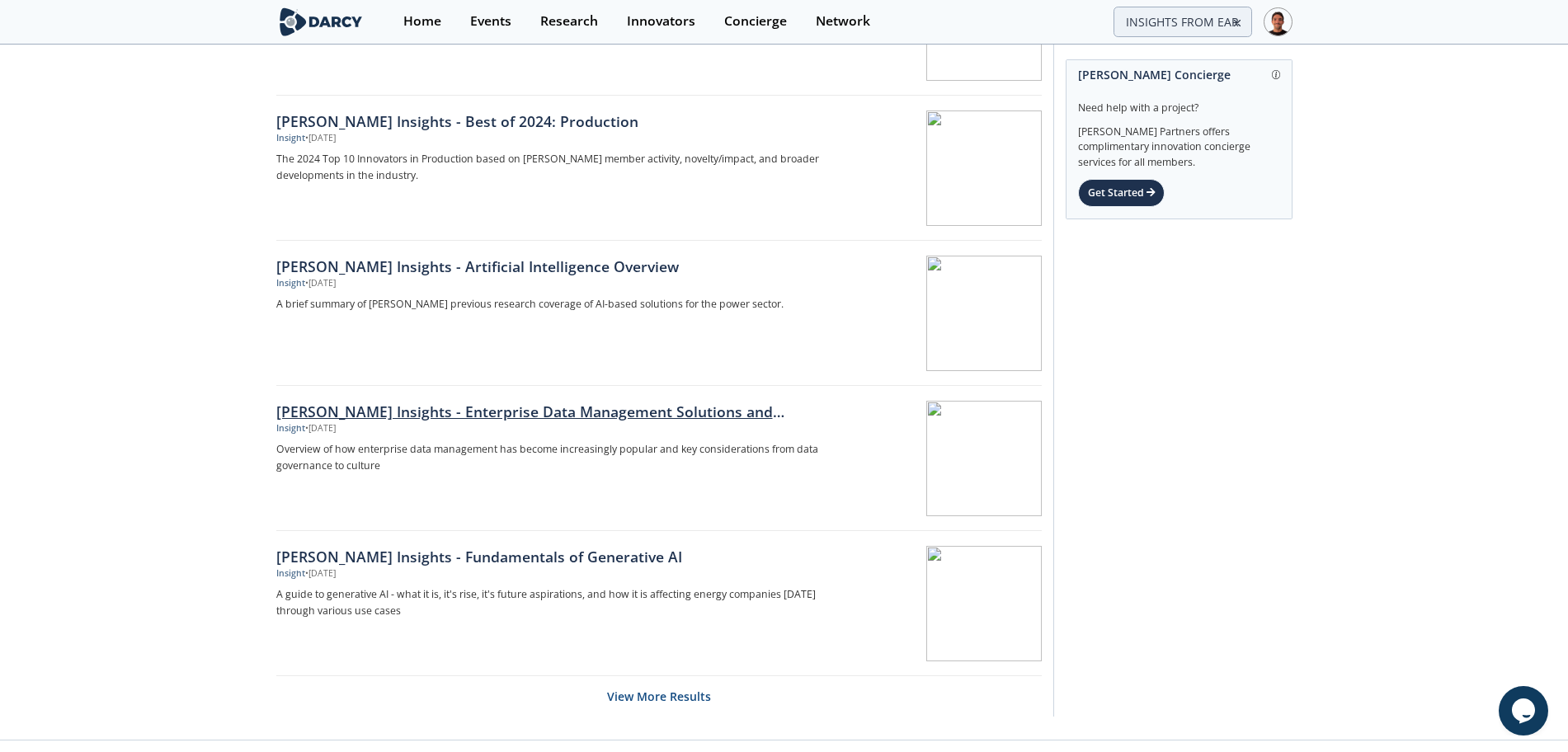
scroll to position [2352, 0]
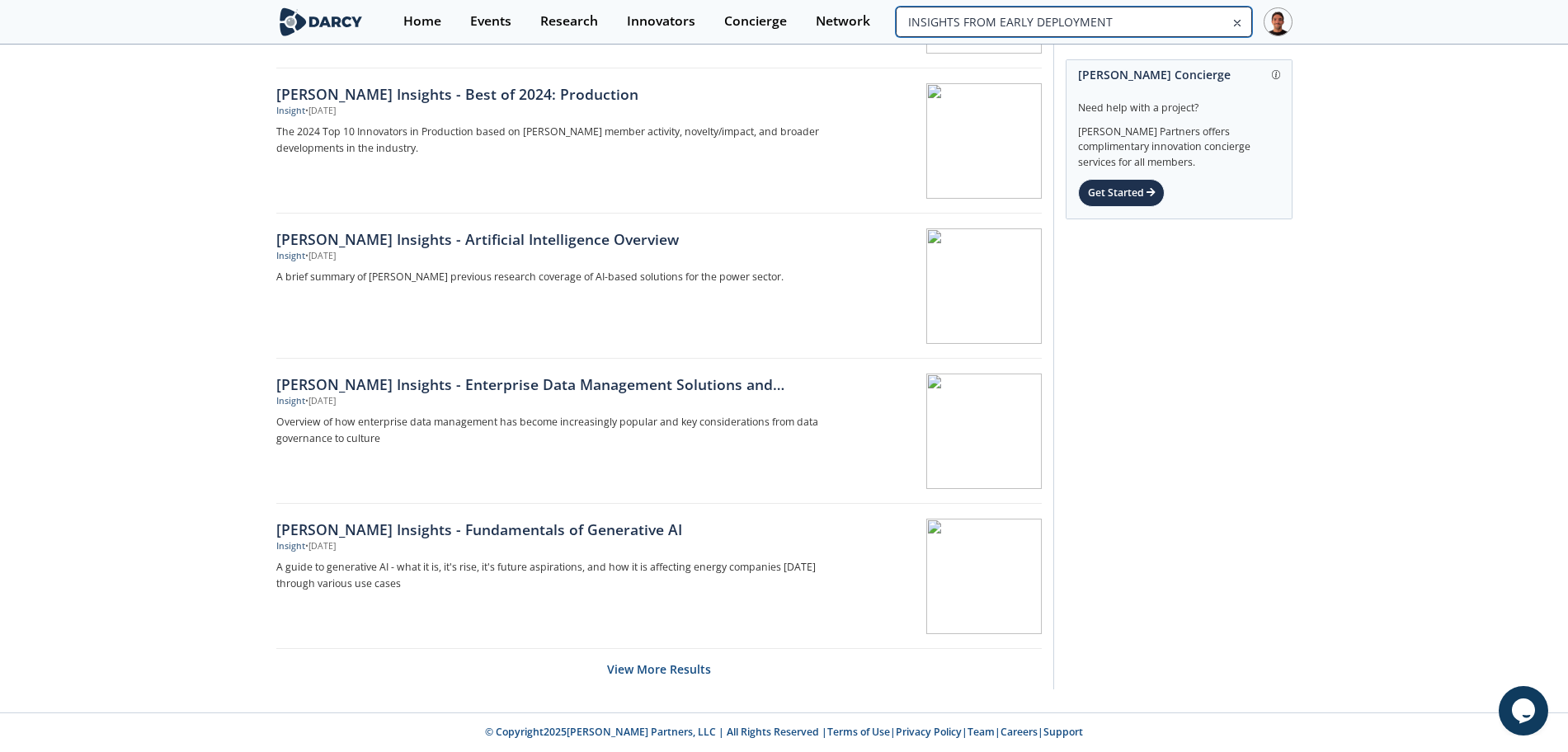
click at [1201, 16] on input "INSIGHTS FROM EARLY DEPLOYMENT" at bounding box center [1073, 22] width 355 height 31
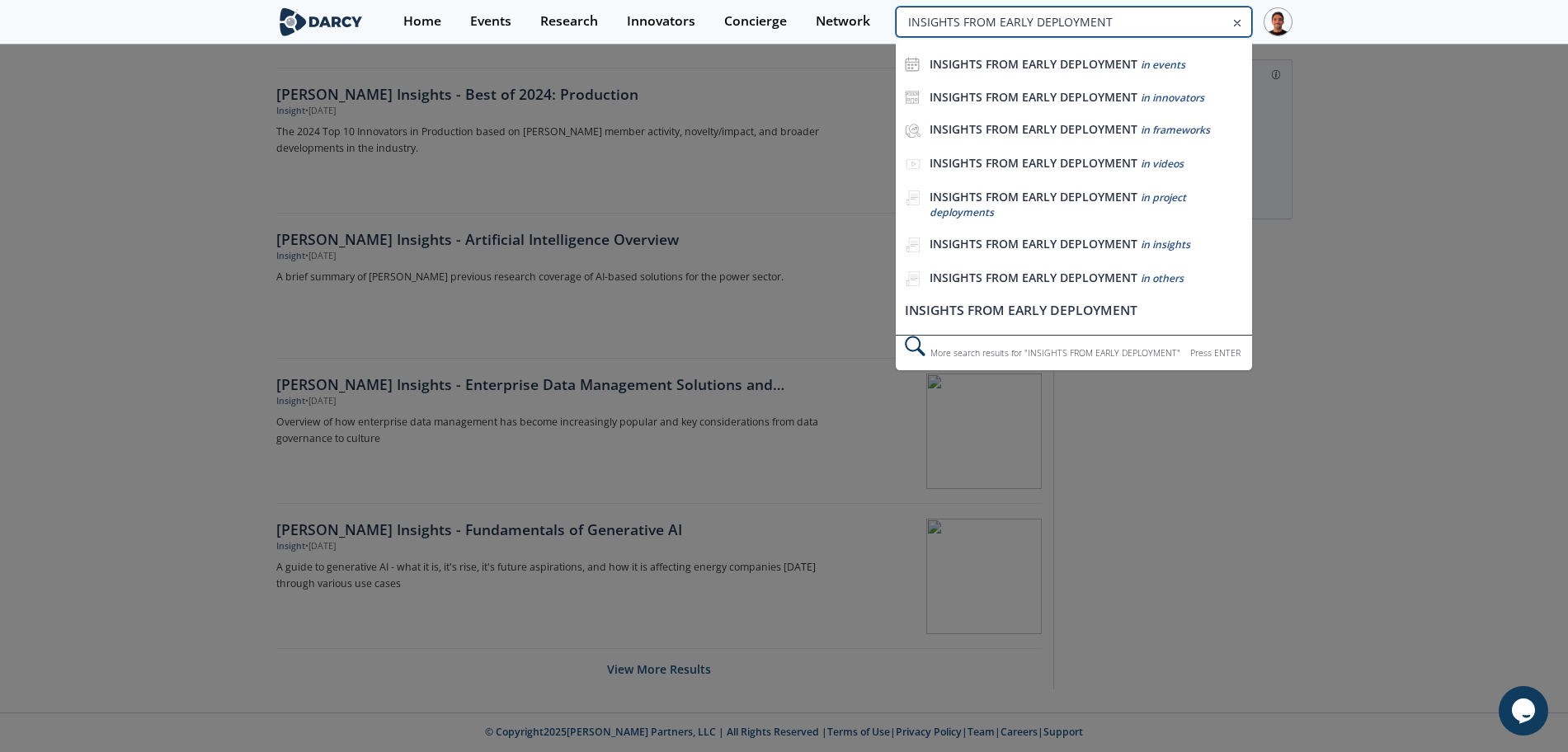
click at [1201, 15] on input "INSIGHTS FROM EARLY DEPLOYMENT" at bounding box center [1073, 22] width 355 height 31
click at [1183, 23] on input "INSIGHTS FROM EARLY DEPLOYMENT" at bounding box center [1073, 22] width 355 height 31
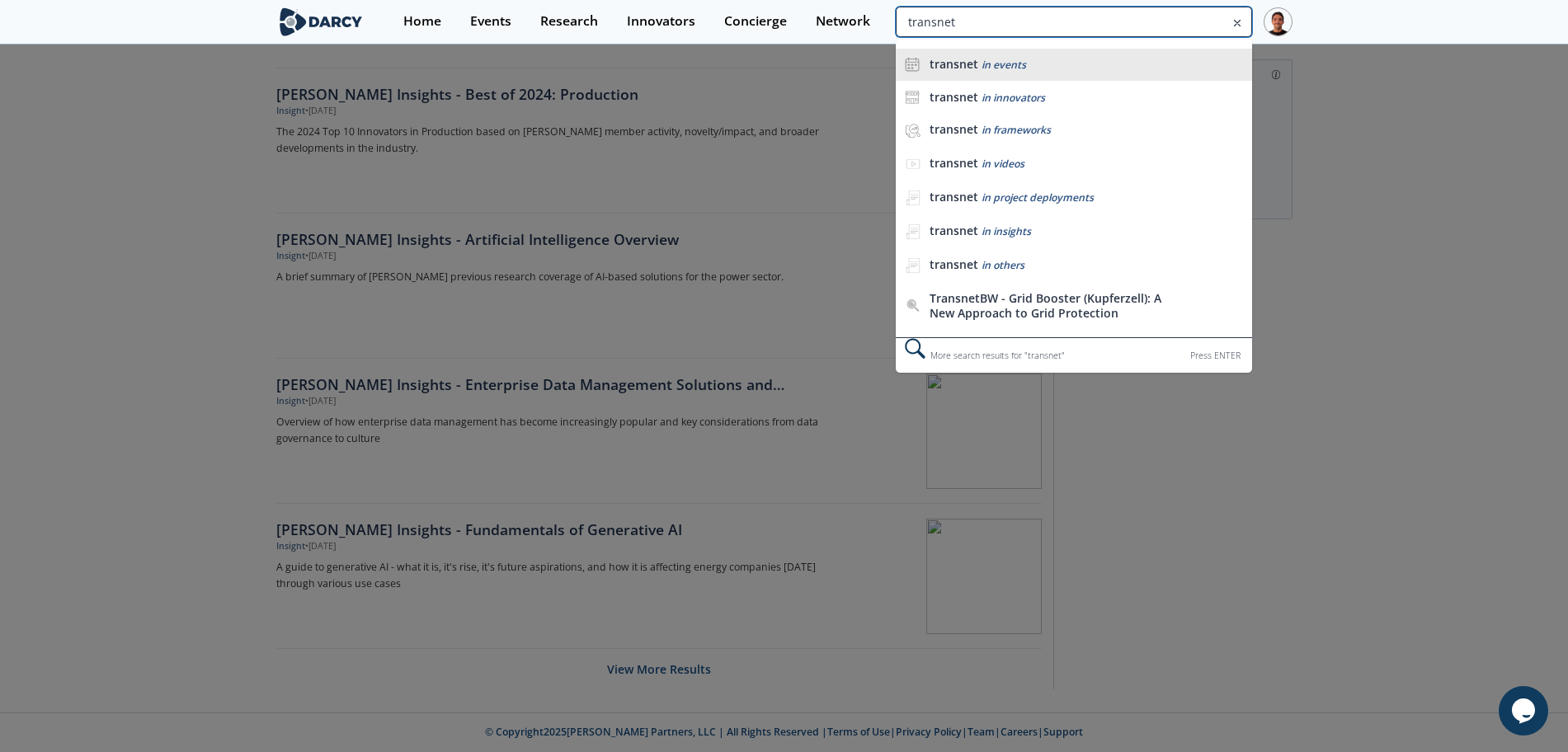
type input "transnet"
click at [1213, 60] on div "transnet in events" at bounding box center [1086, 65] width 313 height 16
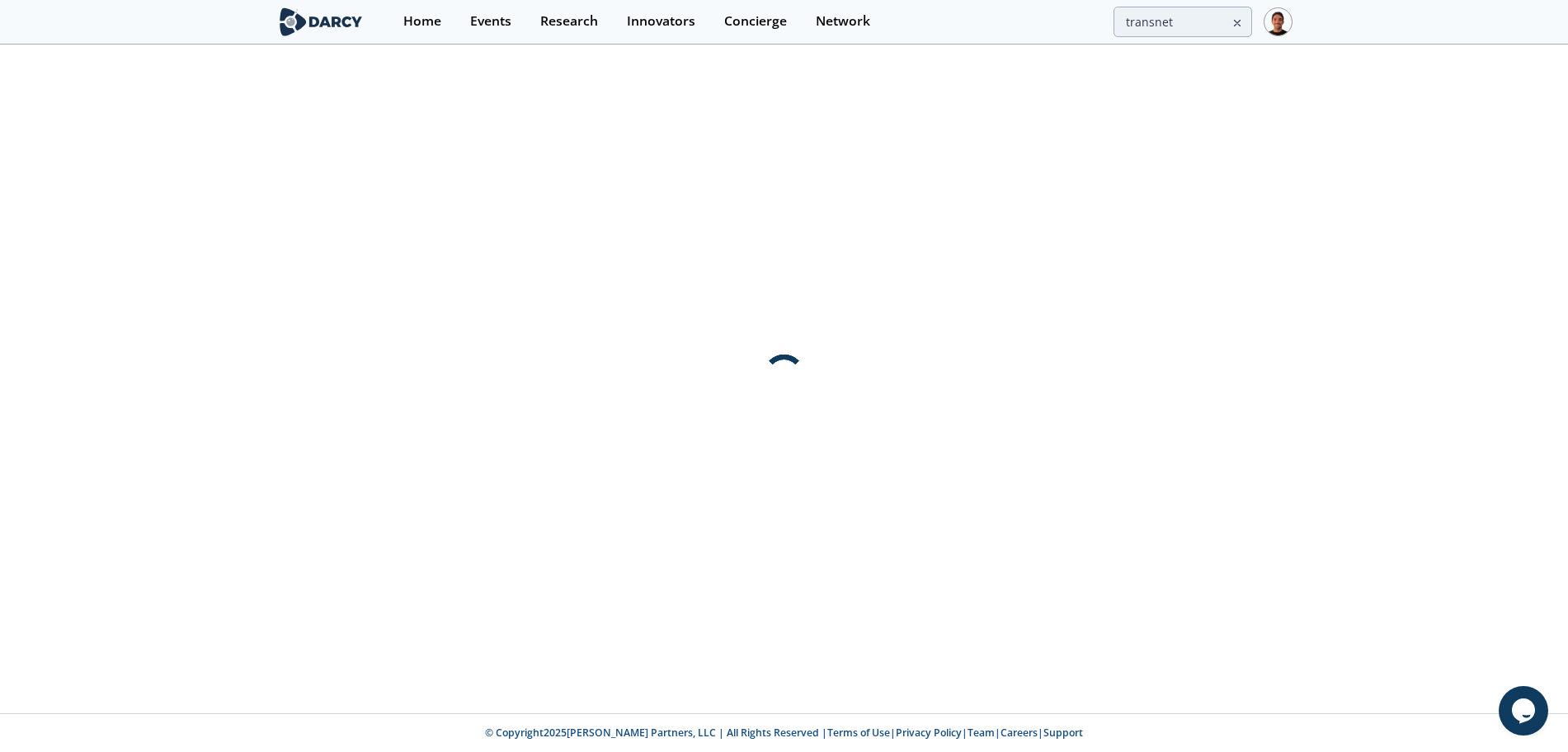
scroll to position [0, 0]
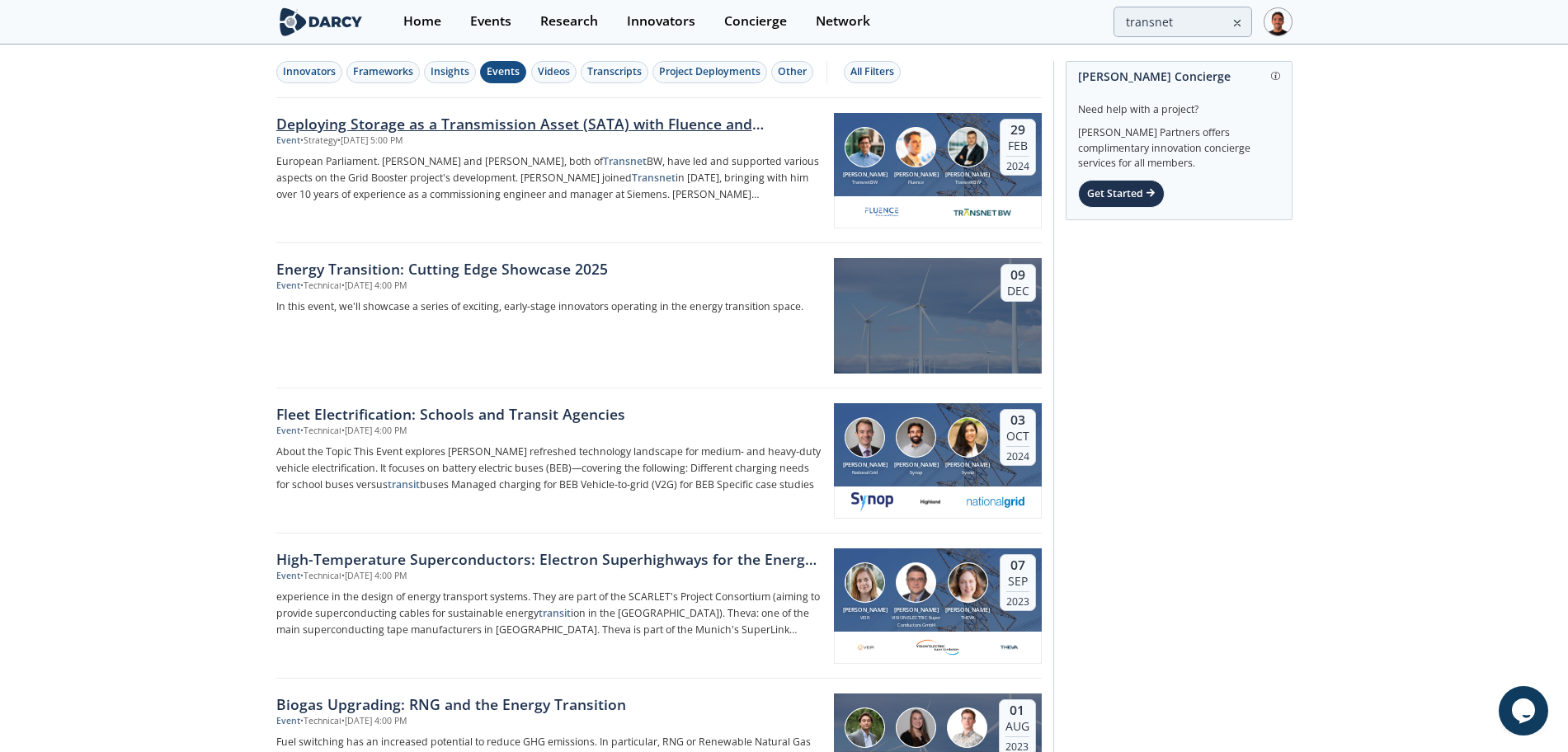
click at [710, 126] on div "Deploying Storage as a Transmission Asset (SATA) with Fluence and TransnetBW" at bounding box center [549, 124] width 546 height 21
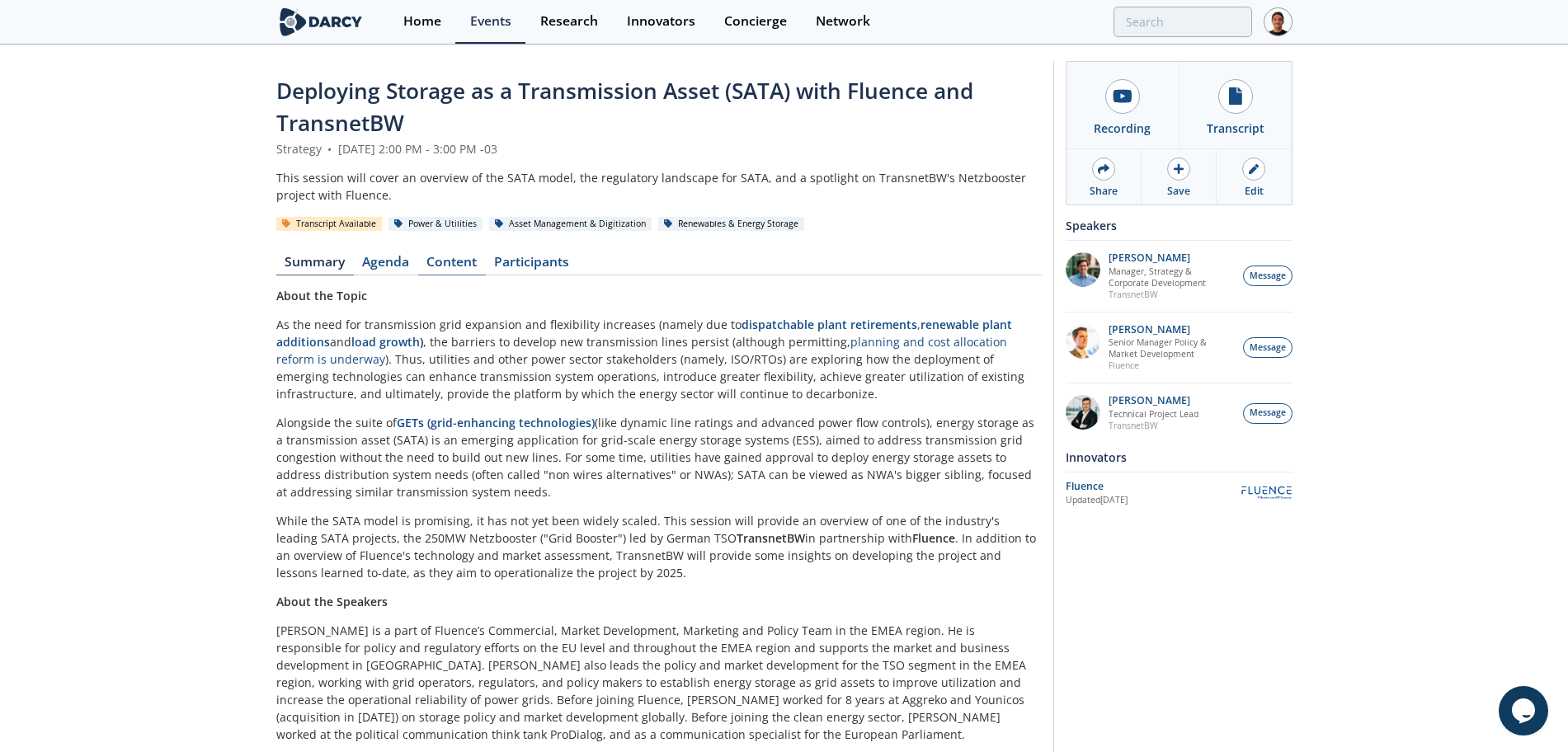
click at [460, 257] on link "Content" at bounding box center [452, 266] width 68 height 20
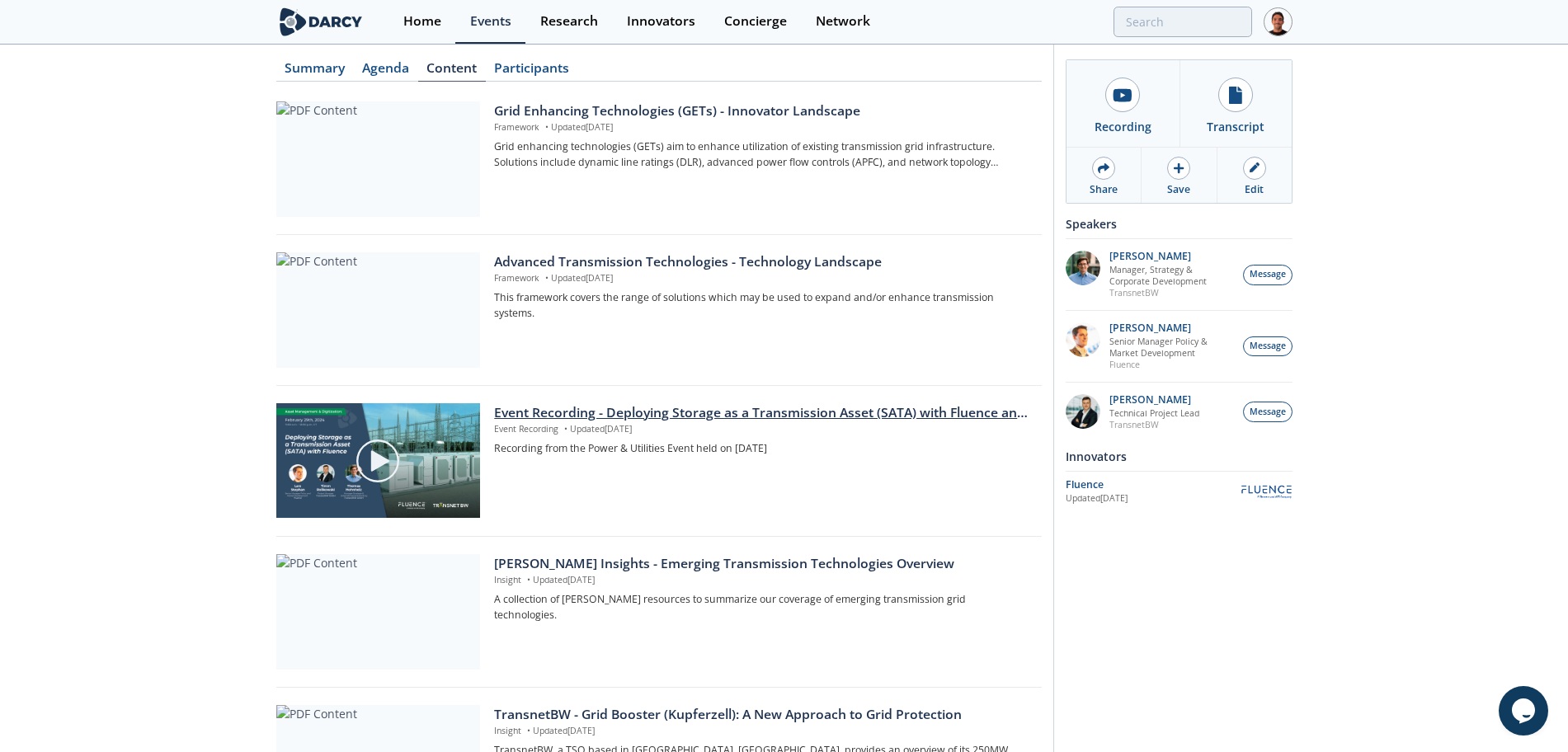
scroll to position [206, 0]
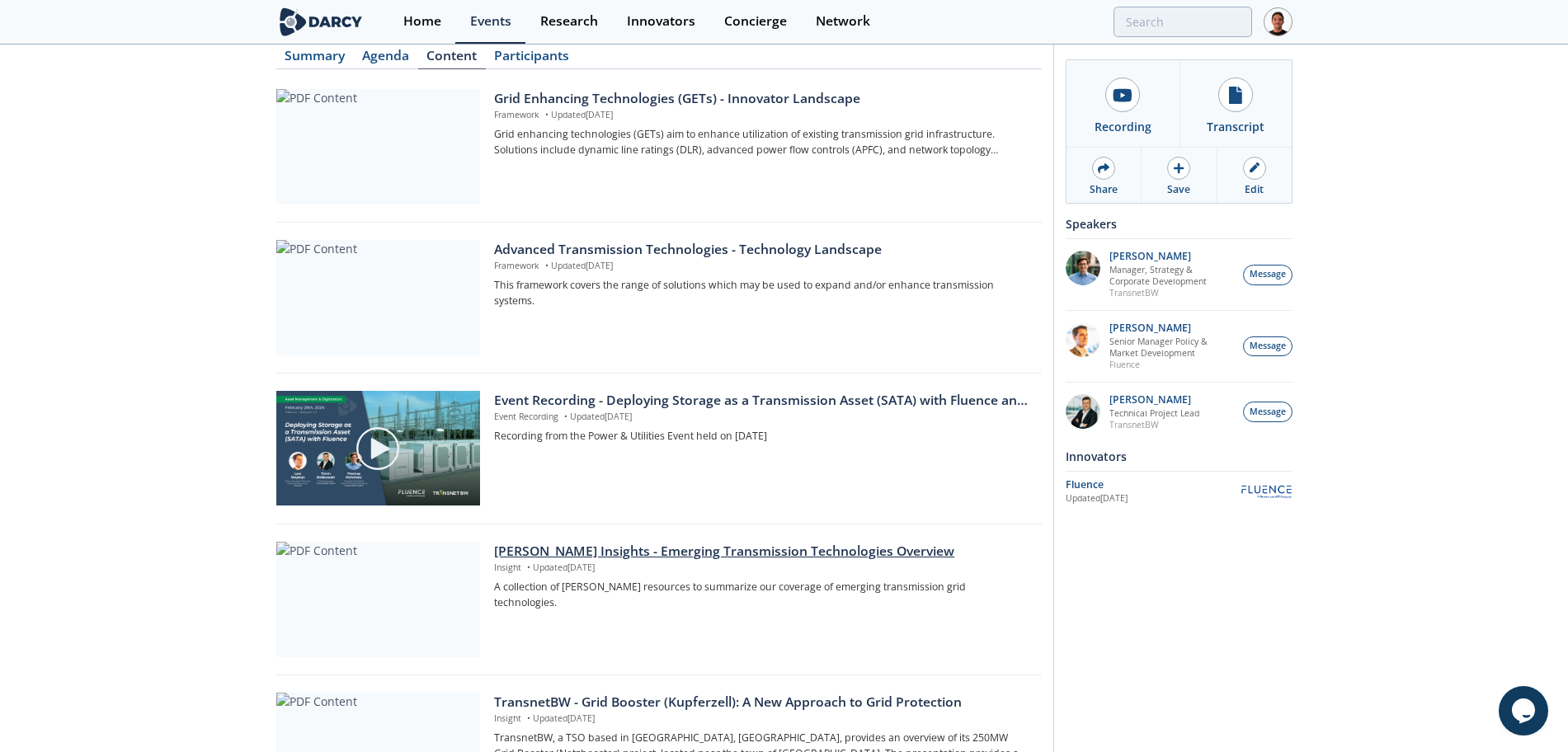
click at [703, 555] on div "[PERSON_NAME] Insights - Emerging Transmission Technologies Overview" at bounding box center [761, 551] width 535 height 20
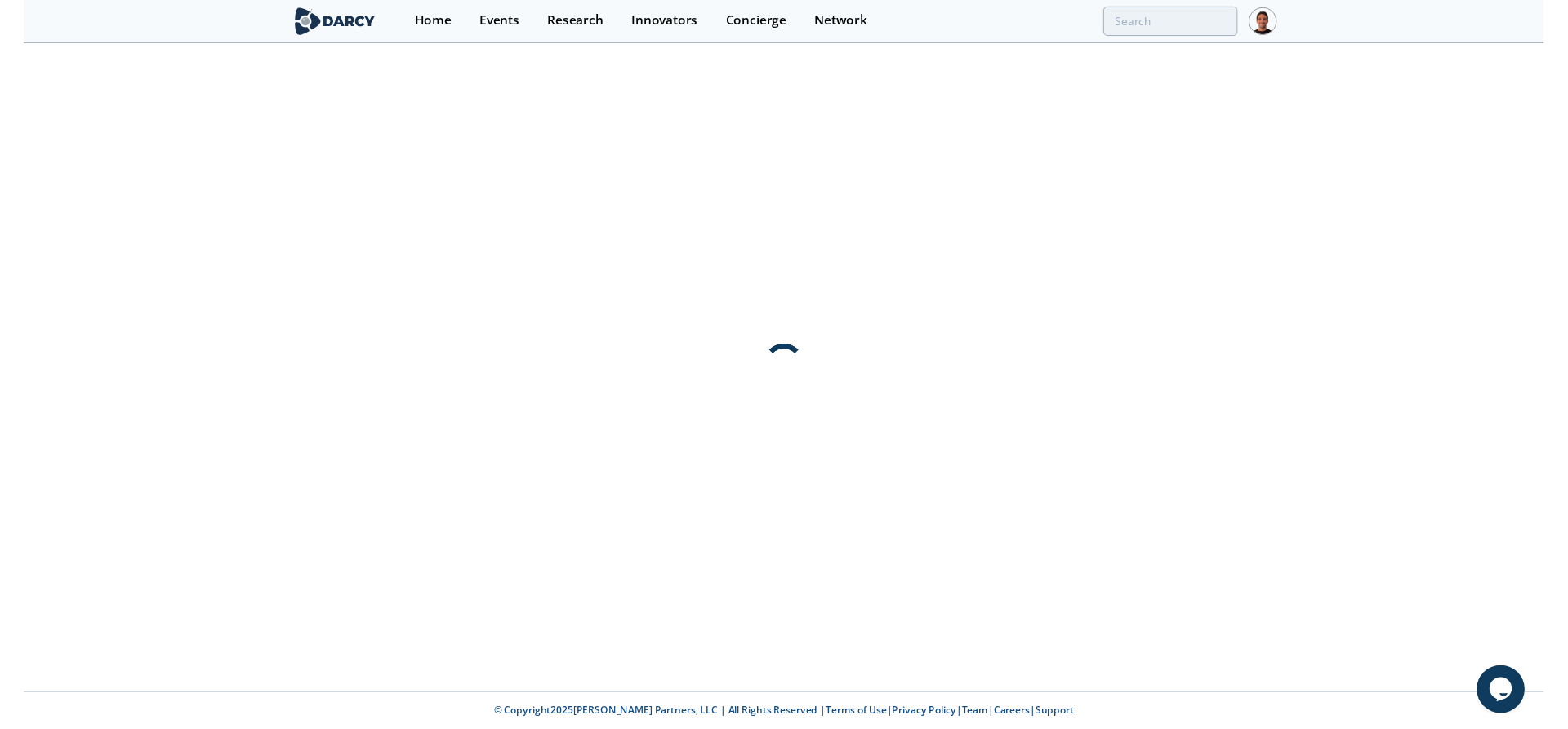
scroll to position [0, 0]
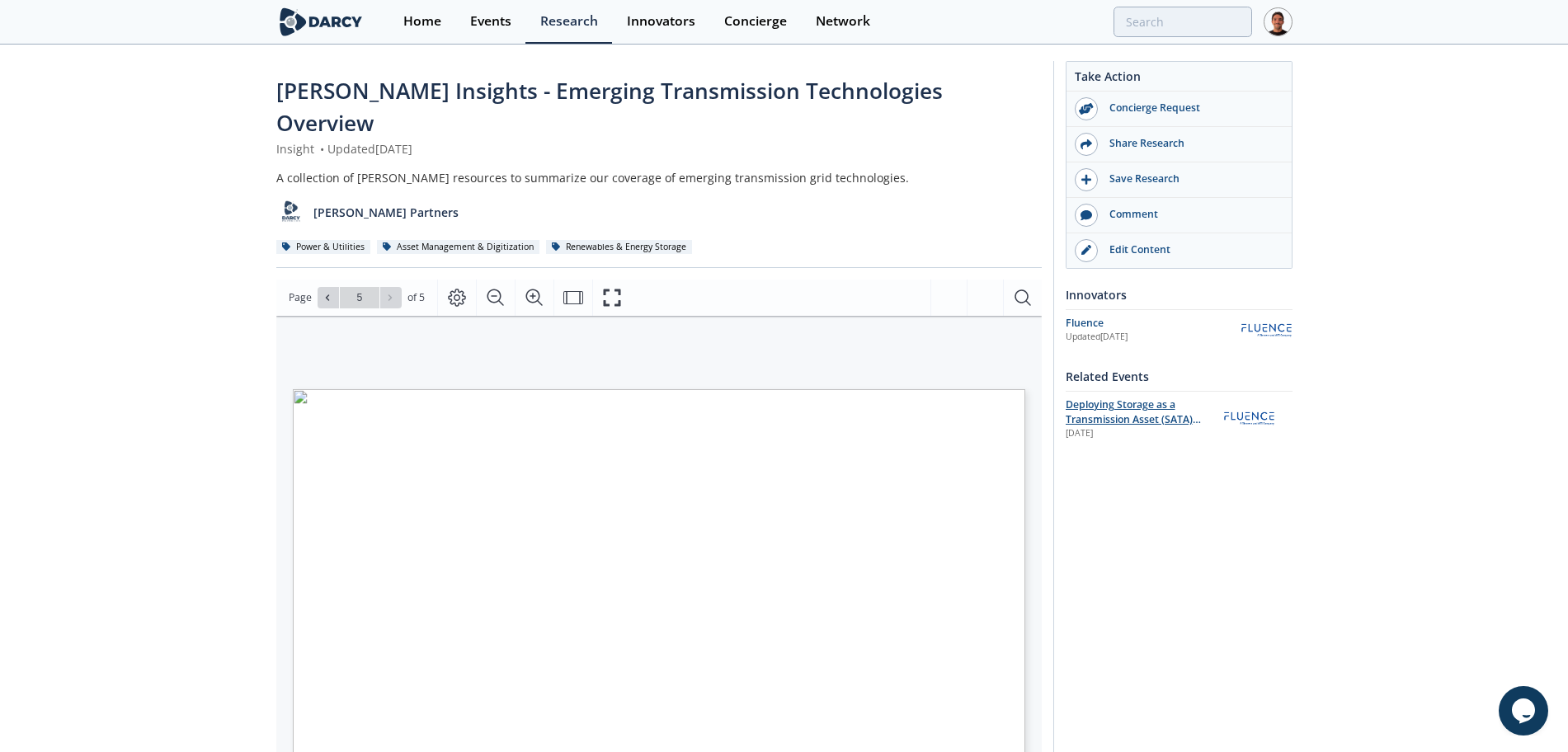
click at [1125, 404] on span "Deploying Storage as a Transmission Asset (SATA) with Fluence and TransnetBW" at bounding box center [1138, 419] width 146 height 45
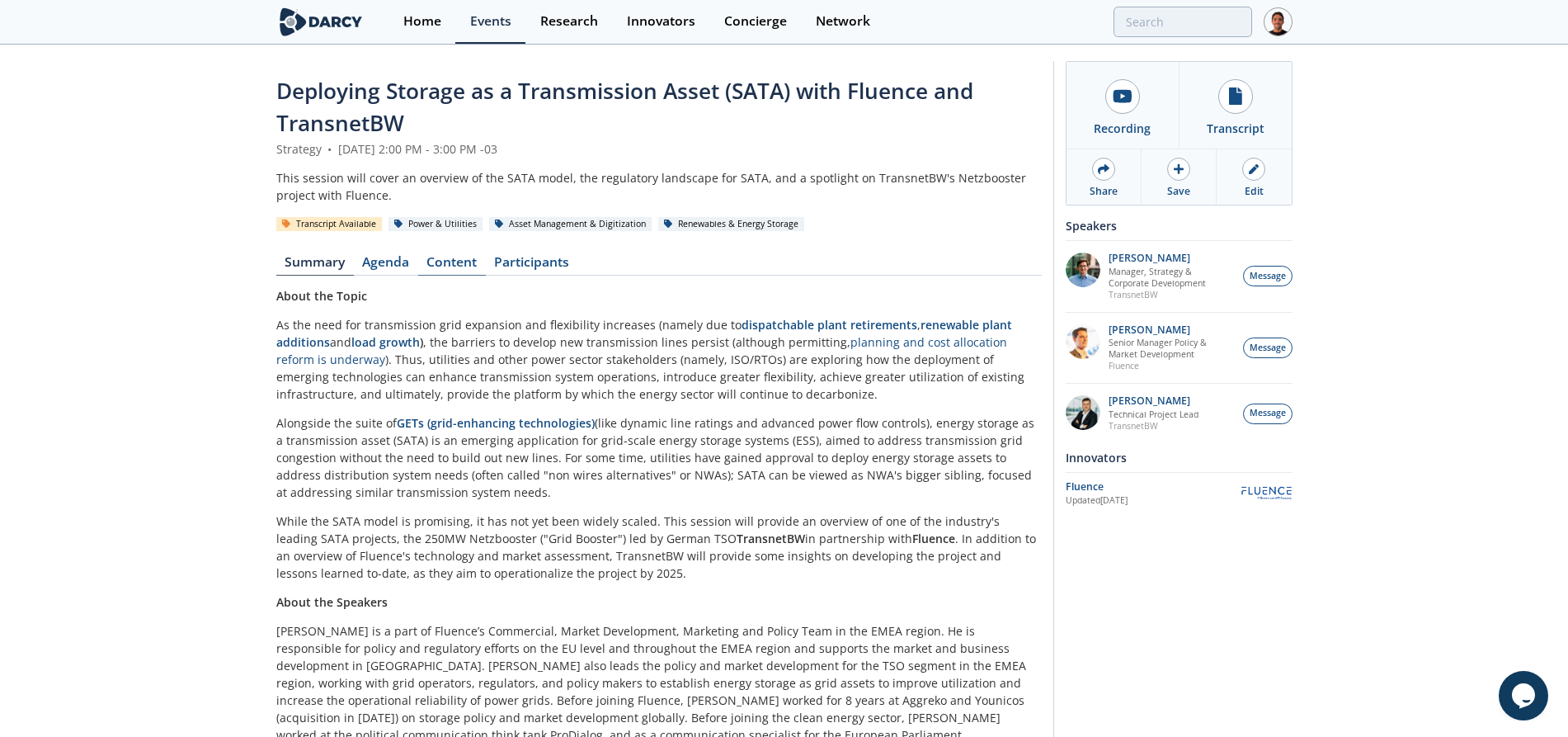
click at [445, 272] on link "Content" at bounding box center [452, 266] width 68 height 20
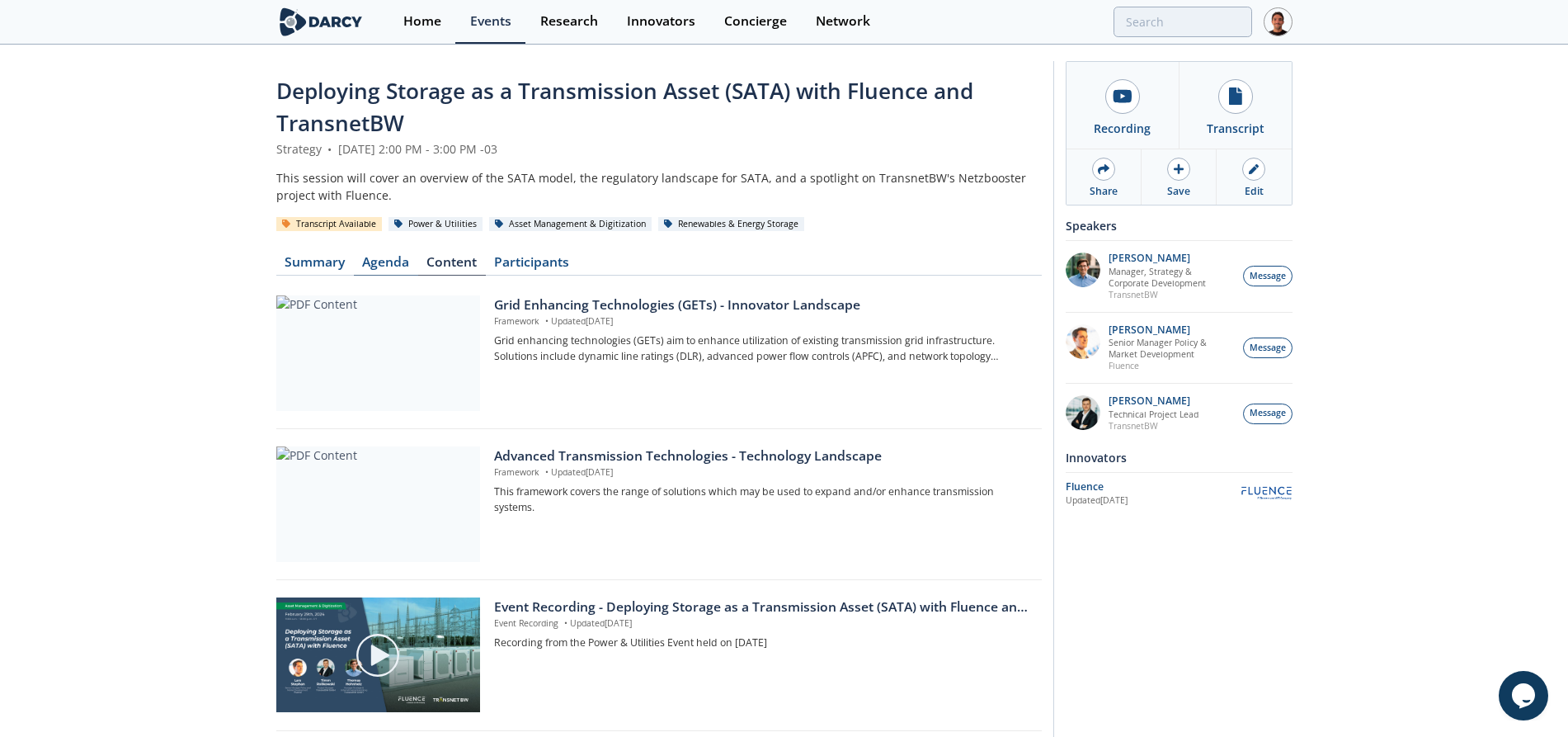
click at [392, 266] on link "Agenda" at bounding box center [386, 266] width 64 height 20
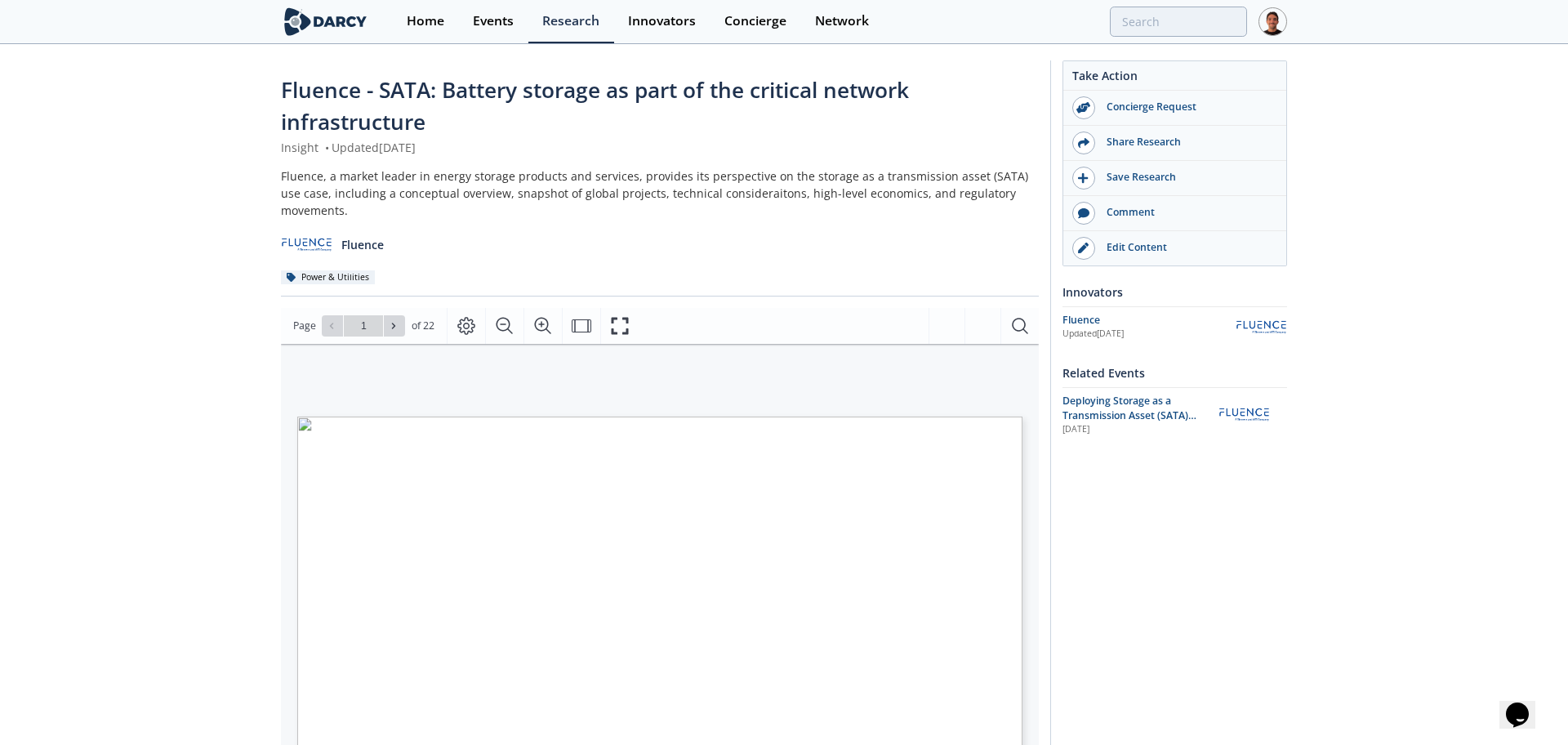
type input "2"
type input "3"
type input "5"
type input "6"
type input "8"
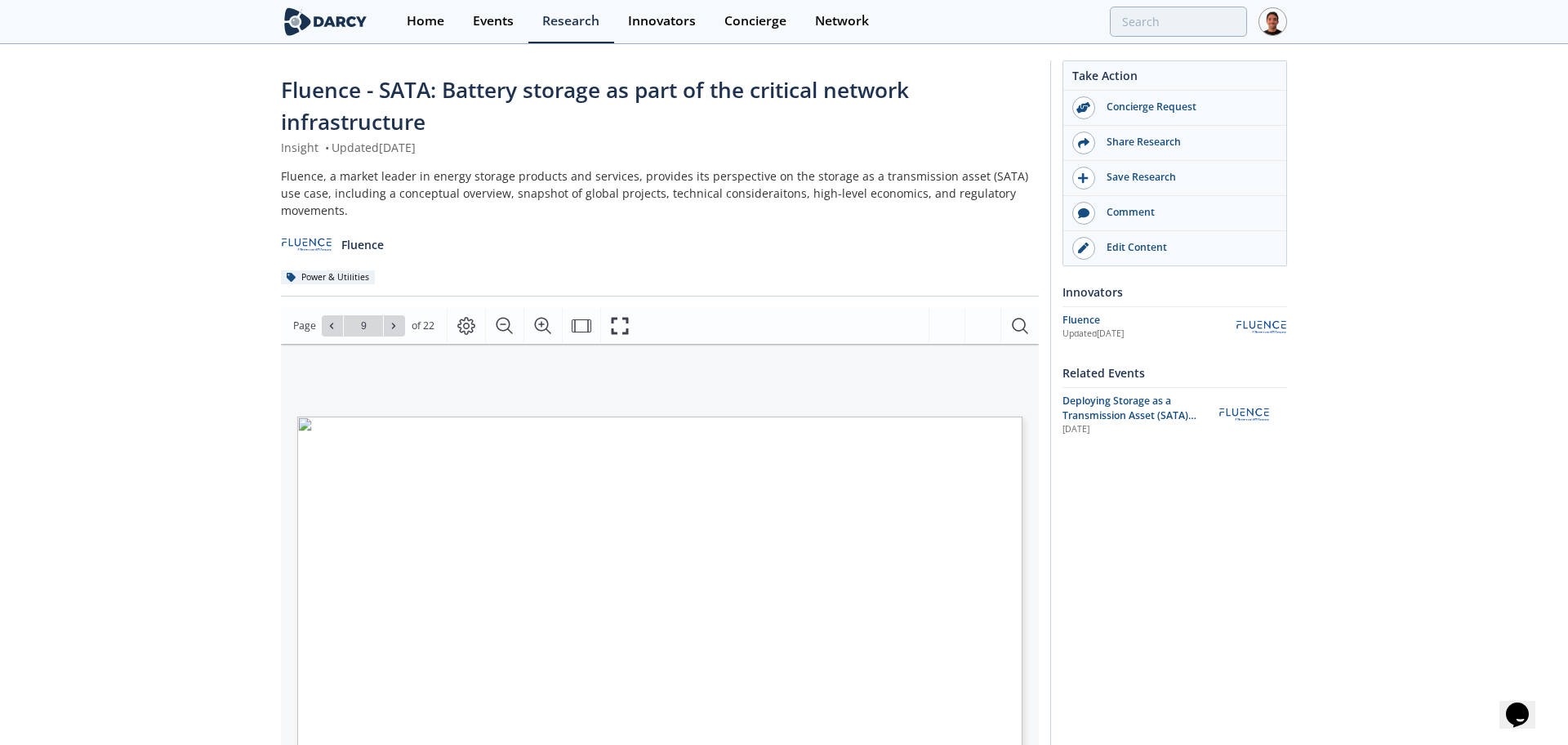
type input "10"
